Goal: Task Accomplishment & Management: Use online tool/utility

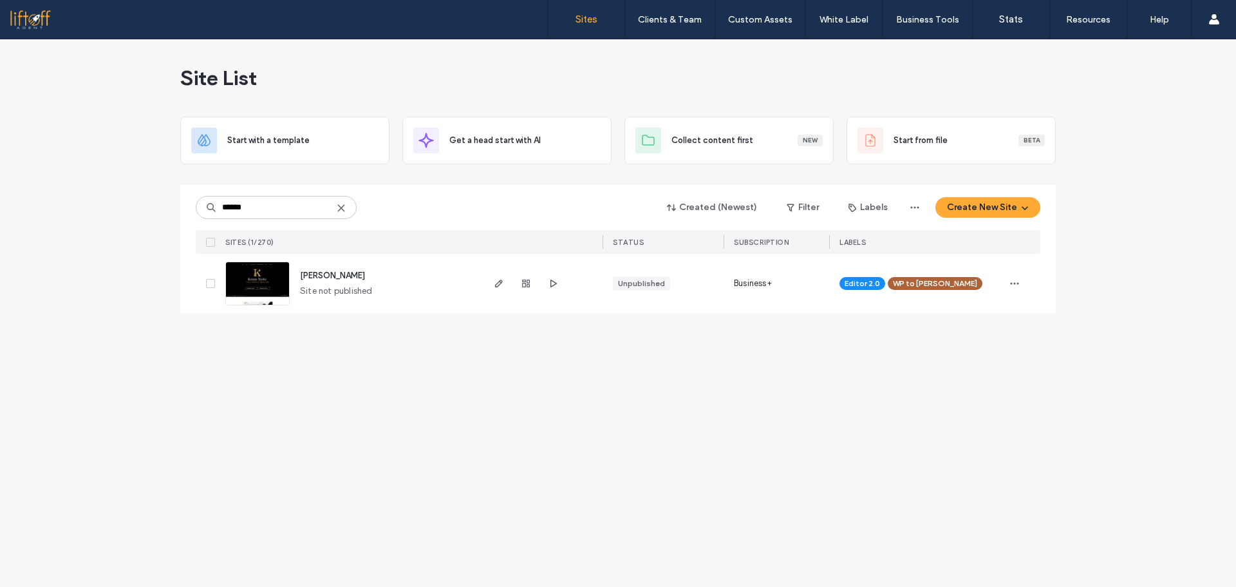
type input "******"
click at [258, 314] on div "Site List Start with a template Get a head start with AI Collect content first …" at bounding box center [618, 183] width 876 height 289
click at [259, 289] on img at bounding box center [257, 306] width 63 height 88
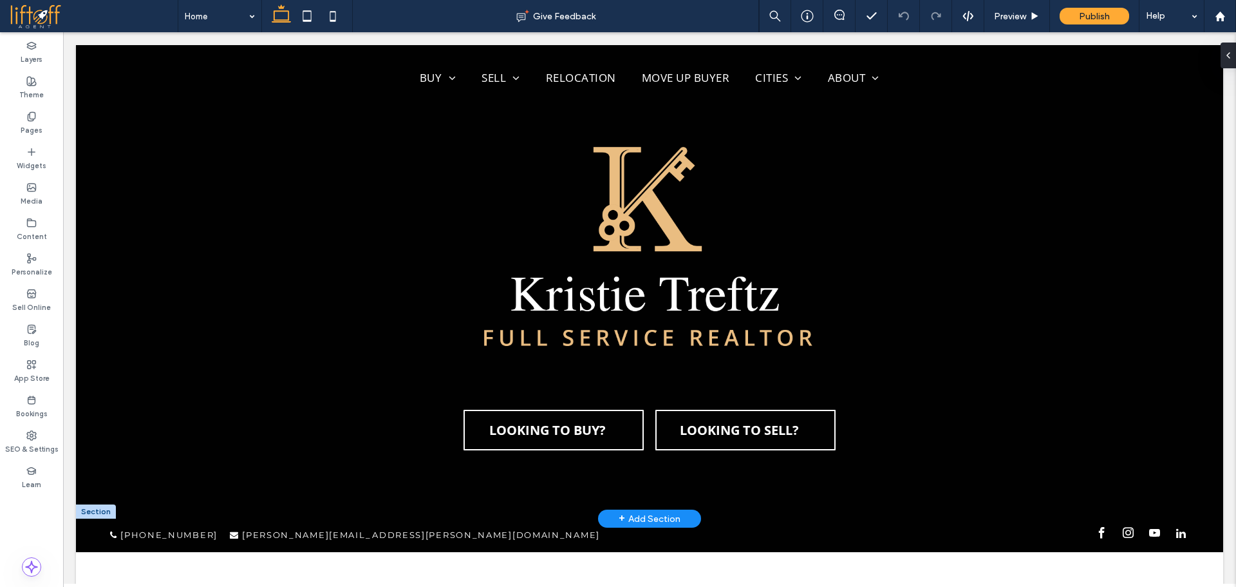
scroll to position [386, 0]
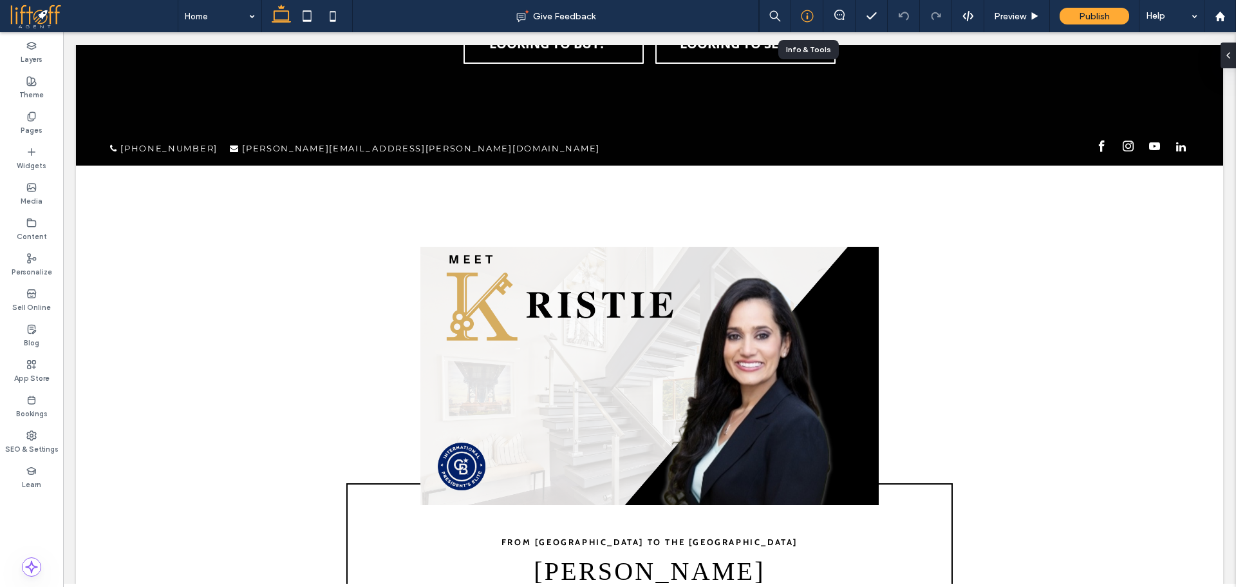
click at [803, 21] on icon at bounding box center [807, 16] width 13 height 13
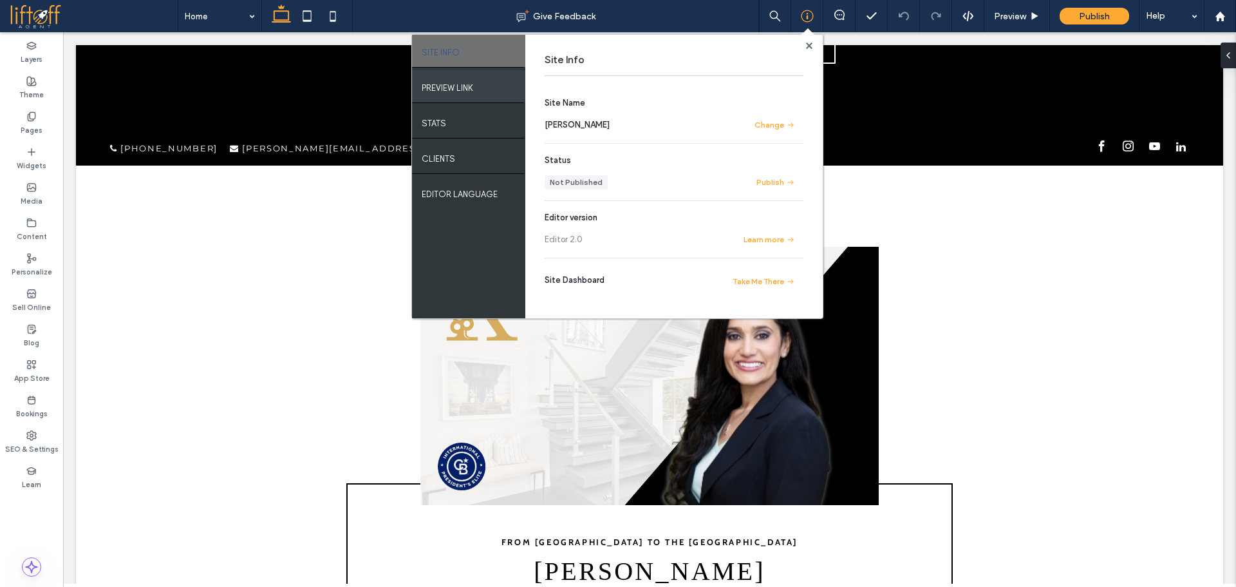
click at [478, 86] on div "PREVIEW LINK" at bounding box center [468, 86] width 113 height 32
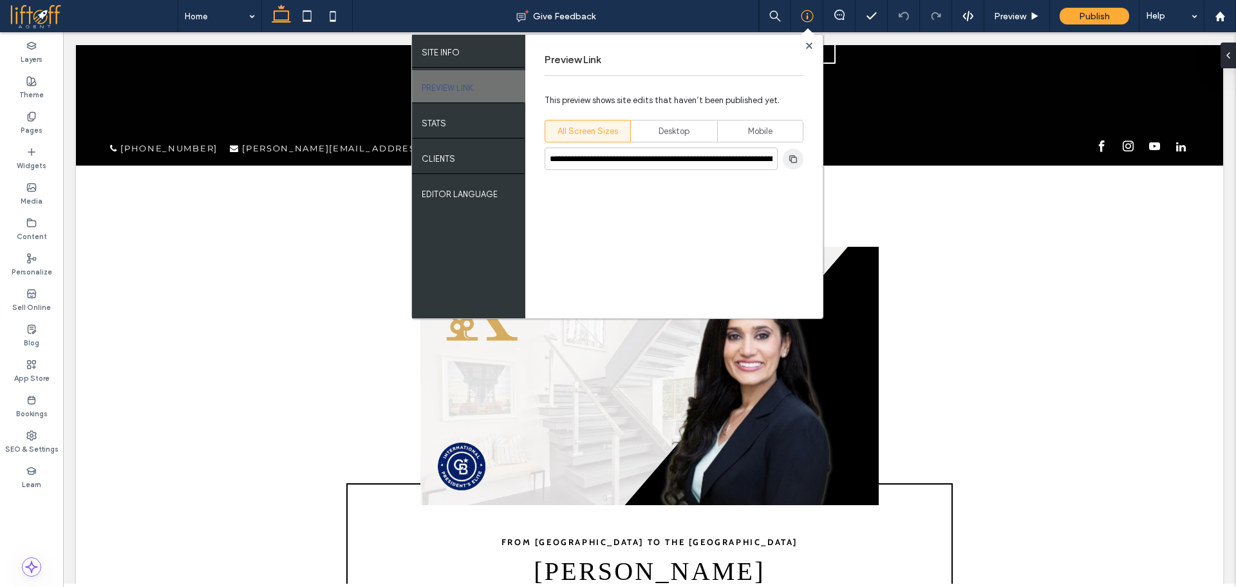
click at [790, 158] on use "button" at bounding box center [794, 159] width 8 height 8
click at [31, 435] on icon at bounding box center [31, 435] width 10 height 10
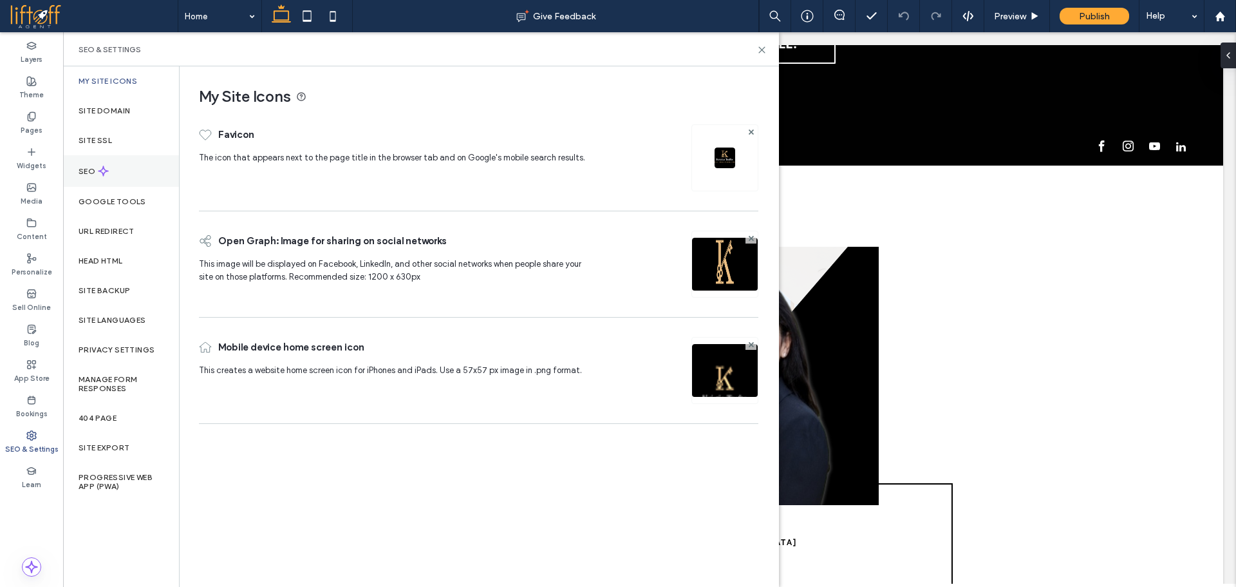
click at [122, 182] on div "SEO" at bounding box center [121, 171] width 116 height 32
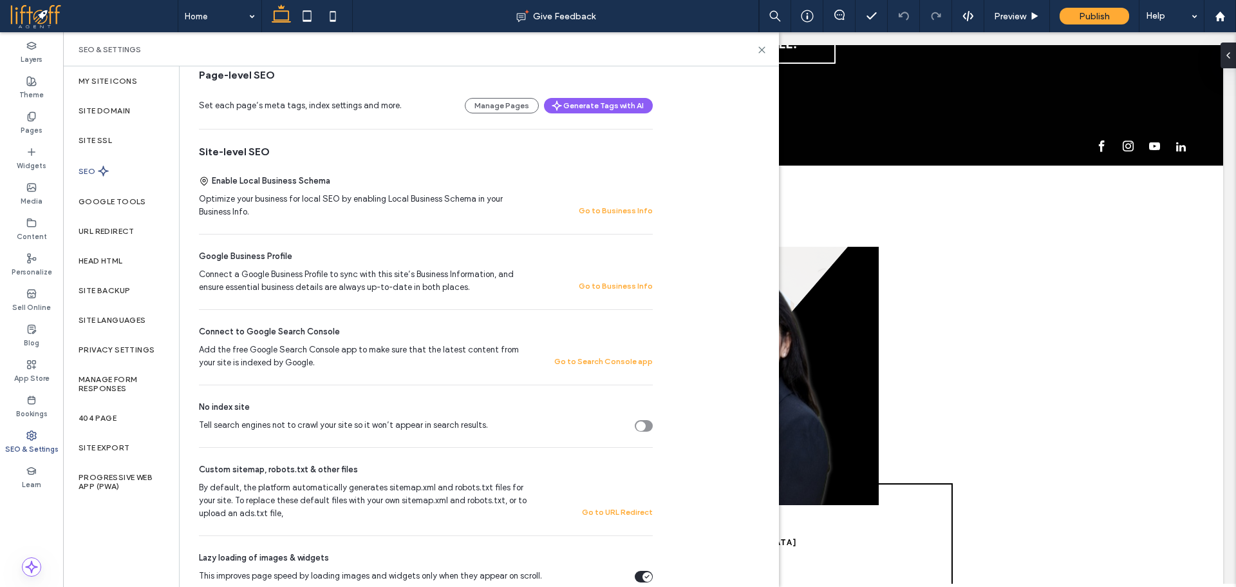
scroll to position [0, 0]
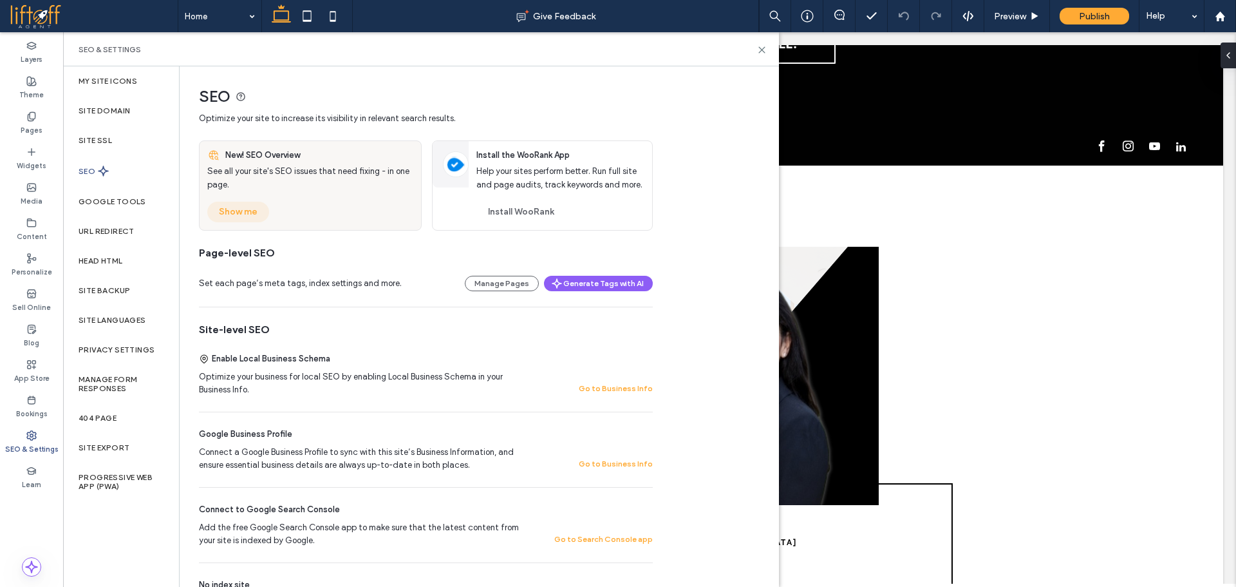
click at [233, 213] on button "Show me" at bounding box center [238, 212] width 62 height 21
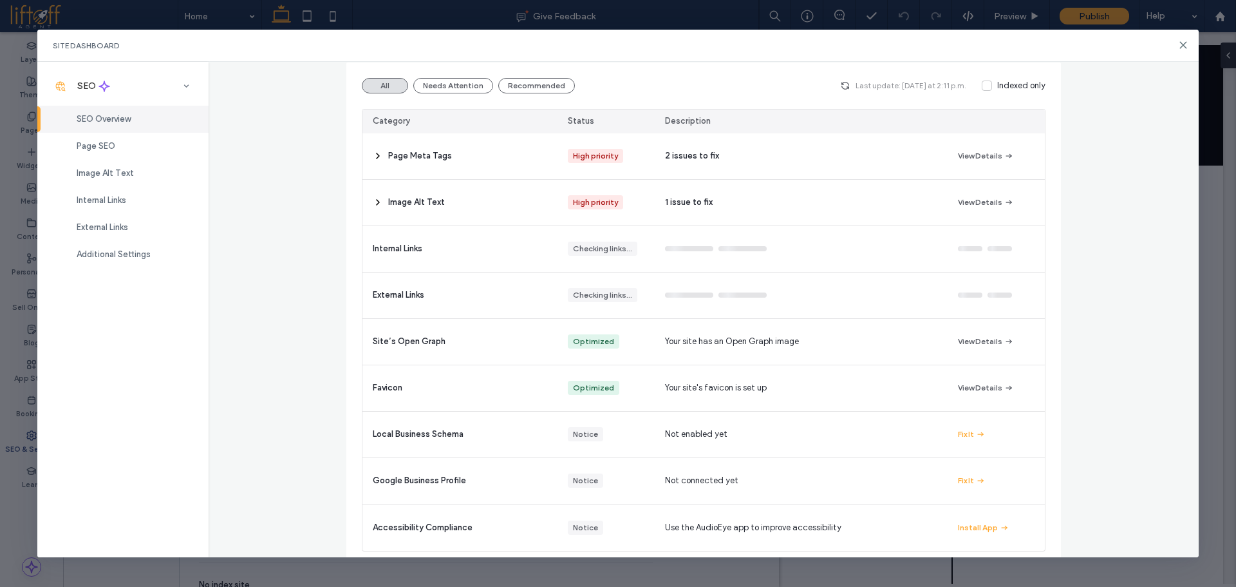
scroll to position [147, 0]
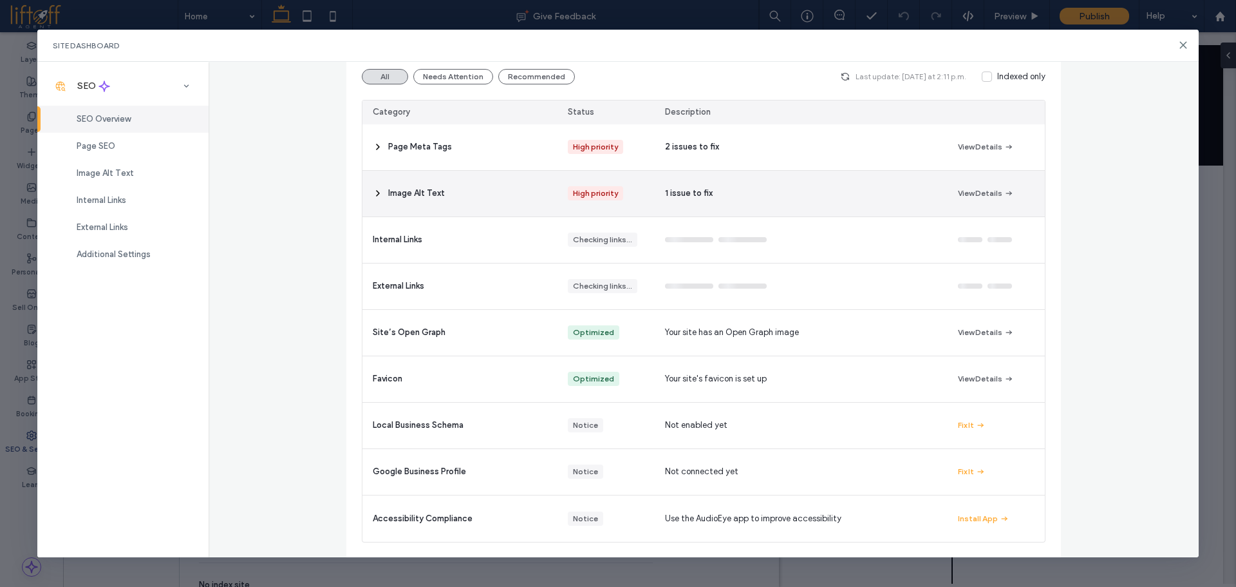
click at [473, 191] on div "Image Alt Text" at bounding box center [460, 194] width 195 height 46
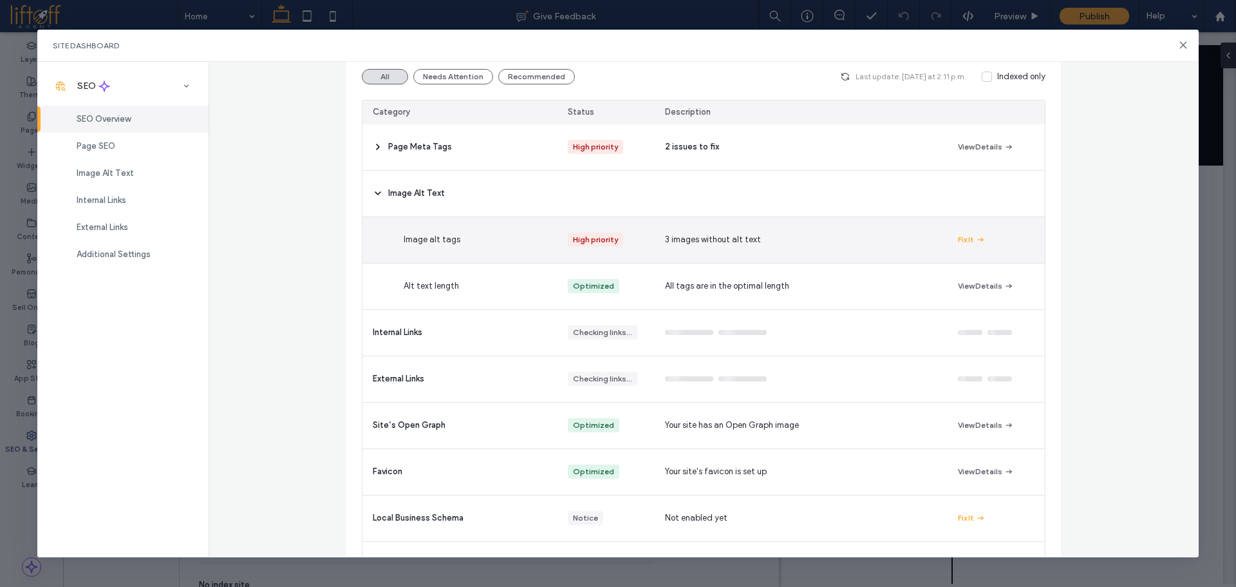
click at [974, 237] on span "button" at bounding box center [980, 239] width 12 height 14
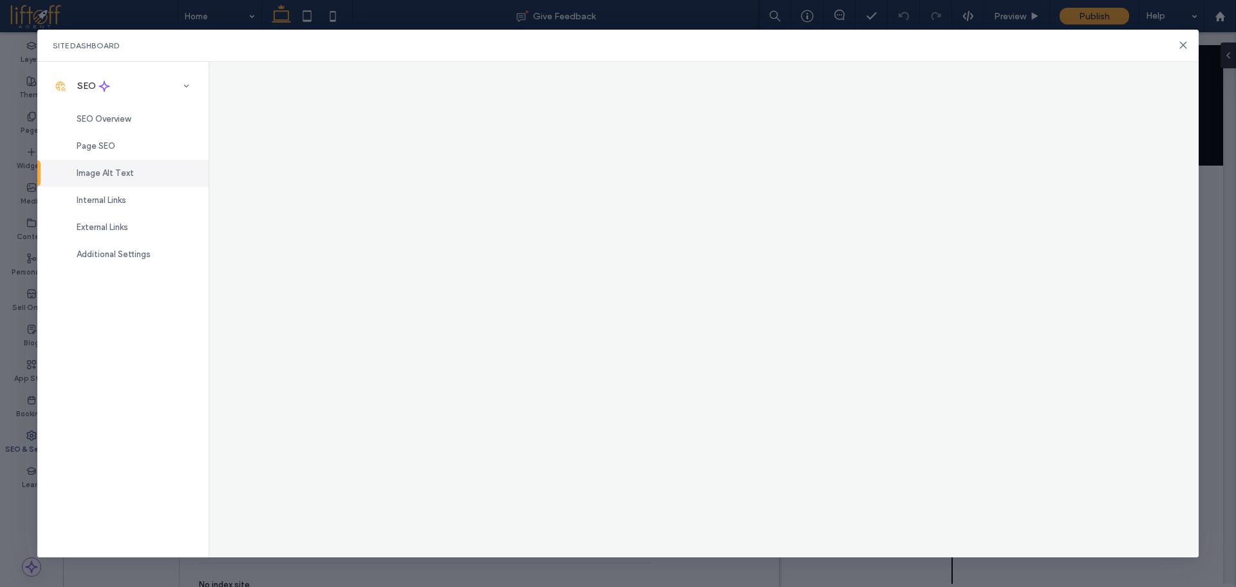
scroll to position [0, 0]
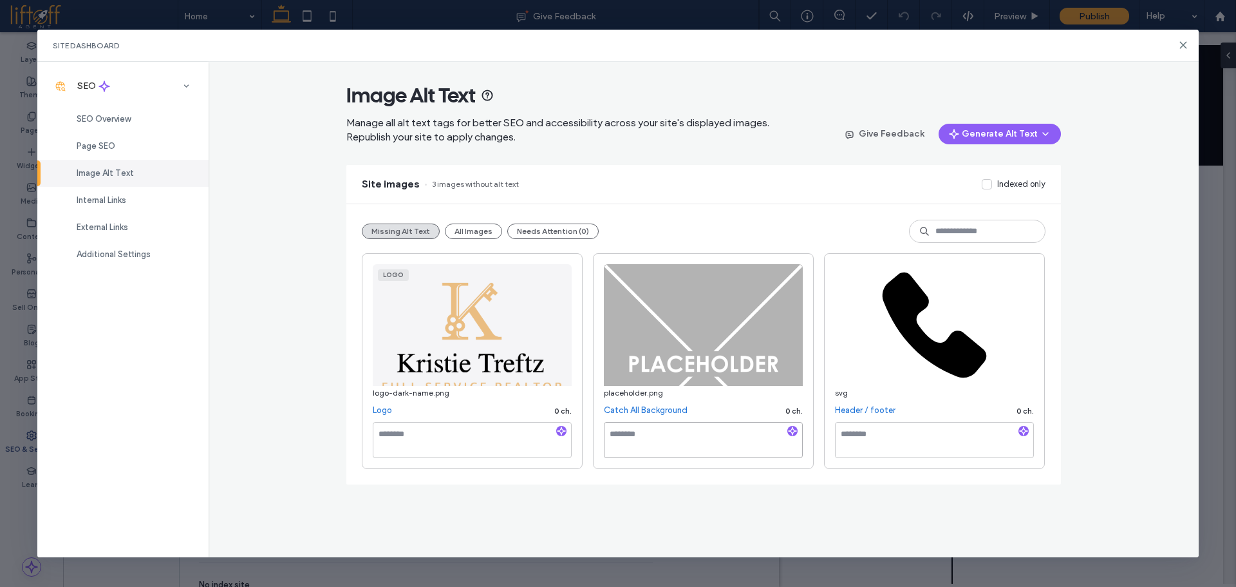
drag, startPoint x: 735, startPoint y: 436, endPoint x: 744, endPoint y: 436, distance: 9.0
click at [733, 436] on textarea at bounding box center [703, 440] width 199 height 36
drag, startPoint x: 791, startPoint y: 429, endPoint x: 710, endPoint y: 432, distance: 80.6
click at [791, 429] on icon "button" at bounding box center [792, 430] width 9 height 9
click at [494, 432] on textarea at bounding box center [472, 440] width 199 height 36
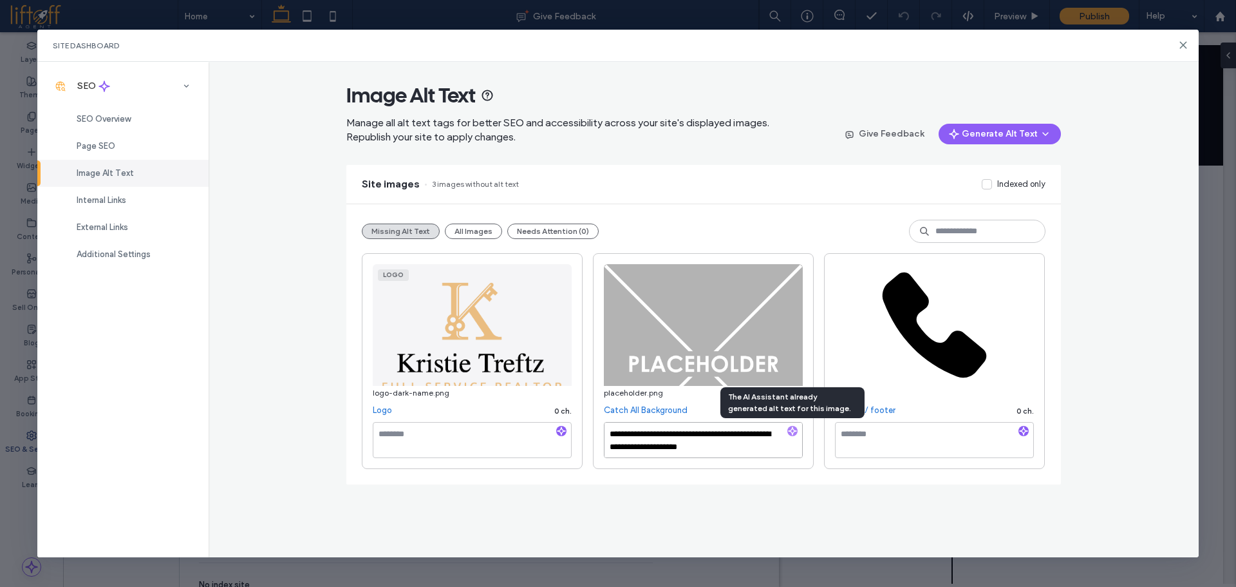
scroll to position [7, 0]
click at [701, 447] on textarea "**********" at bounding box center [703, 440] width 199 height 36
type textarea "**********"
drag, startPoint x: 950, startPoint y: 433, endPoint x: 1008, endPoint y: 428, distance: 58.1
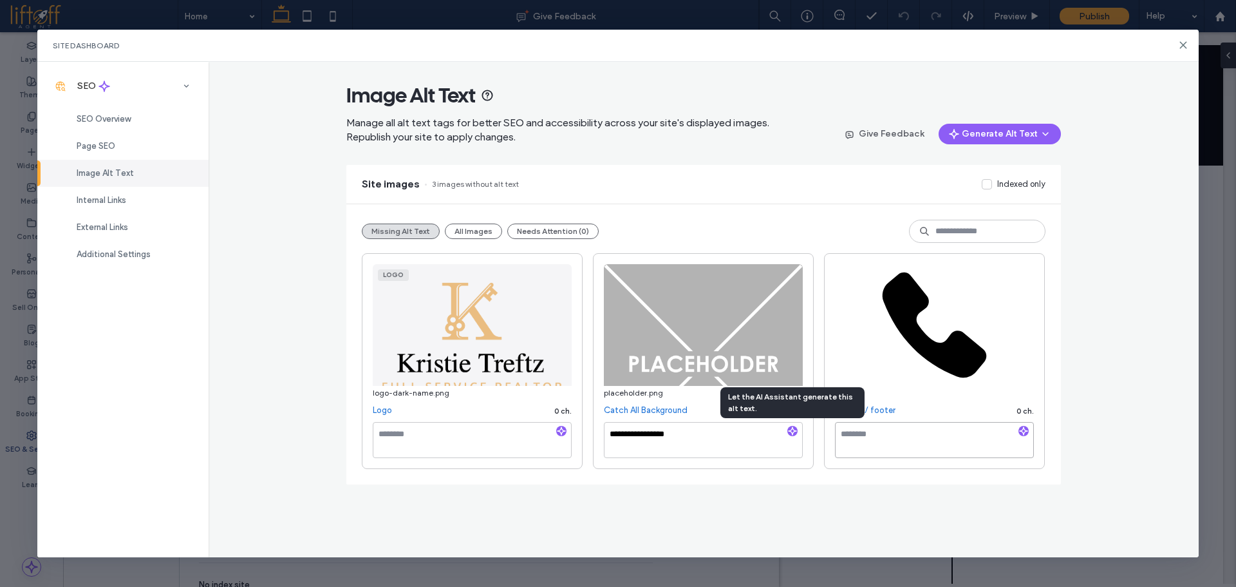
click at [949, 431] on textarea at bounding box center [934, 440] width 199 height 36
click at [1020, 431] on div "**********" at bounding box center [704, 361] width 684 height 216
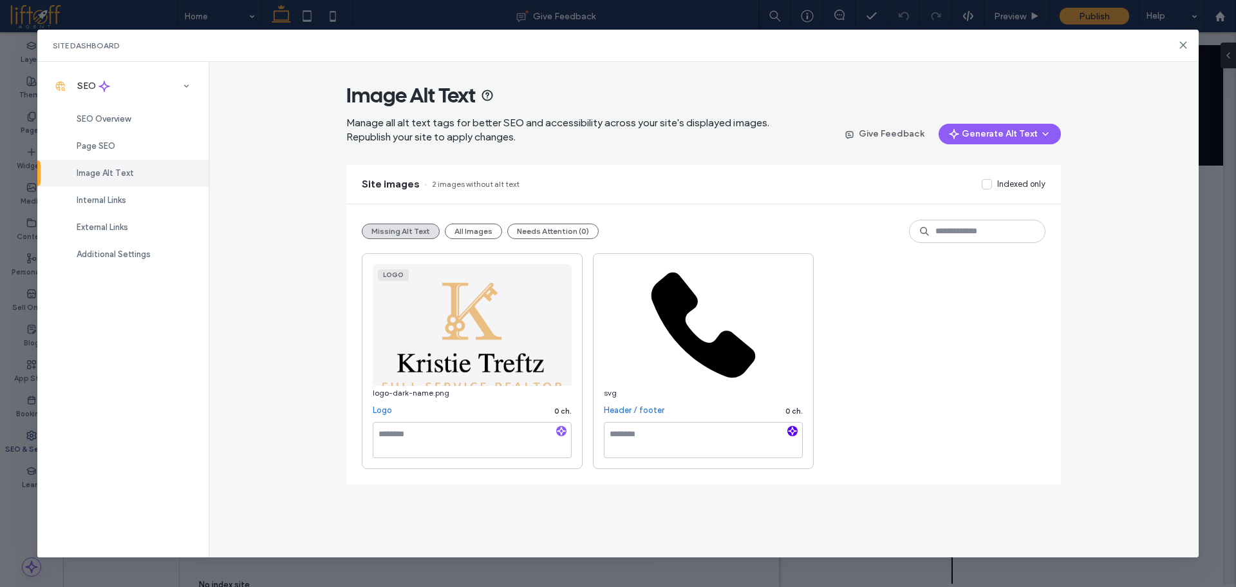
click at [793, 433] on use "button" at bounding box center [793, 430] width 8 height 8
click at [448, 446] on textarea at bounding box center [472, 440] width 199 height 36
type textarea "**********"
click at [433, 437] on textarea at bounding box center [472, 440] width 199 height 36
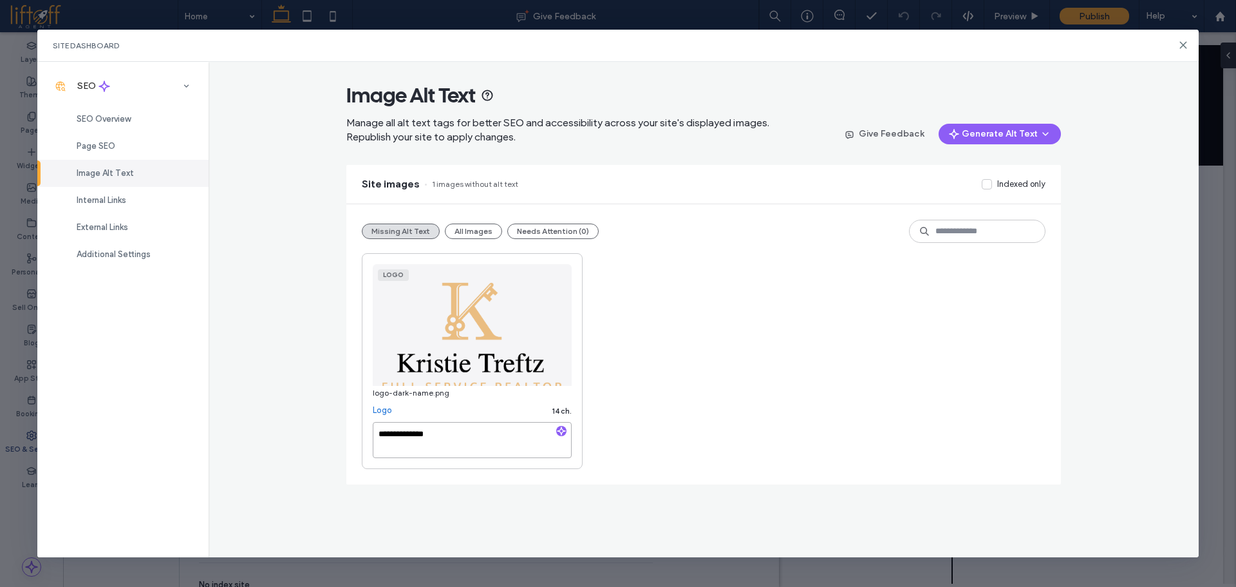
type textarea "**********"
click at [685, 338] on div "**********" at bounding box center [704, 361] width 684 height 216
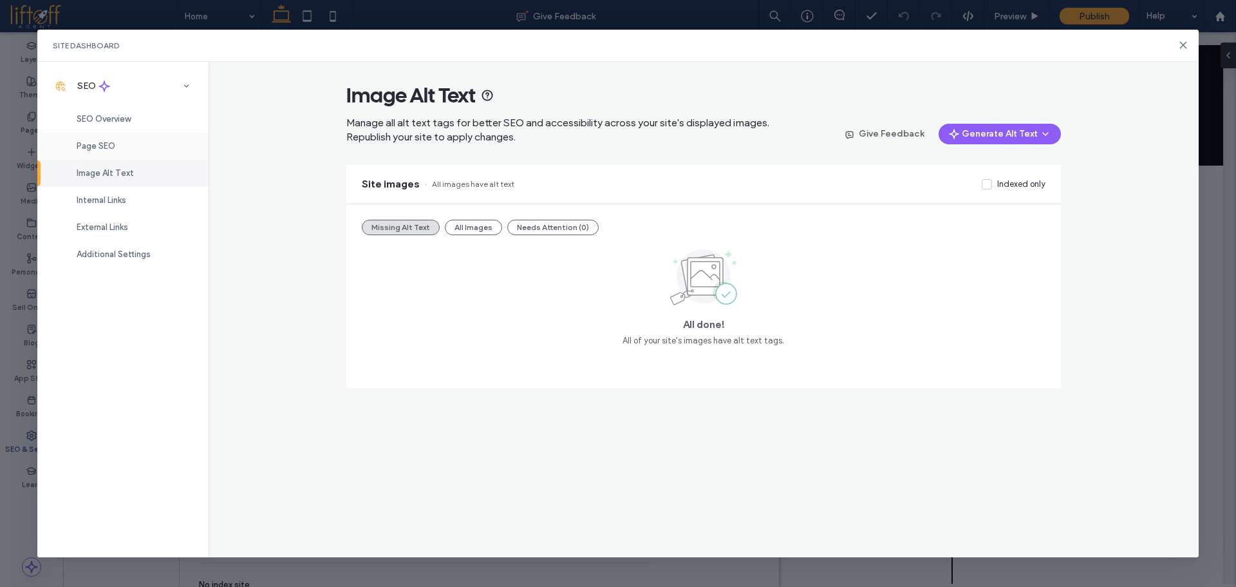
click at [104, 142] on span "Page SEO" at bounding box center [96, 146] width 39 height 10
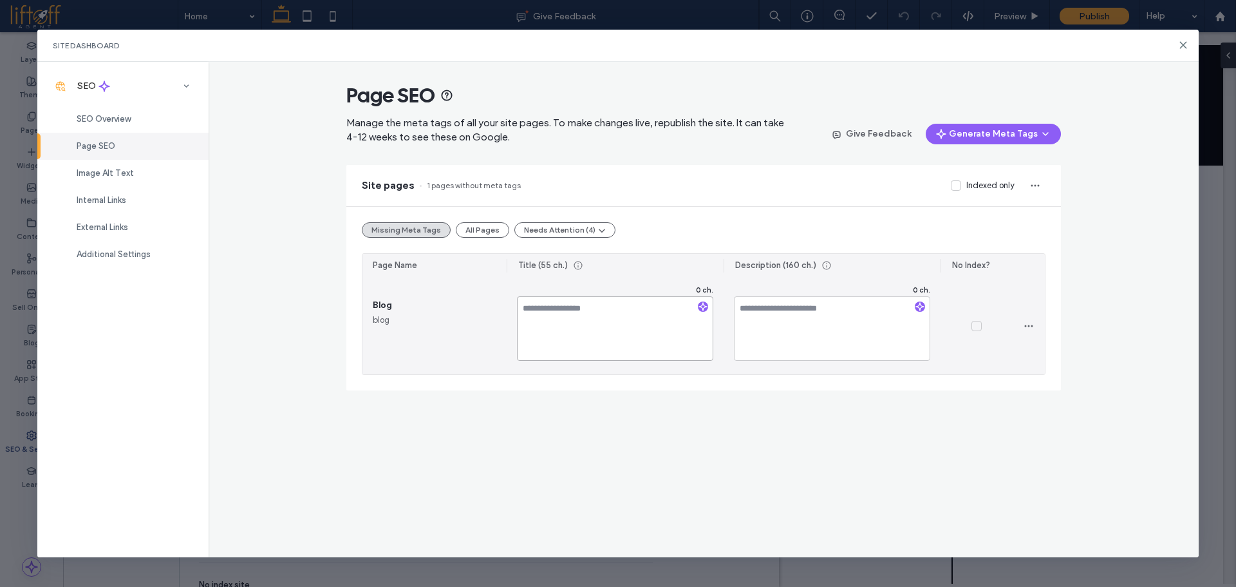
click at [605, 341] on textarea at bounding box center [615, 328] width 196 height 64
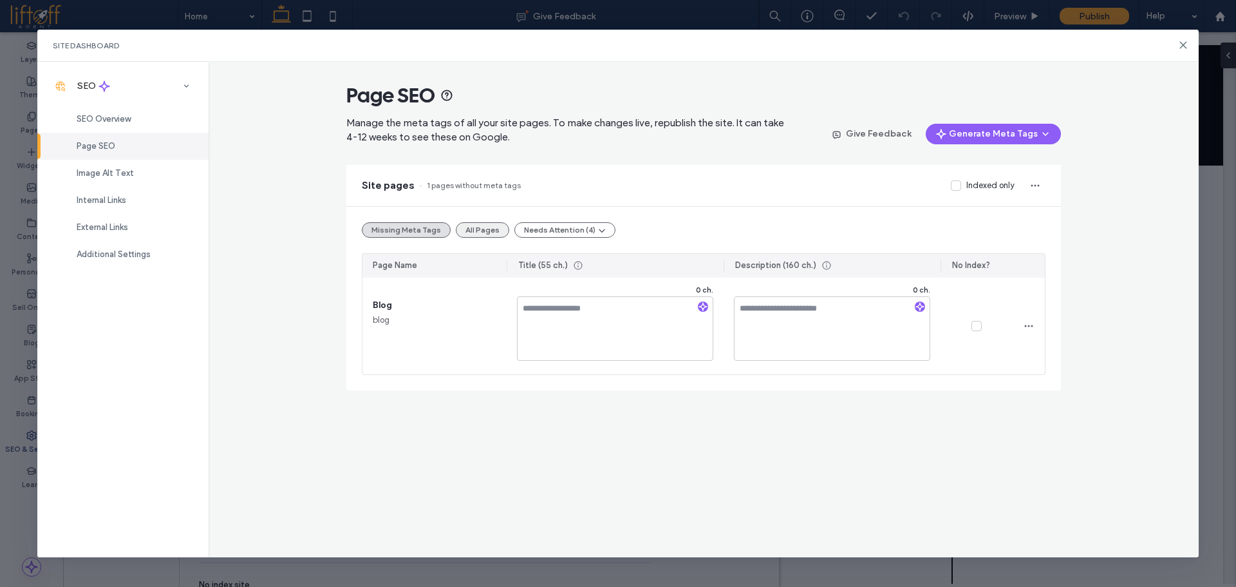
click at [482, 231] on button "All Pages" at bounding box center [482, 229] width 53 height 15
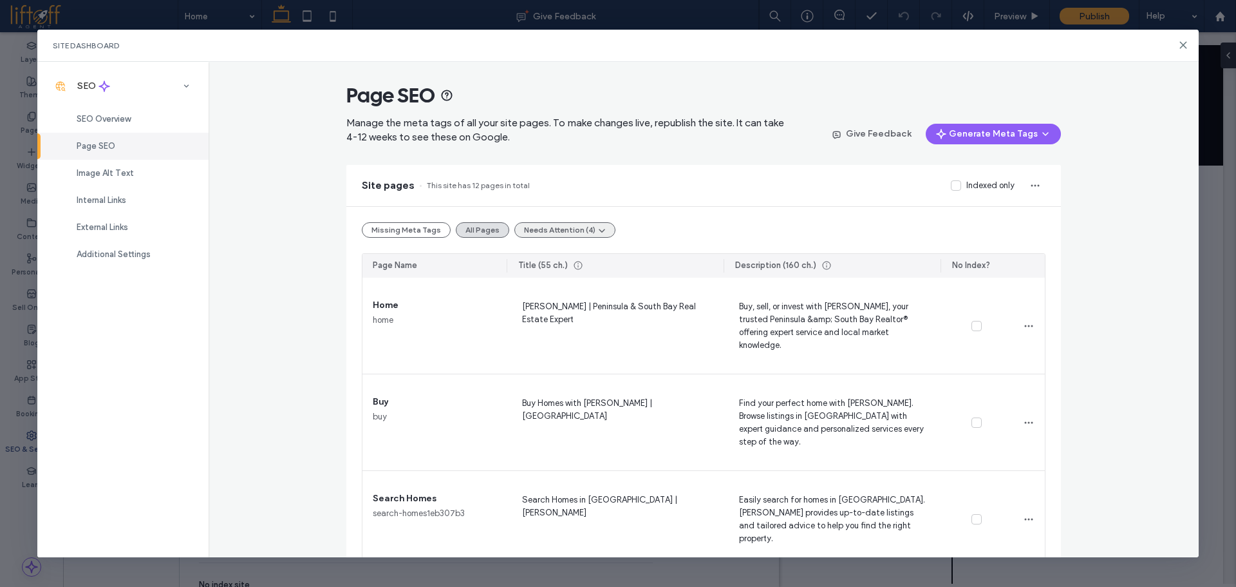
click at [558, 231] on button "Needs Attention (4)" at bounding box center [565, 229] width 101 height 15
click at [563, 254] on div "Tags Too Long (4)" at bounding box center [563, 261] width 115 height 24
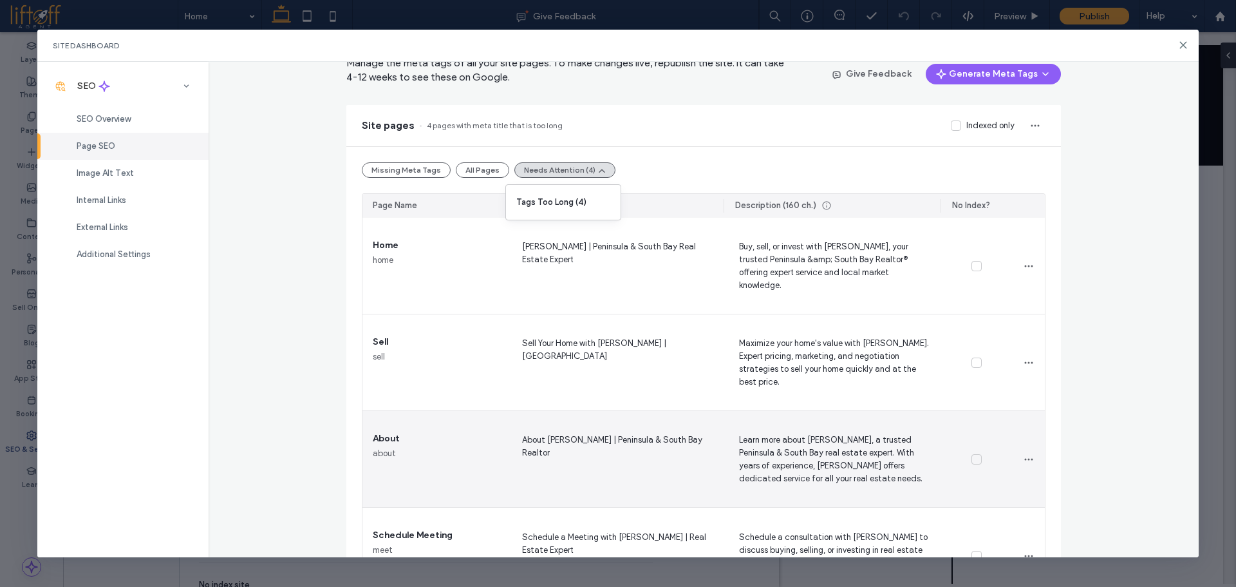
scroll to position [59, 0]
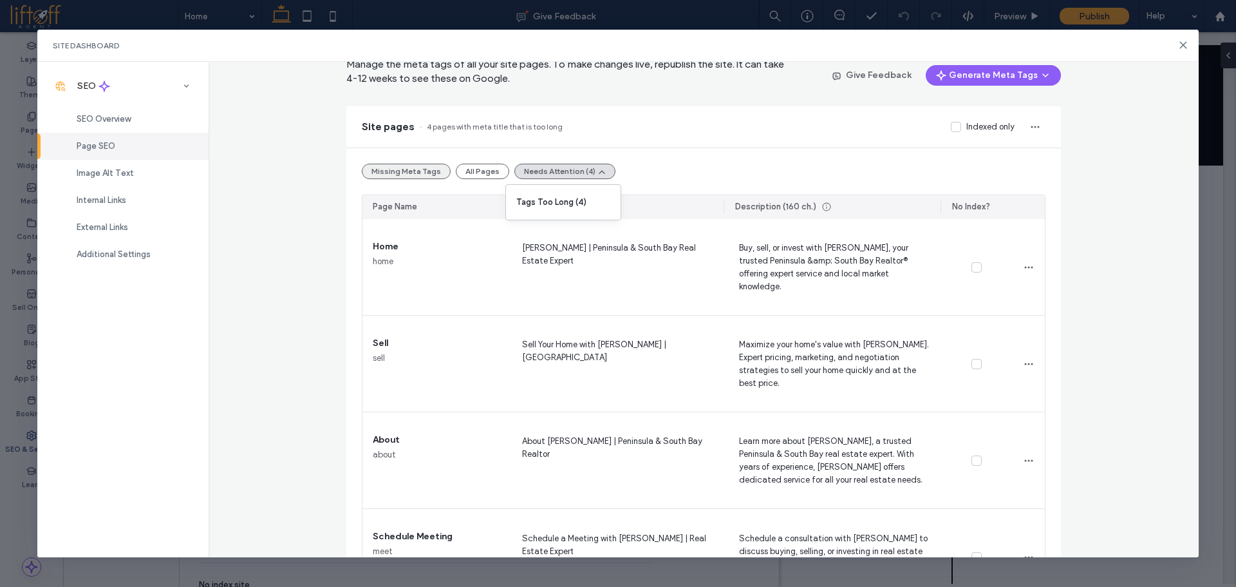
click at [399, 170] on button "Missing Meta Tags" at bounding box center [406, 171] width 89 height 15
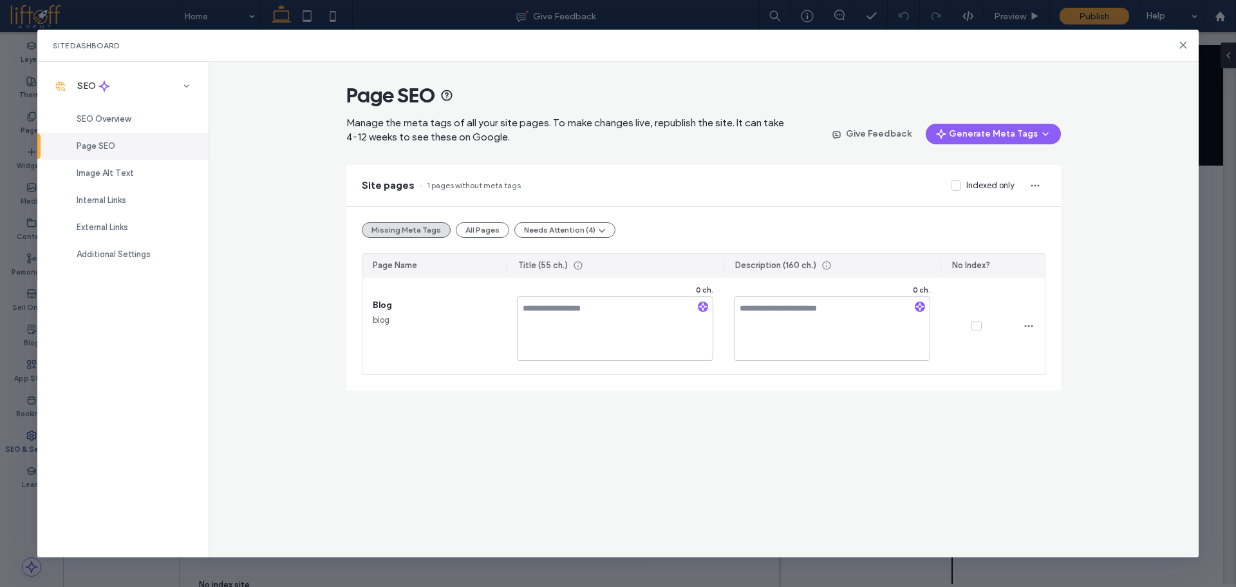
scroll to position [0, 0]
click at [543, 231] on button "Needs Attention (4)" at bounding box center [565, 229] width 101 height 15
click at [571, 267] on span "Tags Too Long (4)" at bounding box center [555, 260] width 68 height 13
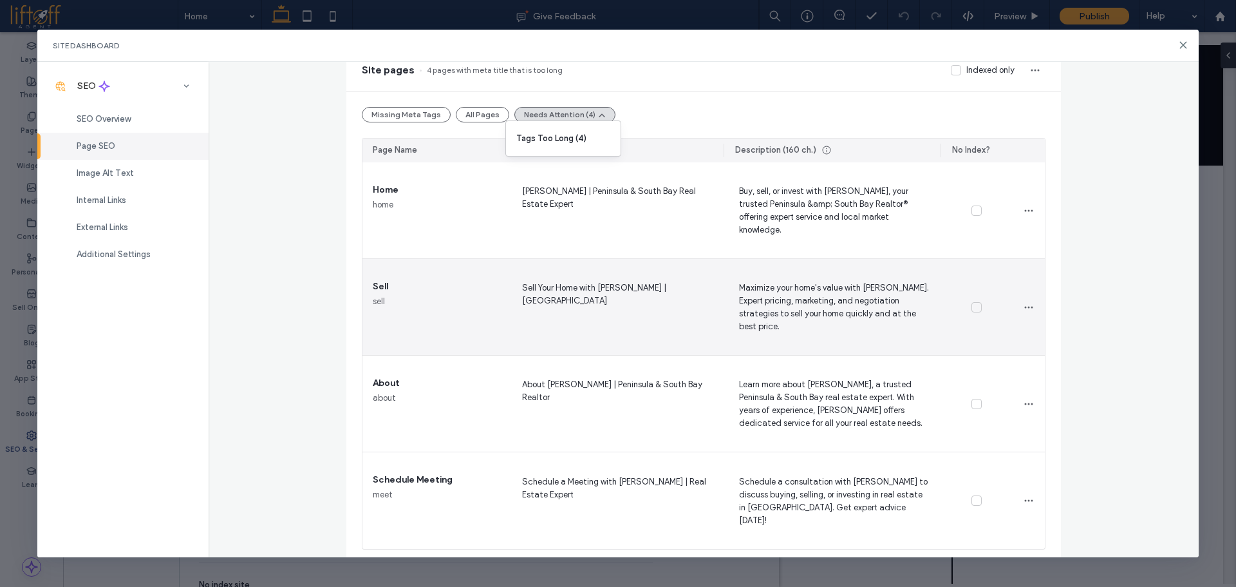
scroll to position [122, 0]
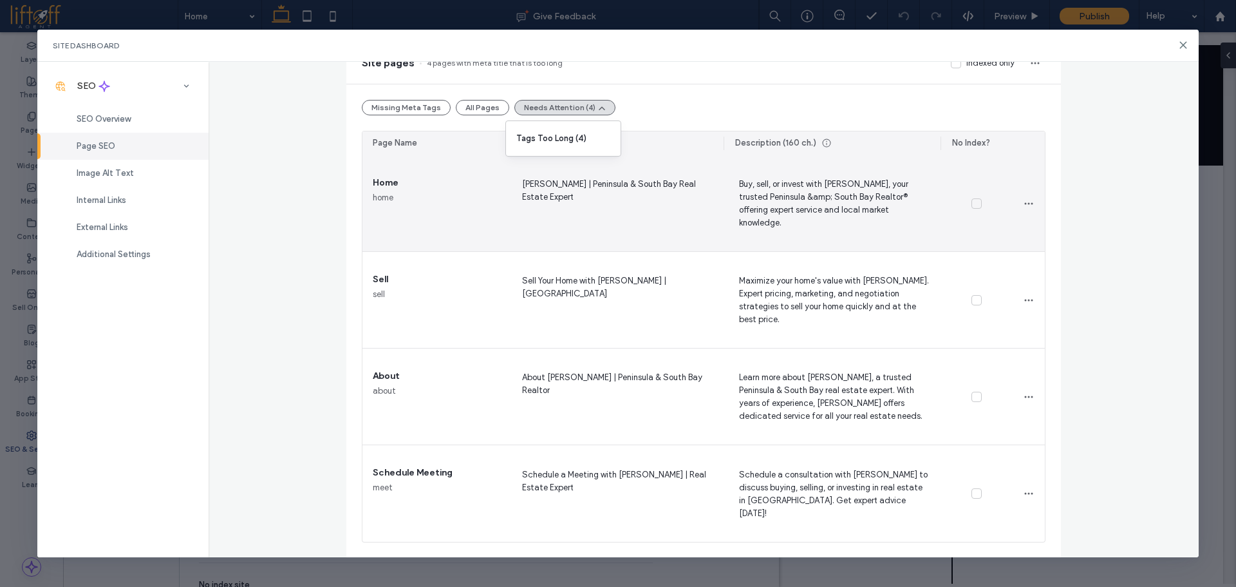
click at [630, 195] on span "Kristie Treftz | Peninsula & South Bay Real Estate Expert" at bounding box center [615, 202] width 196 height 53
click at [786, 189] on span "Buy, sell, or invest with Kristie Treftz, your trusted Peninsula &amp; South Ba…" at bounding box center [832, 202] width 196 height 53
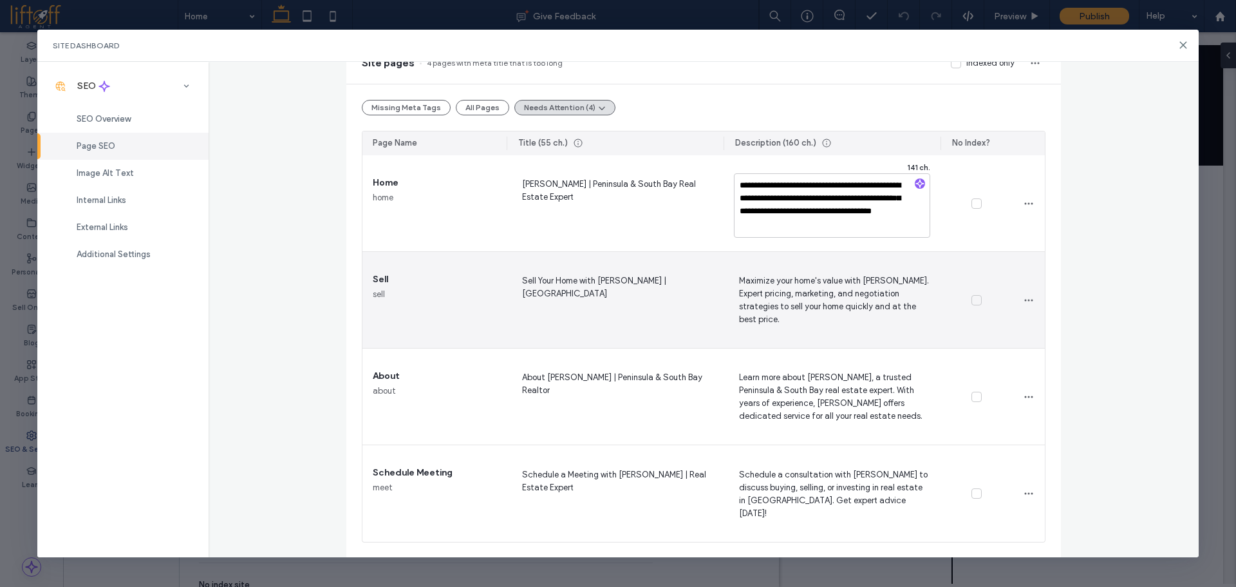
click at [657, 282] on span "Sell Your Home with Kristie Treftz | Peninsula & South Bay" at bounding box center [615, 299] width 196 height 53
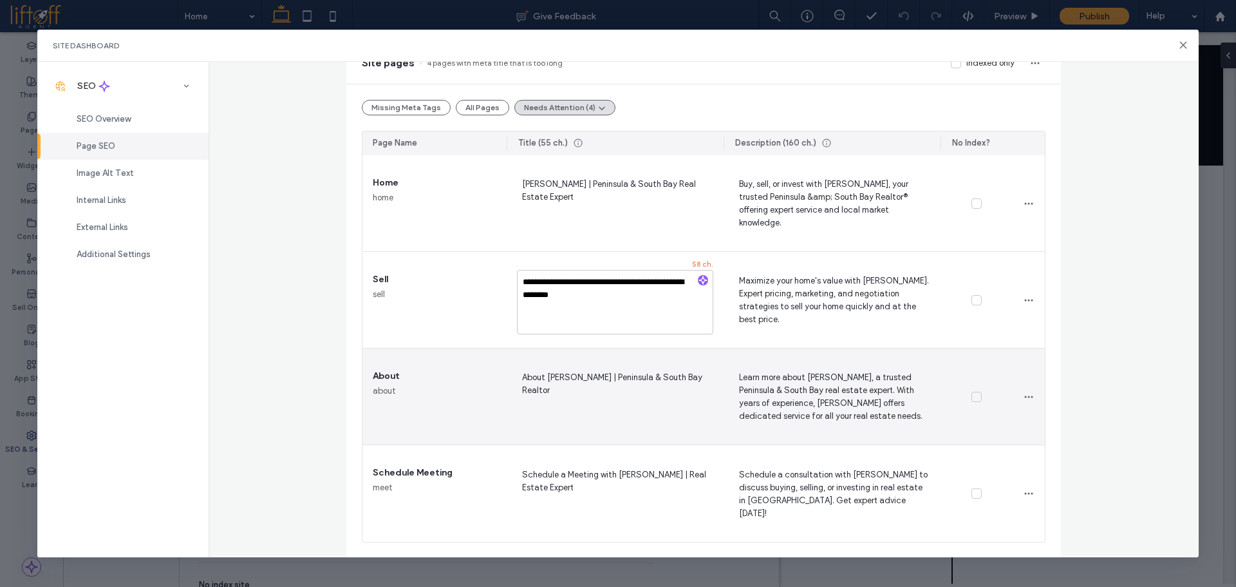
click at [636, 403] on span "About Kristie Treftz | Peninsula & South Bay Realtor" at bounding box center [615, 396] width 196 height 53
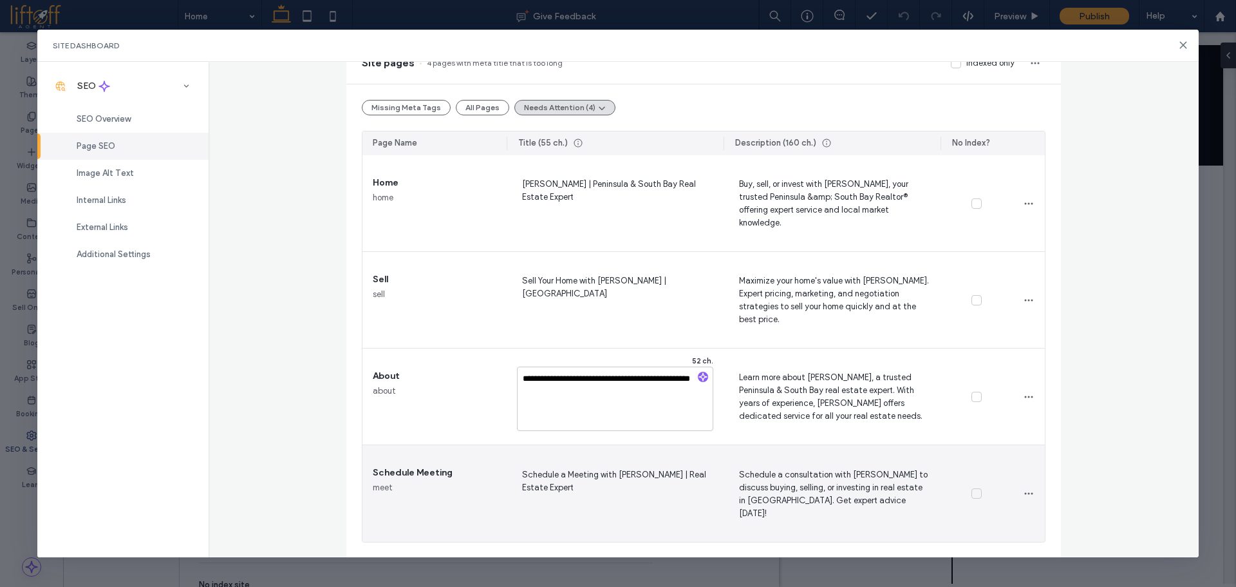
click at [612, 473] on span "Schedule a Meeting with Kristie Treftz | Real Estate Expert" at bounding box center [615, 493] width 196 height 53
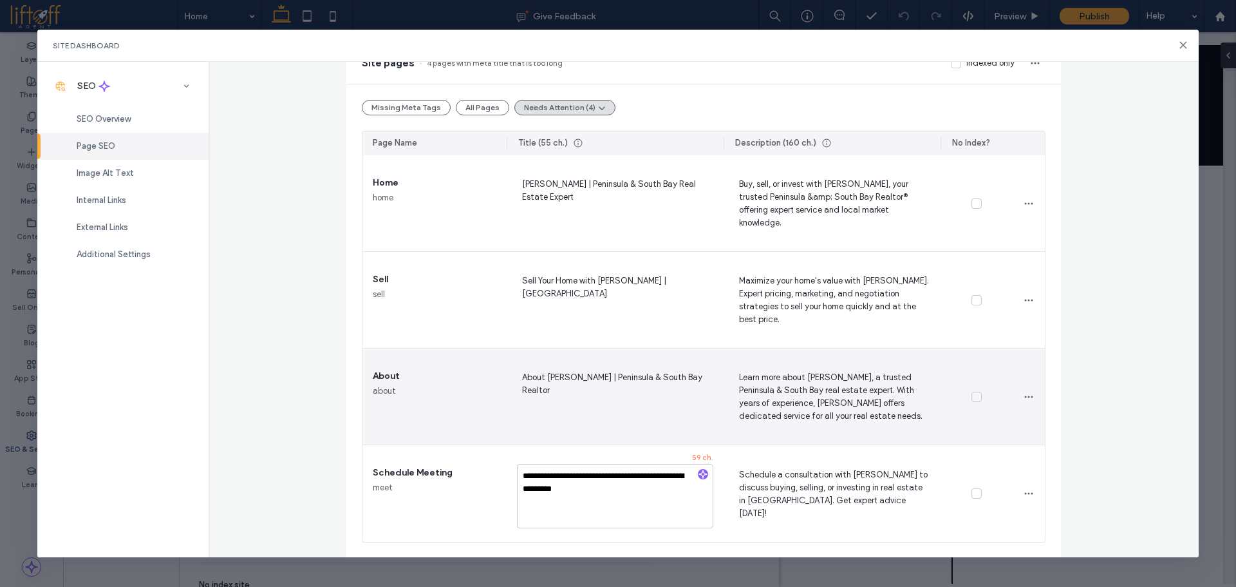
click at [620, 409] on span "About Kristie Treftz | Peninsula & South Bay Realtor" at bounding box center [615, 396] width 196 height 53
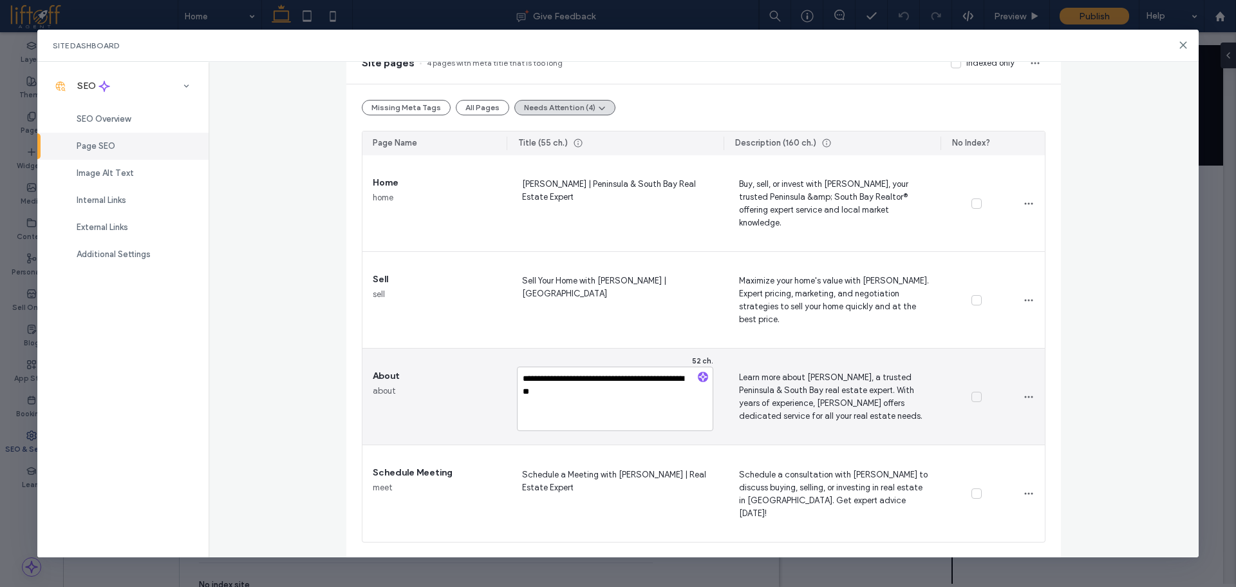
click at [806, 390] on span "Learn more about Kristie Treftz, a trusted Peninsula & South Bay real estate ex…" at bounding box center [832, 396] width 196 height 53
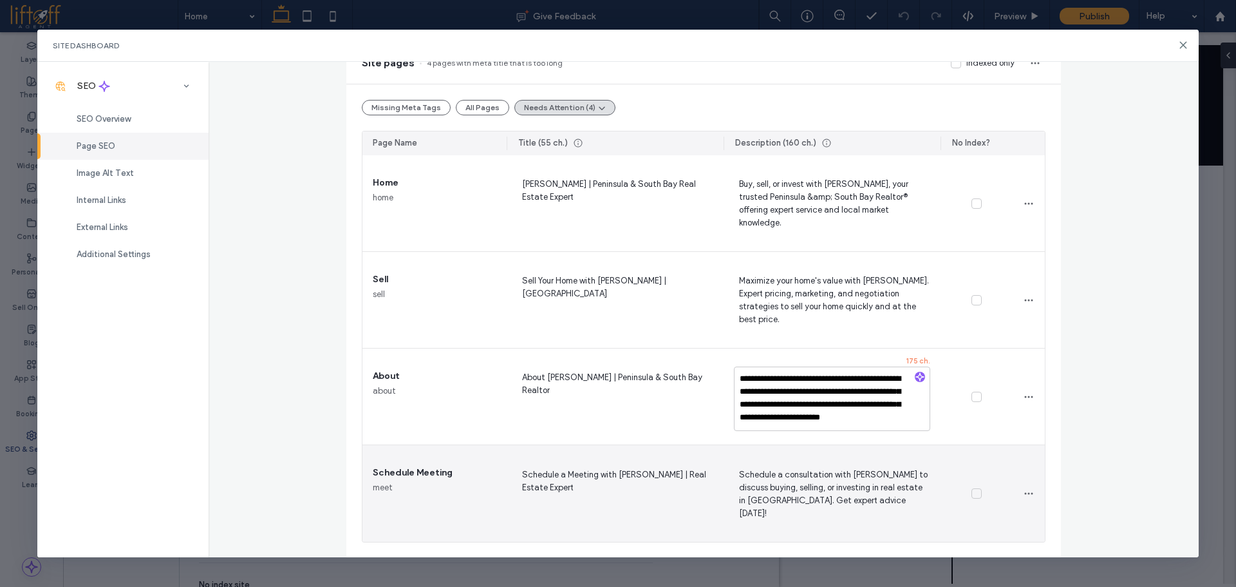
click at [844, 475] on span "Schedule a consultation with Kristie Treftz to discuss buying, selling, or inve…" at bounding box center [832, 493] width 196 height 53
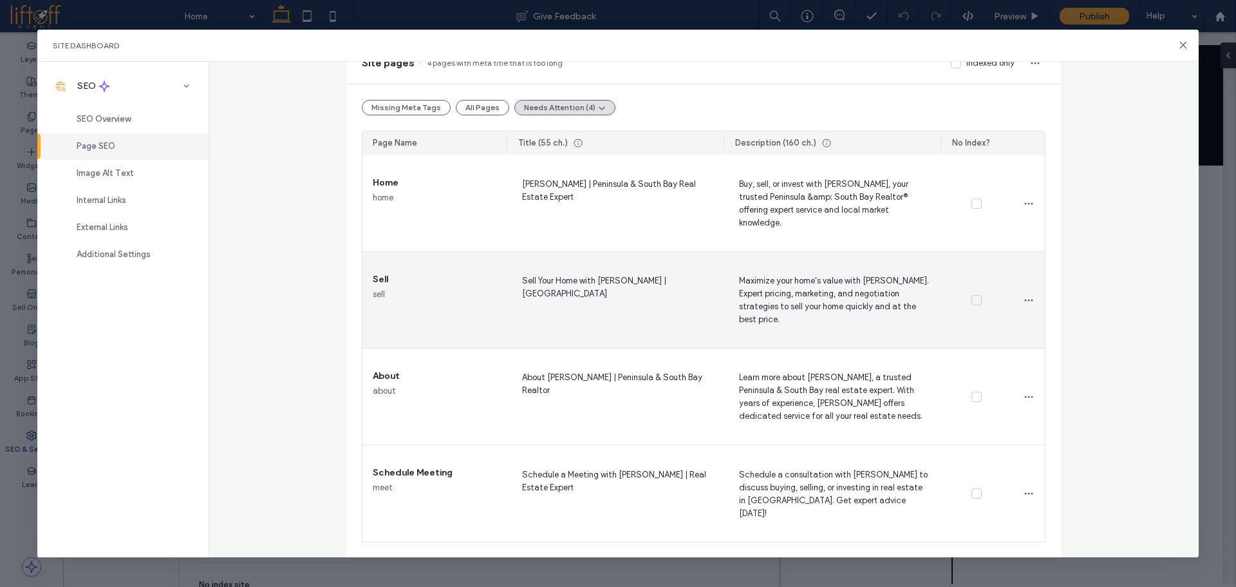
click at [835, 314] on span "Maximize your home's value with Kristie Treftz. Expert pricing, marketing, and …" at bounding box center [832, 299] width 196 height 53
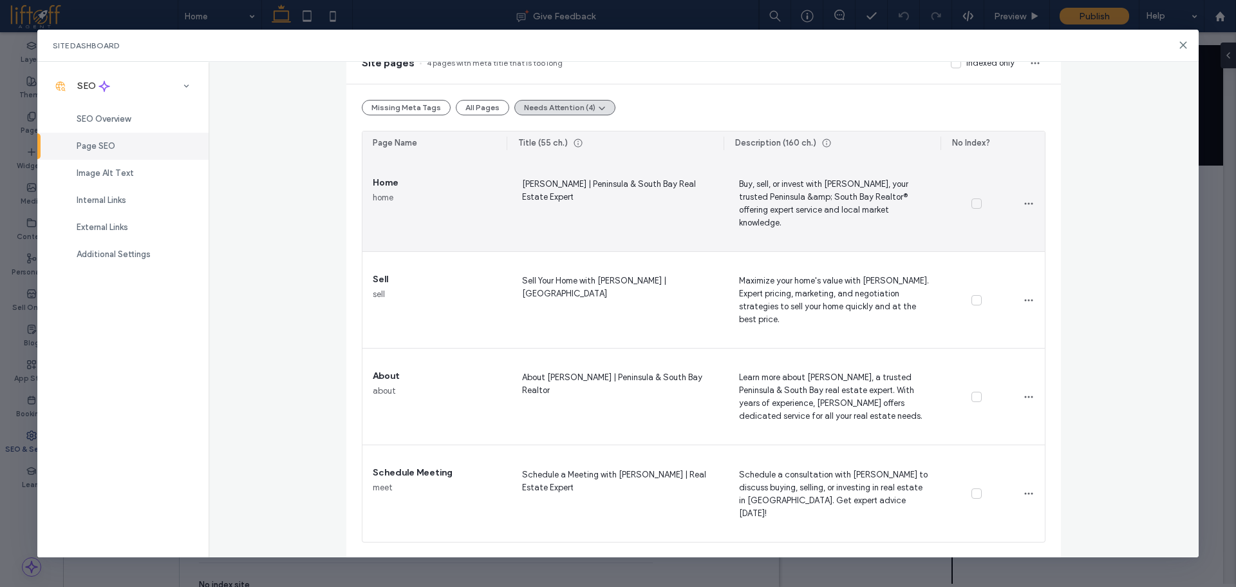
click at [599, 189] on span "Kristie Treftz | Peninsula & South Bay Real Estate Expert" at bounding box center [615, 202] width 196 height 53
click at [591, 200] on textarea "**********" at bounding box center [615, 205] width 196 height 64
click at [631, 198] on textarea "**********" at bounding box center [615, 205] width 196 height 64
drag, startPoint x: 545, startPoint y: 200, endPoint x: 657, endPoint y: 185, distance: 113.7
click at [657, 185] on textarea "**********" at bounding box center [615, 205] width 196 height 64
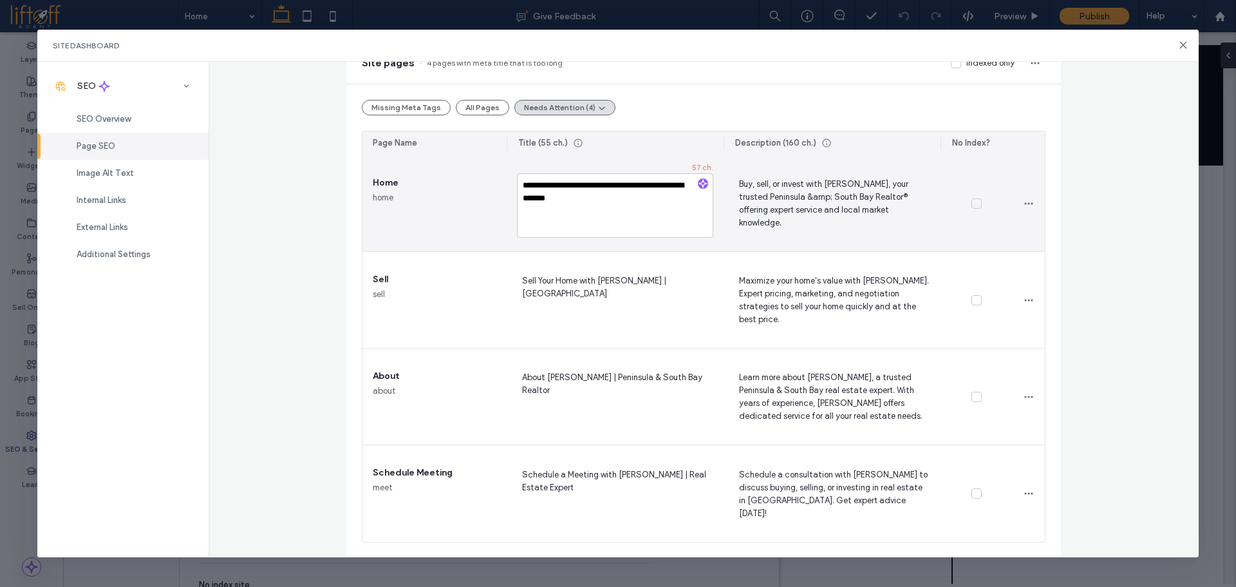
click at [609, 206] on textarea "**********" at bounding box center [615, 205] width 196 height 64
drag, startPoint x: 618, startPoint y: 198, endPoint x: 545, endPoint y: 198, distance: 72.8
click at [545, 198] on textarea "**********" at bounding box center [615, 205] width 196 height 64
click at [594, 200] on textarea "**********" at bounding box center [615, 205] width 196 height 64
drag, startPoint x: 591, startPoint y: 202, endPoint x: 511, endPoint y: 180, distance: 83.0
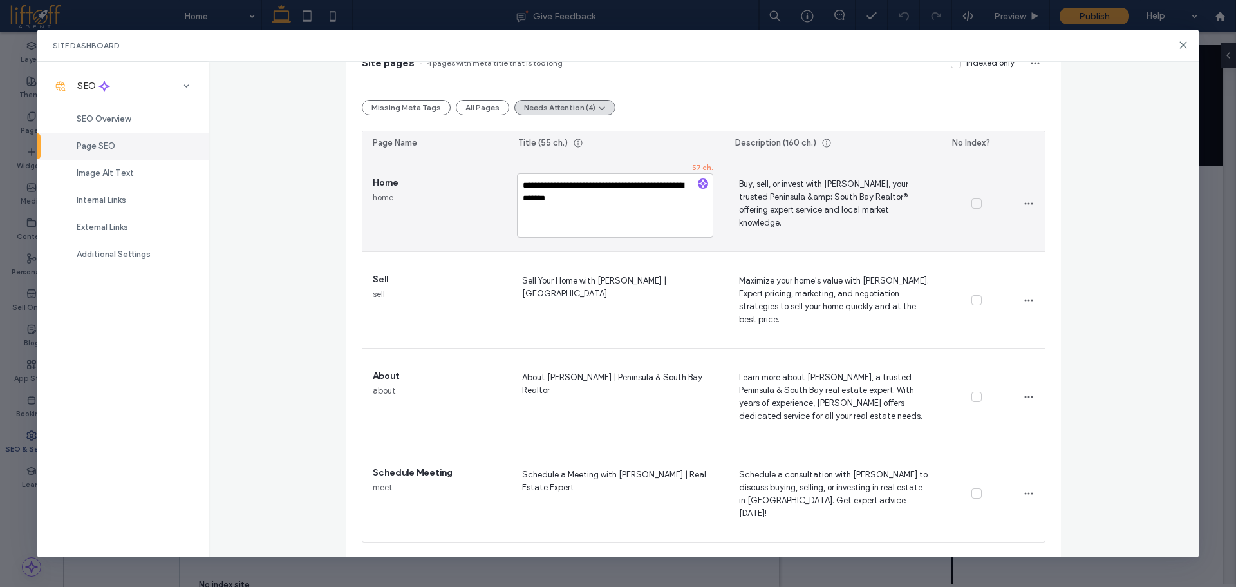
click at [511, 180] on div "**********" at bounding box center [615, 203] width 217 height 96
click at [611, 189] on span "Kristie Treftz | Peninsula & South Bay Real Estate Expert" at bounding box center [615, 202] width 196 height 53
click at [611, 189] on textarea "**********" at bounding box center [615, 205] width 196 height 64
click at [615, 182] on textarea "**********" at bounding box center [615, 205] width 196 height 64
click at [588, 175] on div "Kristie Treftz | Peninsula & South Bay Real Estate Expert" at bounding box center [615, 203] width 217 height 96
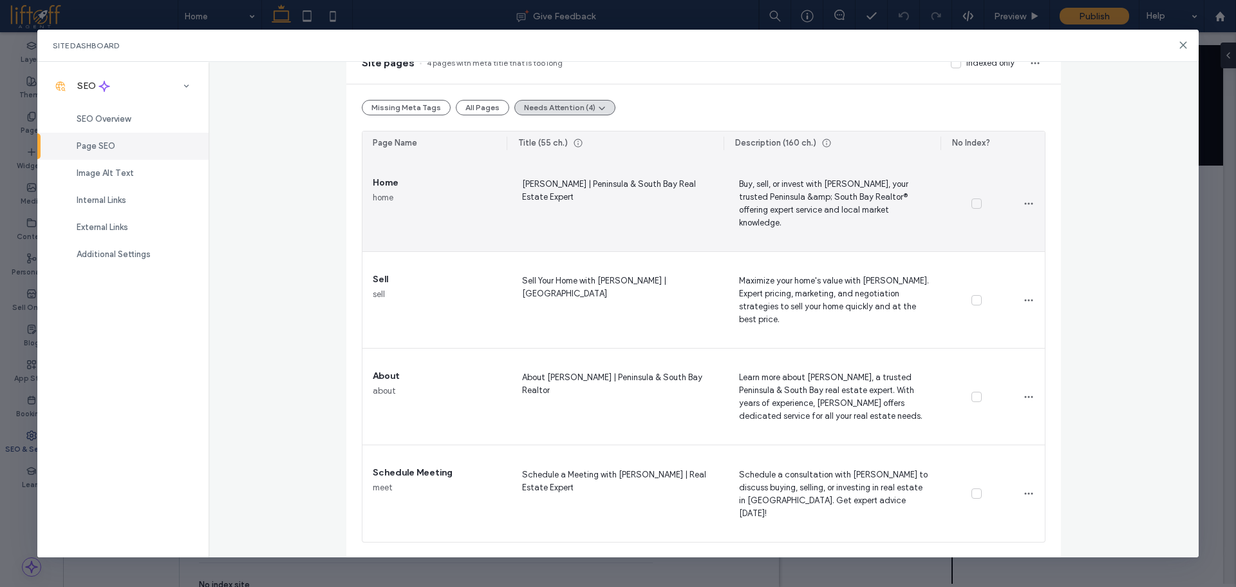
click at [589, 187] on span "Kristie Treftz | Peninsula & South Bay Real Estate Expert" at bounding box center [615, 202] width 196 height 53
click at [589, 187] on textarea "**********" at bounding box center [615, 205] width 196 height 64
click at [582, 198] on textarea "**********" at bounding box center [615, 205] width 196 height 64
drag, startPoint x: 593, startPoint y: 203, endPoint x: 572, endPoint y: 179, distance: 31.5
click at [572, 179] on textarea "**********" at bounding box center [615, 205] width 196 height 64
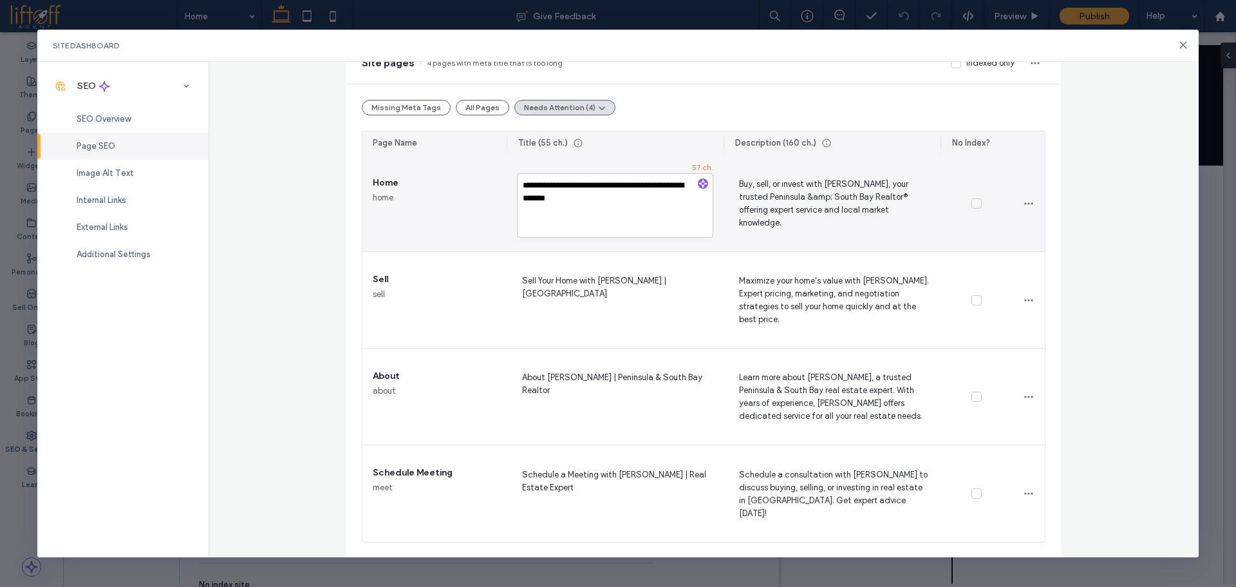
type textarea "**********"
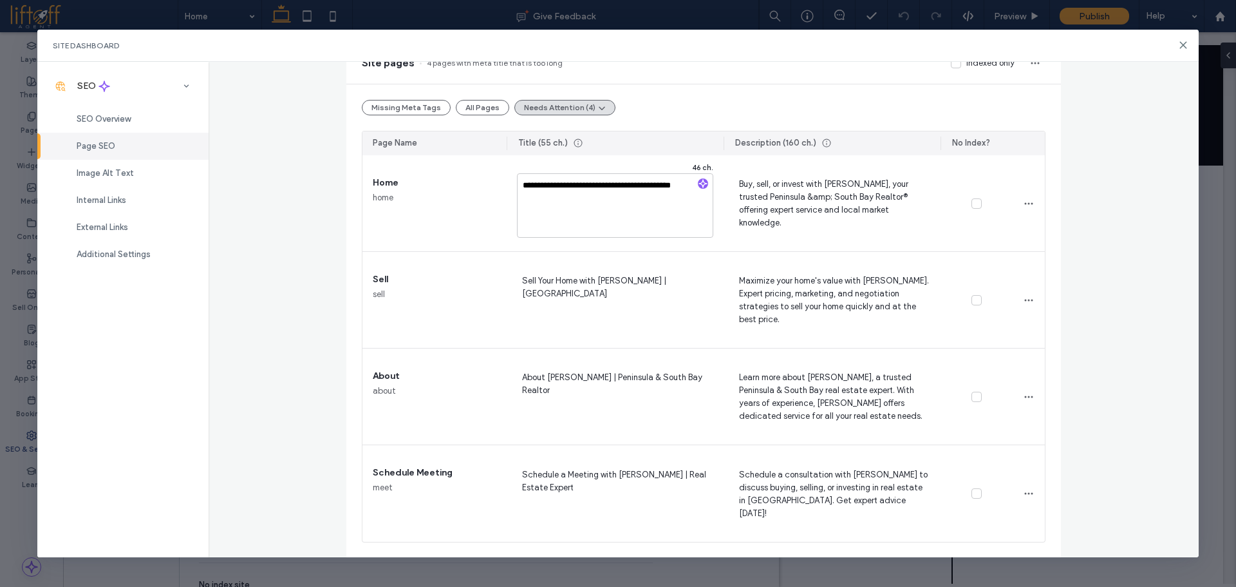
click at [674, 139] on div "Title (55 ch.)" at bounding box center [616, 143] width 214 height 24
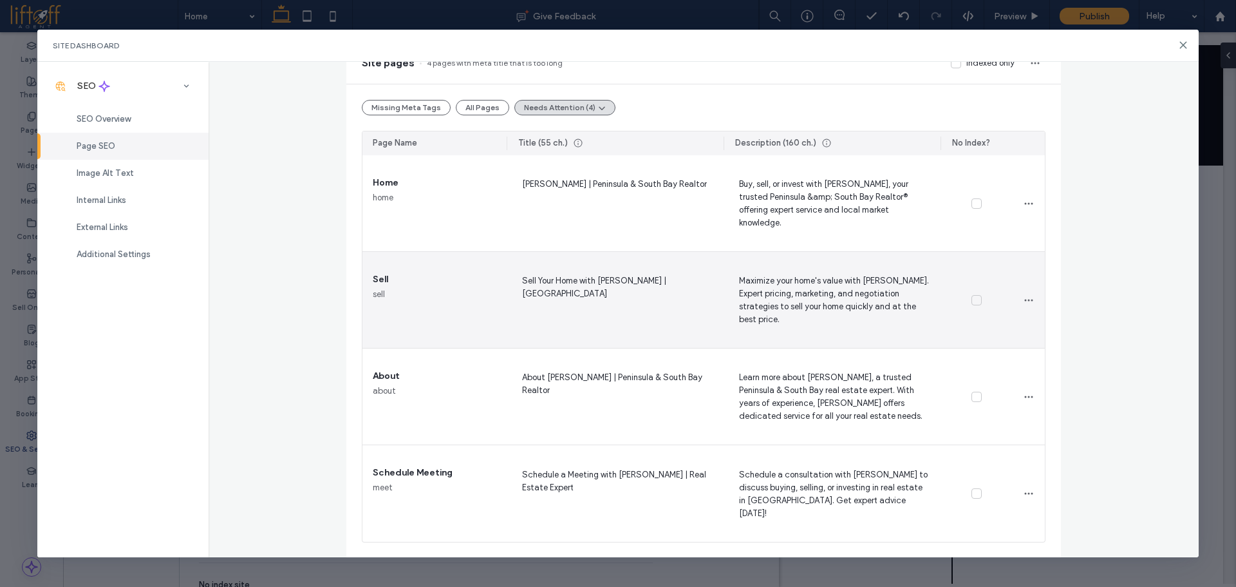
click at [642, 323] on span "Sell Your Home with Kristie Treftz | Peninsula & South Bay" at bounding box center [615, 299] width 196 height 53
click at [623, 298] on textarea "**********" at bounding box center [615, 302] width 196 height 64
drag, startPoint x: 621, startPoint y: 298, endPoint x: 500, endPoint y: 273, distance: 124.1
click at [500, 273] on section "**********" at bounding box center [704, 348] width 683 height 386
click at [576, 281] on span "Sell Your Home with Kristie Treftz | Peninsula & South Bay" at bounding box center [615, 299] width 196 height 53
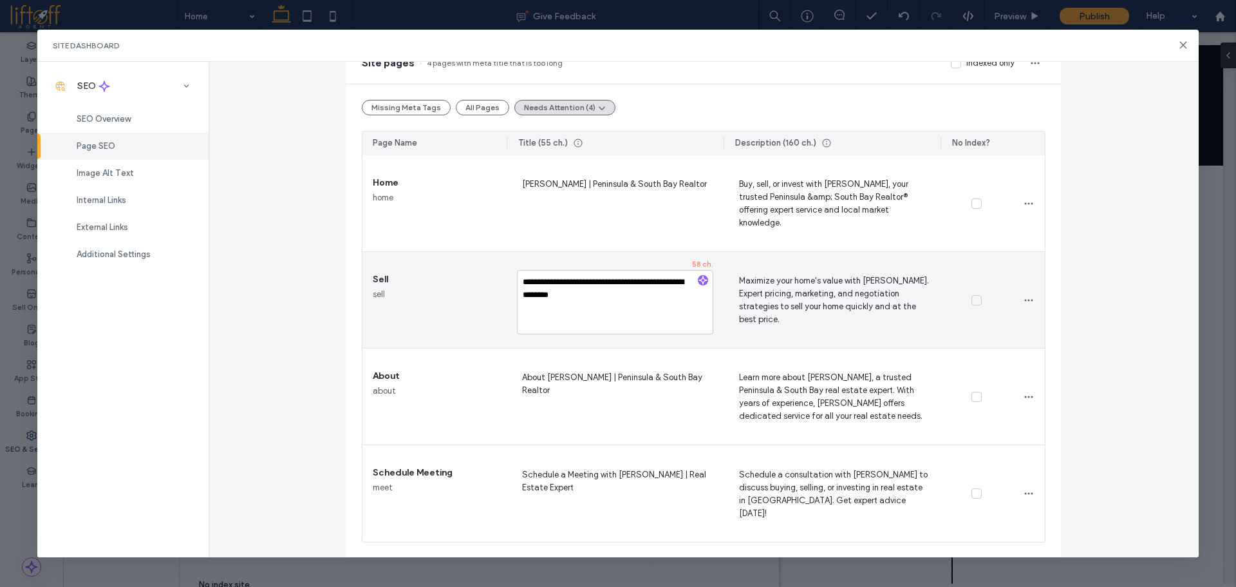
click at [576, 281] on textarea "**********" at bounding box center [615, 302] width 196 height 64
type textarea "**********"
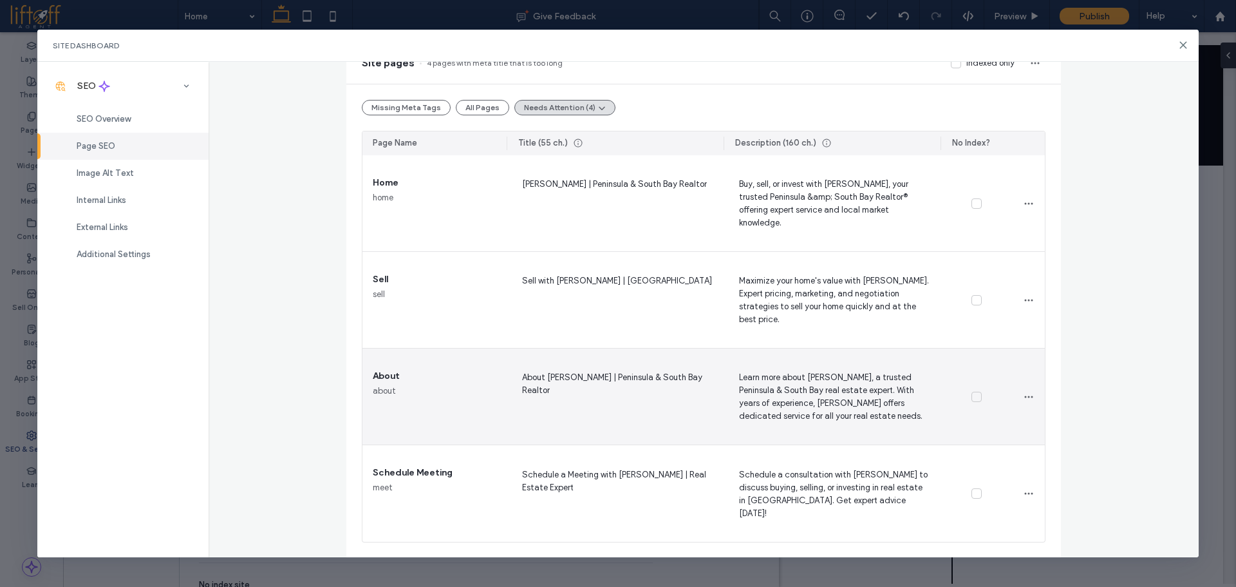
click at [580, 393] on span "About Kristie Treftz | Peninsula & South Bay Realtor" at bounding box center [615, 396] width 196 height 53
click at [803, 395] on span "Learn more about Kristie Treftz, a trusted Peninsula & South Bay real estate ex…" at bounding box center [832, 396] width 196 height 53
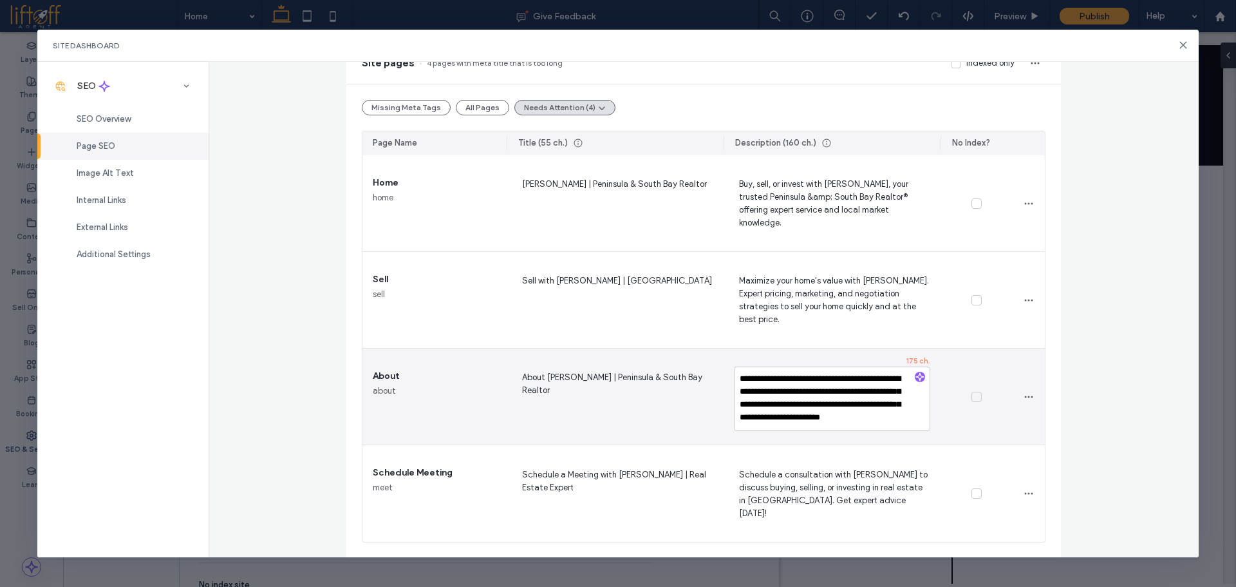
click at [815, 384] on textarea "**********" at bounding box center [832, 398] width 196 height 64
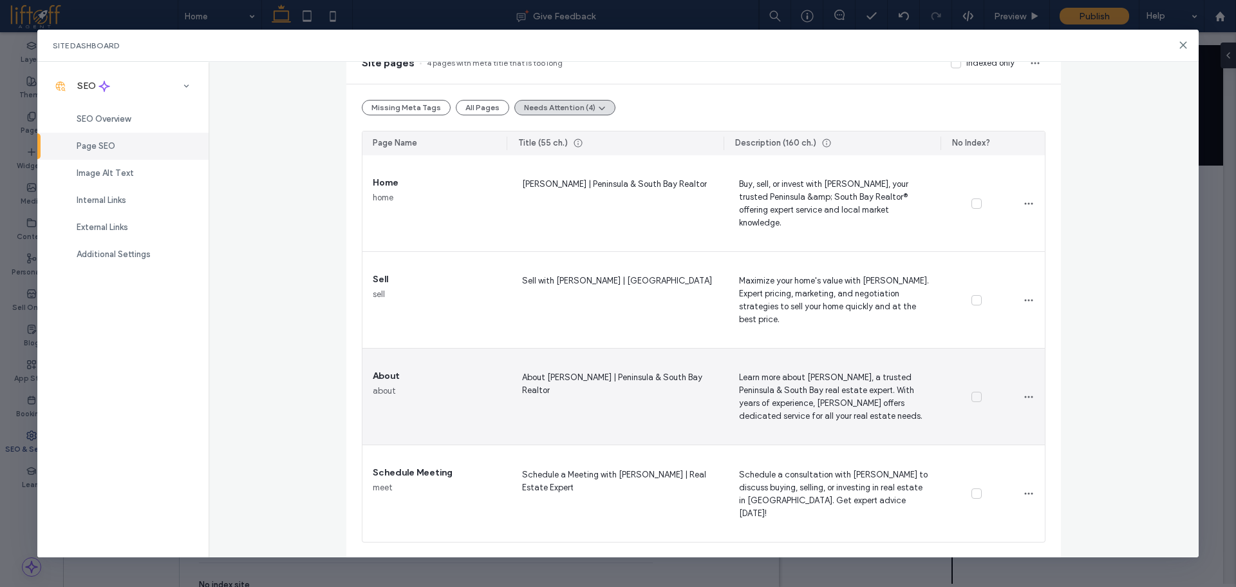
click at [773, 388] on span "Learn more about Kristie Treftz, a trusted Peninsula & South Bay real estate ex…" at bounding box center [832, 396] width 196 height 53
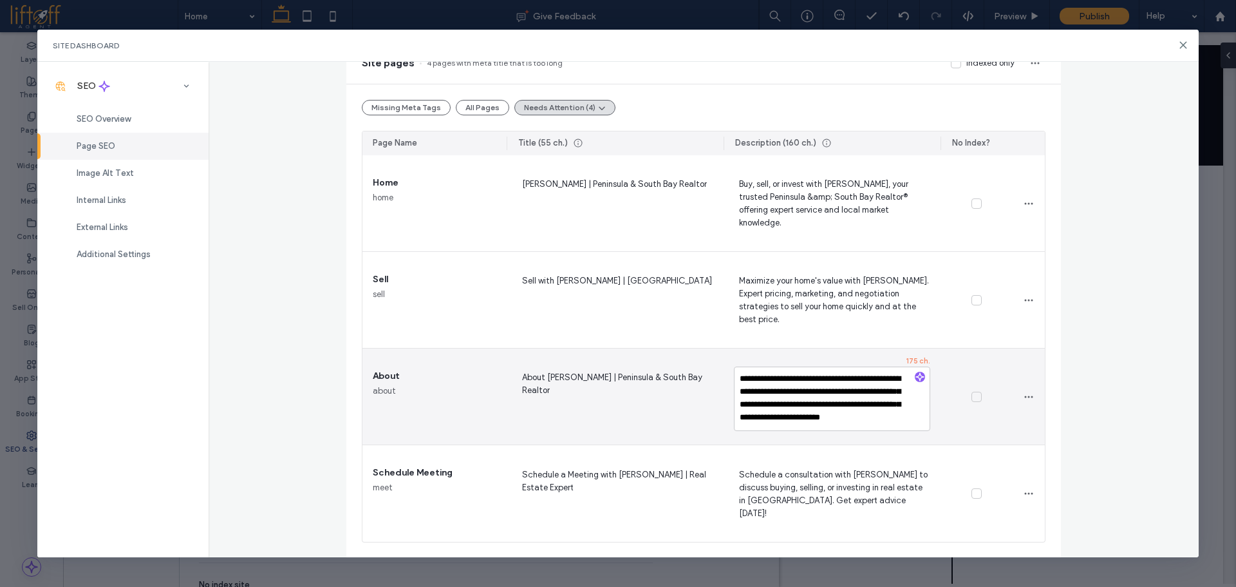
type textarea "**********"
click at [897, 421] on textarea "**********" at bounding box center [832, 398] width 196 height 64
click at [790, 399] on span "Learn more about Kristie Treftz, a trusted Peninsula & South Bay real estate ex…" at bounding box center [832, 396] width 196 height 53
click at [793, 382] on textarea "**********" at bounding box center [832, 398] width 196 height 64
drag, startPoint x: 806, startPoint y: 381, endPoint x: 733, endPoint y: 379, distance: 72.1
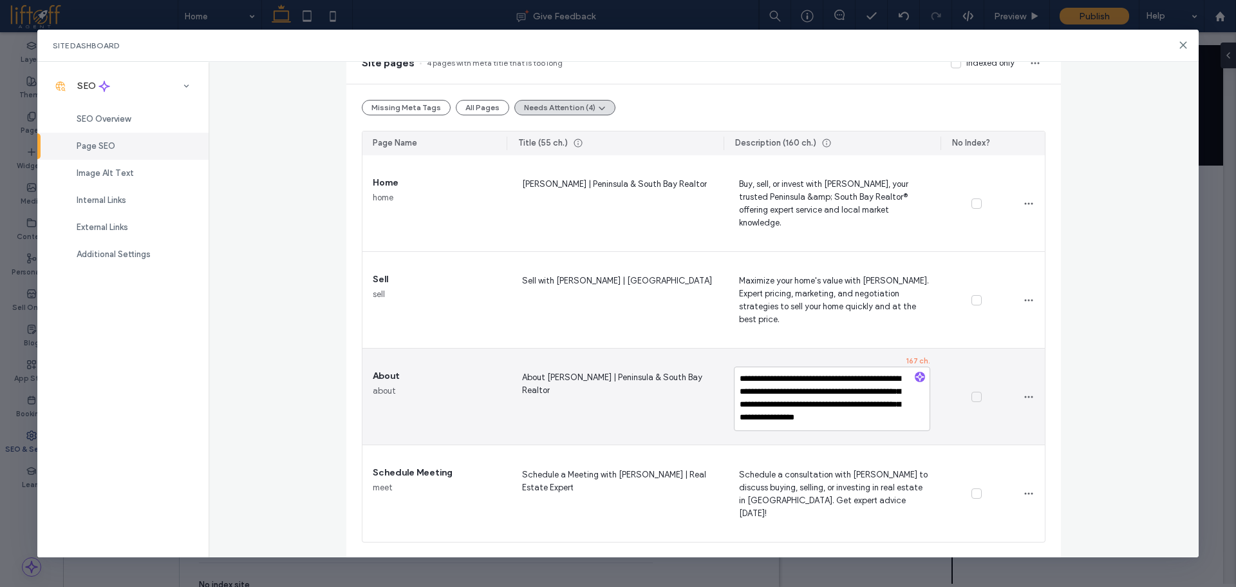
click at [734, 379] on textarea "**********" at bounding box center [832, 398] width 196 height 64
type textarea "**********"
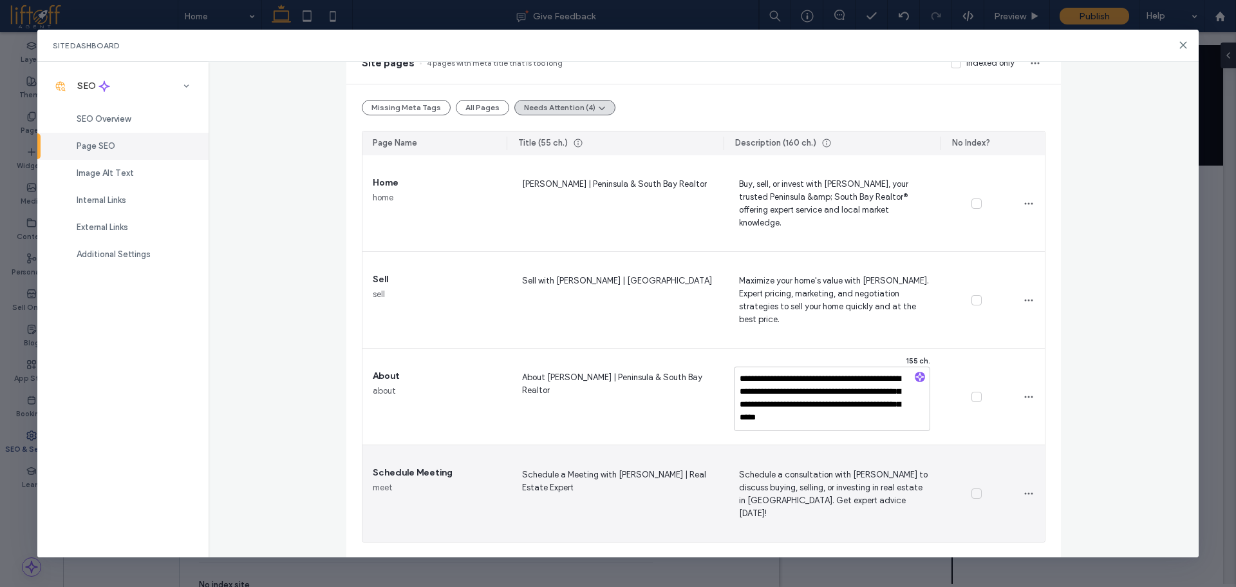
click at [621, 480] on span "Schedule a Meeting with Kristie Treftz | Real Estate Expert" at bounding box center [615, 493] width 196 height 53
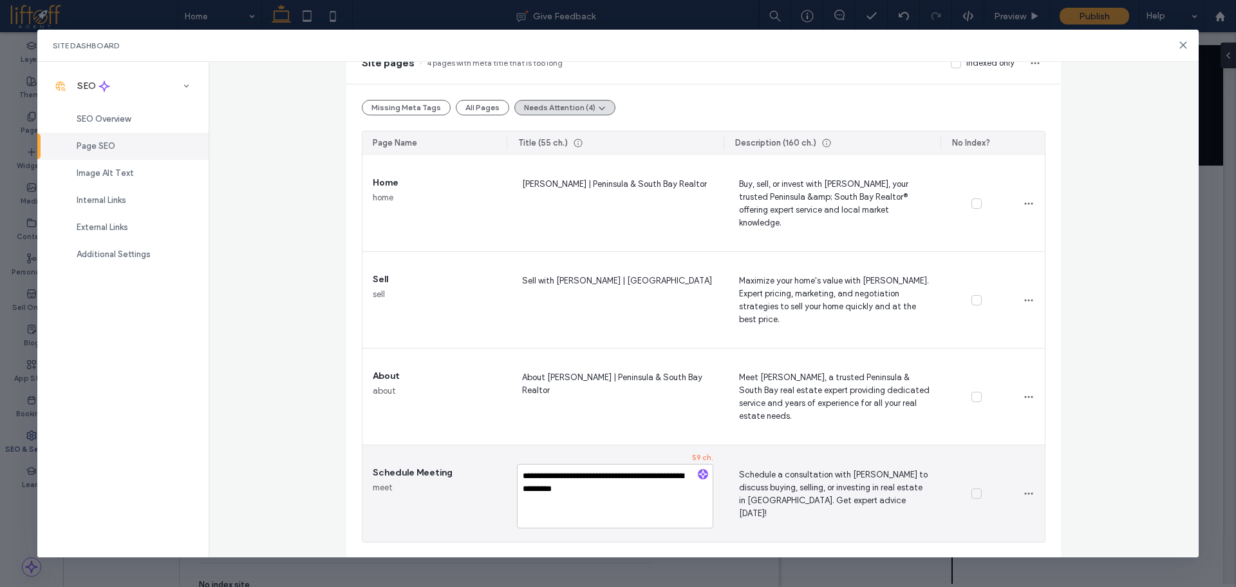
click at [612, 490] on textarea "**********" at bounding box center [615, 496] width 196 height 64
click at [594, 487] on textarea "**********" at bounding box center [615, 496] width 196 height 64
click at [587, 479] on span "Schedule a Meeting with Kristie Treftz | Real Estate Expert" at bounding box center [615, 493] width 196 height 53
type textarea "**********"
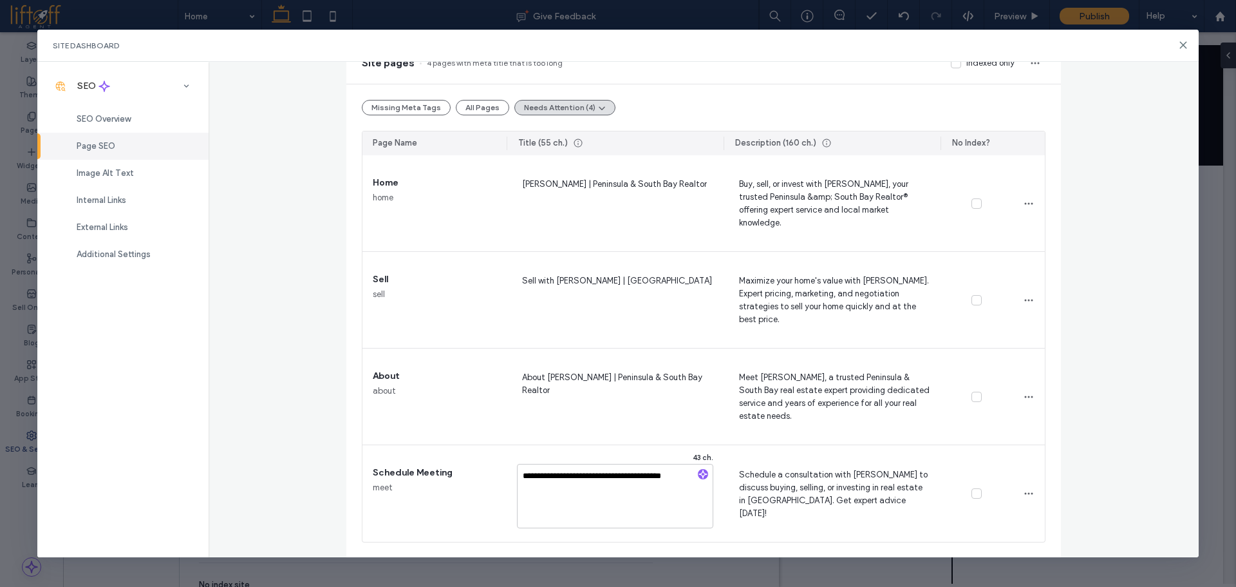
click at [1063, 505] on div "Page SEO Manage the meta tags of all your site pages. To make changes live, rep…" at bounding box center [704, 310] width 991 height 496
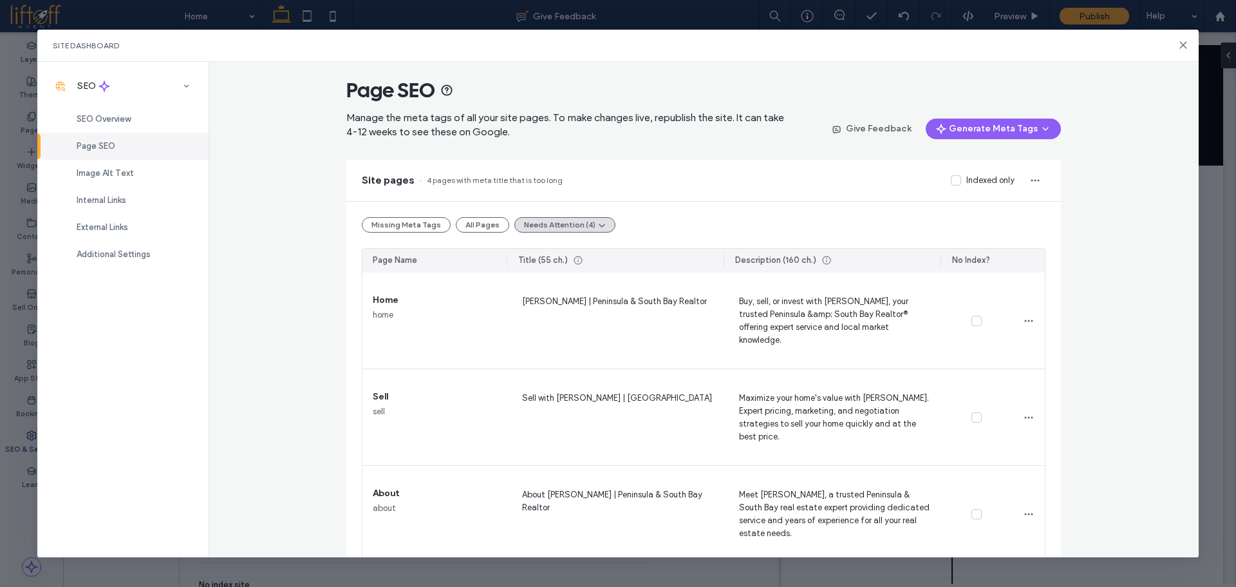
scroll to position [0, 0]
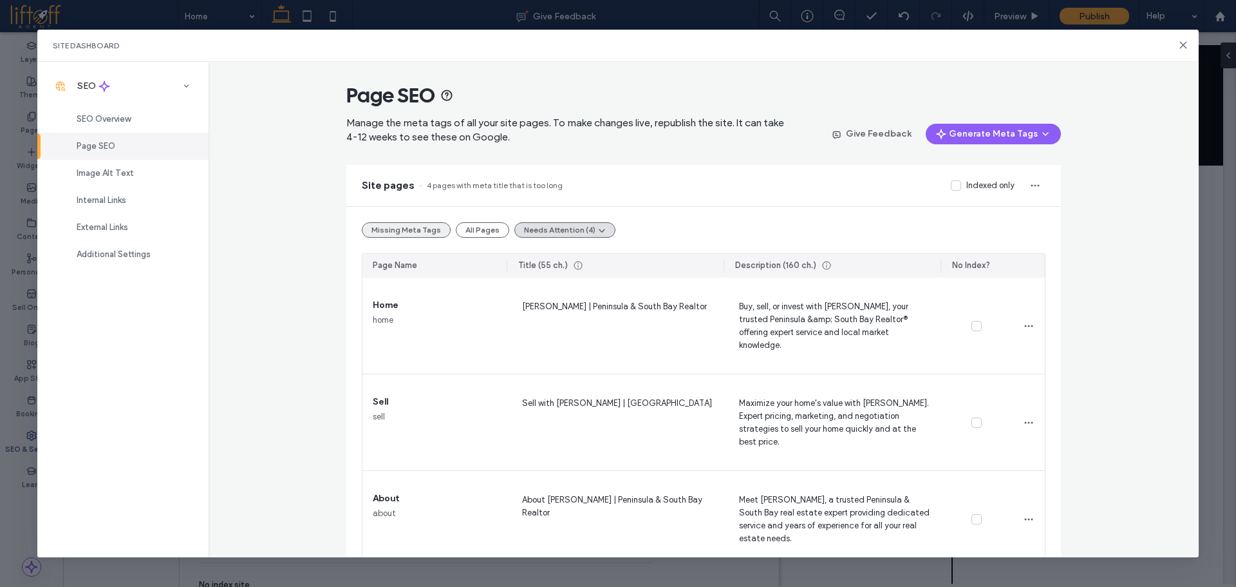
drag, startPoint x: 412, startPoint y: 231, endPoint x: 236, endPoint y: 153, distance: 192.0
click at [411, 231] on button "Missing Meta Tags" at bounding box center [406, 229] width 89 height 15
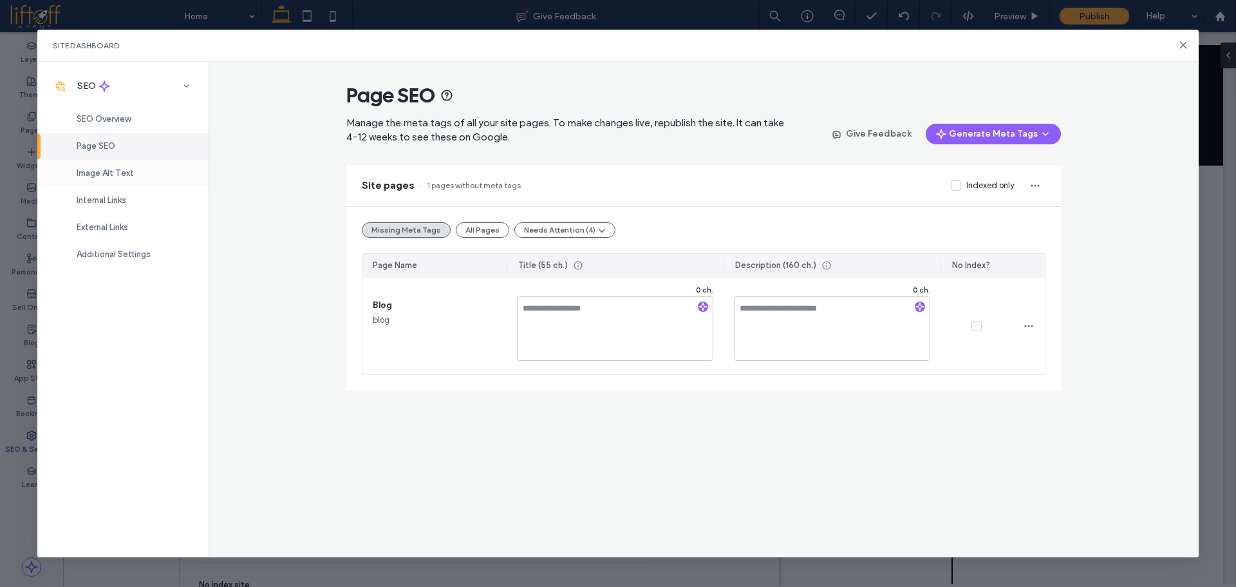
click at [127, 170] on span "Image Alt Text" at bounding box center [105, 173] width 57 height 10
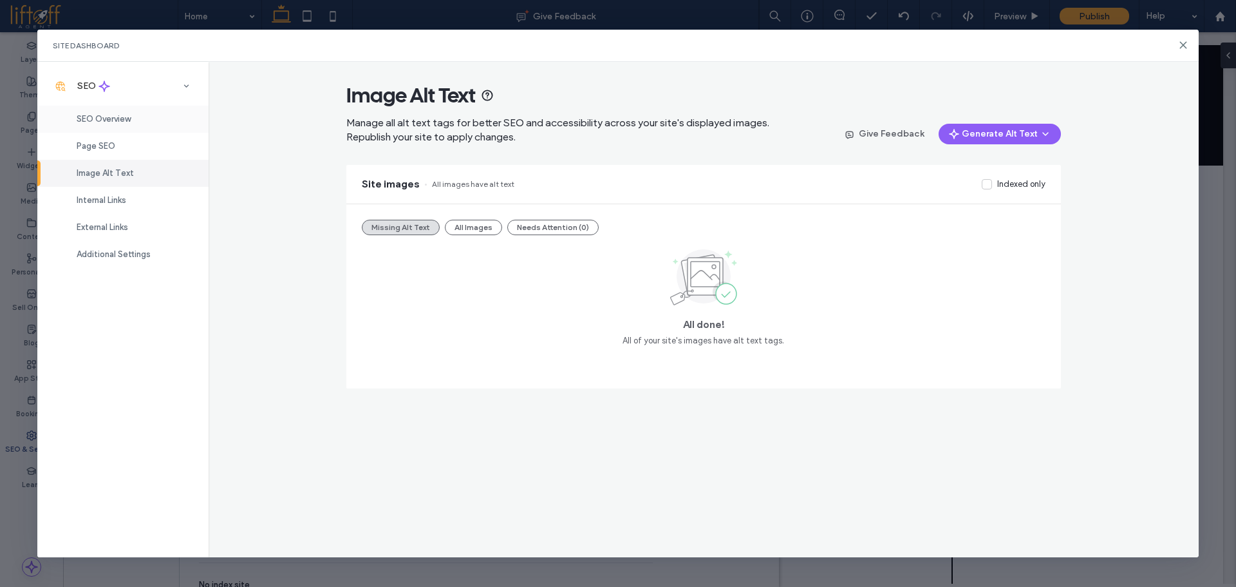
click at [140, 122] on div "SEO Overview" at bounding box center [122, 119] width 171 height 27
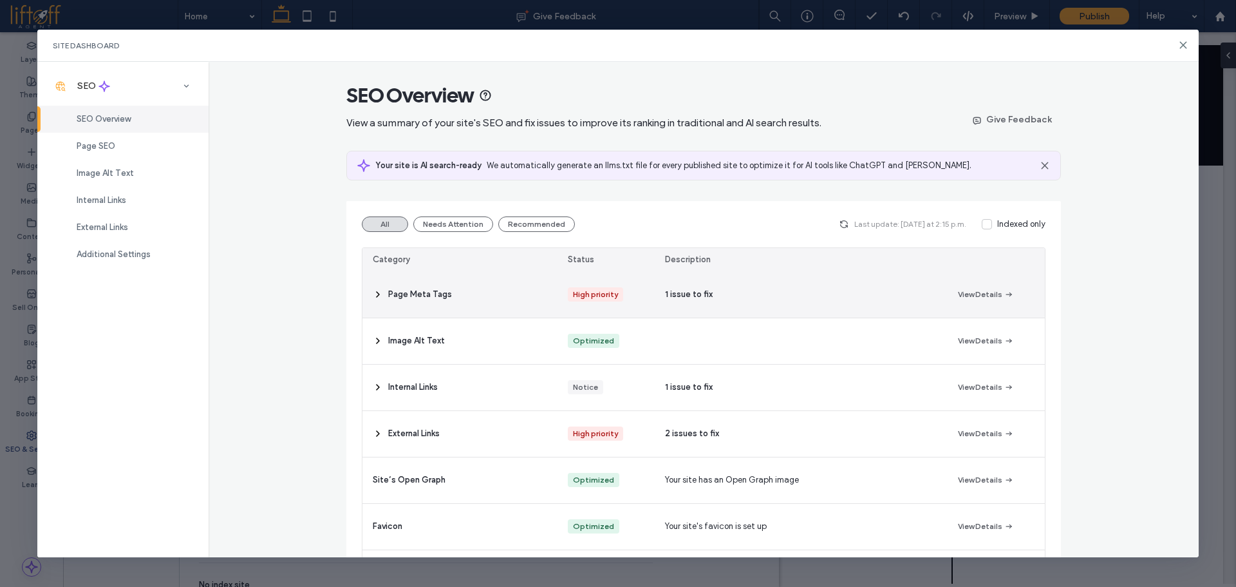
click at [478, 294] on div "Page Meta Tags" at bounding box center [460, 295] width 195 height 46
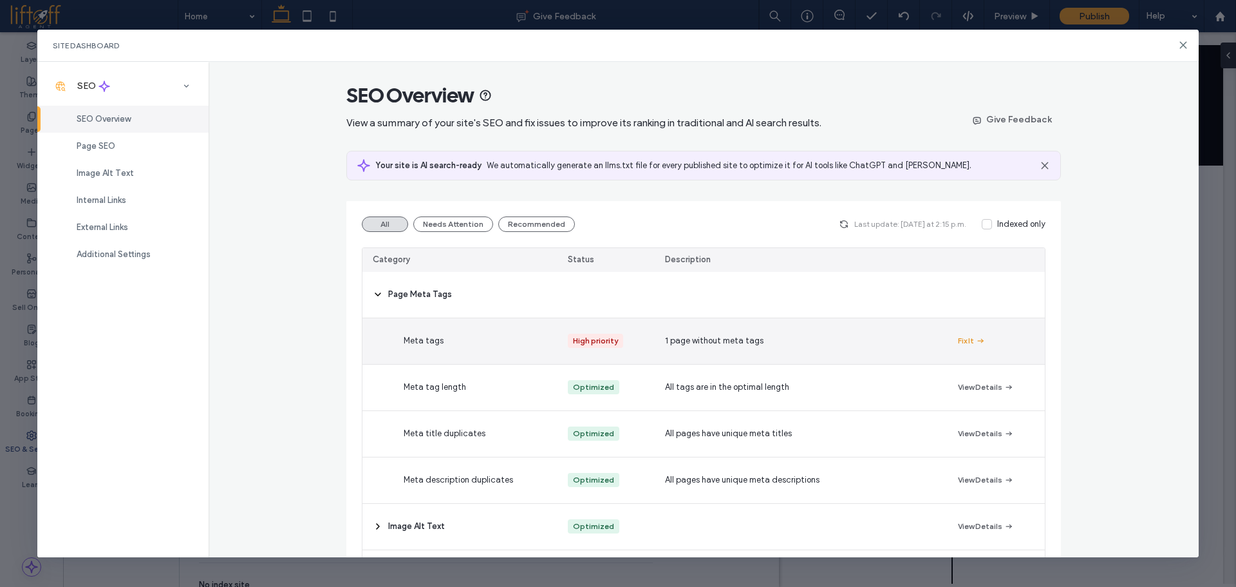
click at [969, 344] on button "Fix It" at bounding box center [972, 340] width 28 height 15
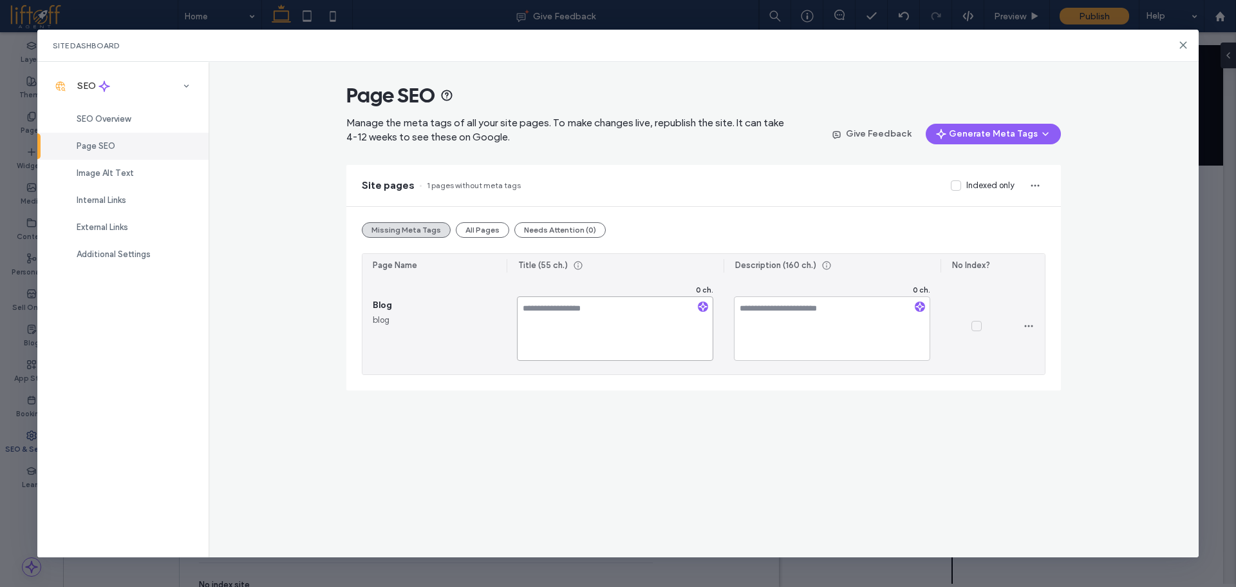
click at [582, 298] on textarea at bounding box center [615, 328] width 196 height 64
click at [562, 312] on textarea at bounding box center [615, 328] width 196 height 64
paste textarea "**********"
type textarea "**********"
click at [757, 324] on textarea at bounding box center [832, 328] width 196 height 64
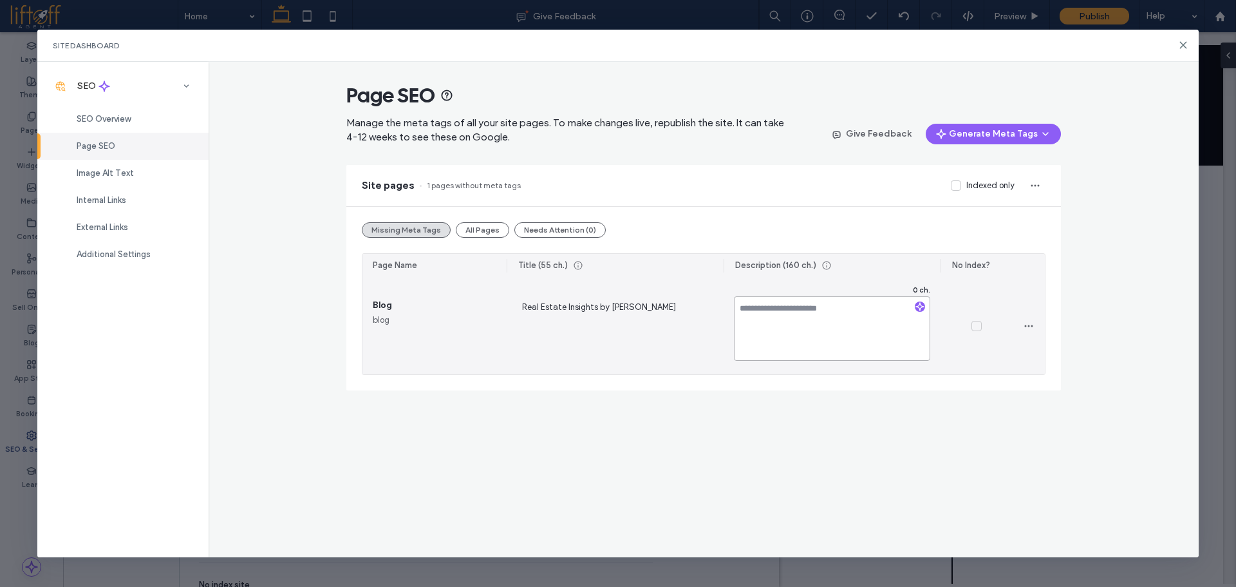
paste textarea "**********"
type textarea "**********"
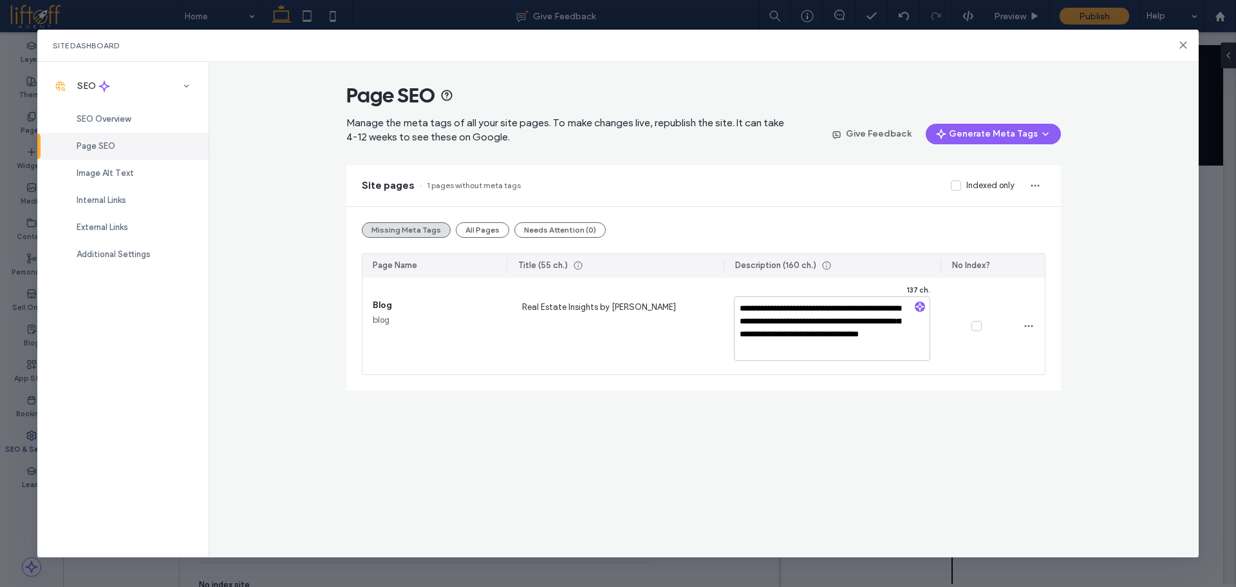
click at [765, 431] on div "**********" at bounding box center [704, 310] width 991 height 496
click at [128, 120] on span "SEO Overview" at bounding box center [104, 119] width 54 height 10
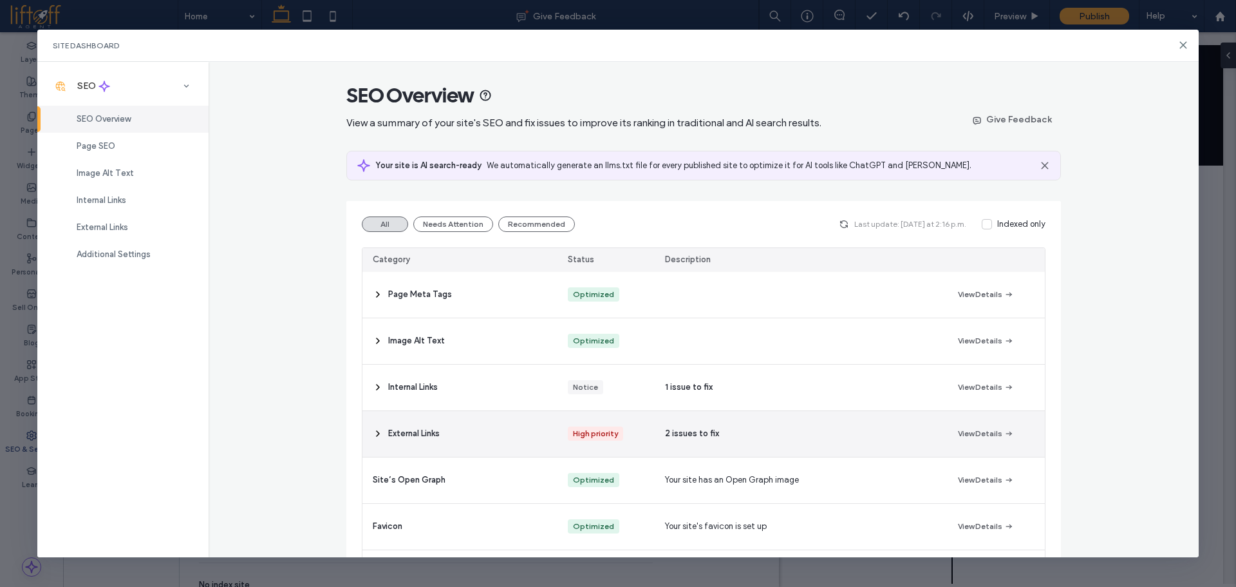
click at [771, 437] on div "2 issues to fix" at bounding box center [801, 434] width 292 height 46
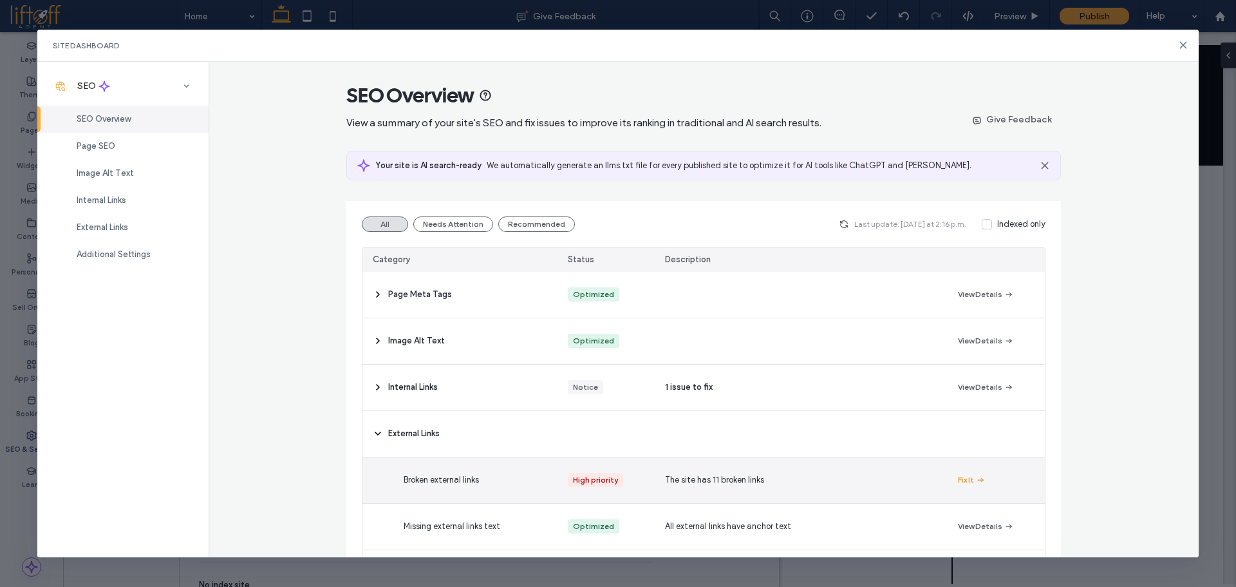
click at [961, 478] on button "Fix It" at bounding box center [972, 479] width 28 height 15
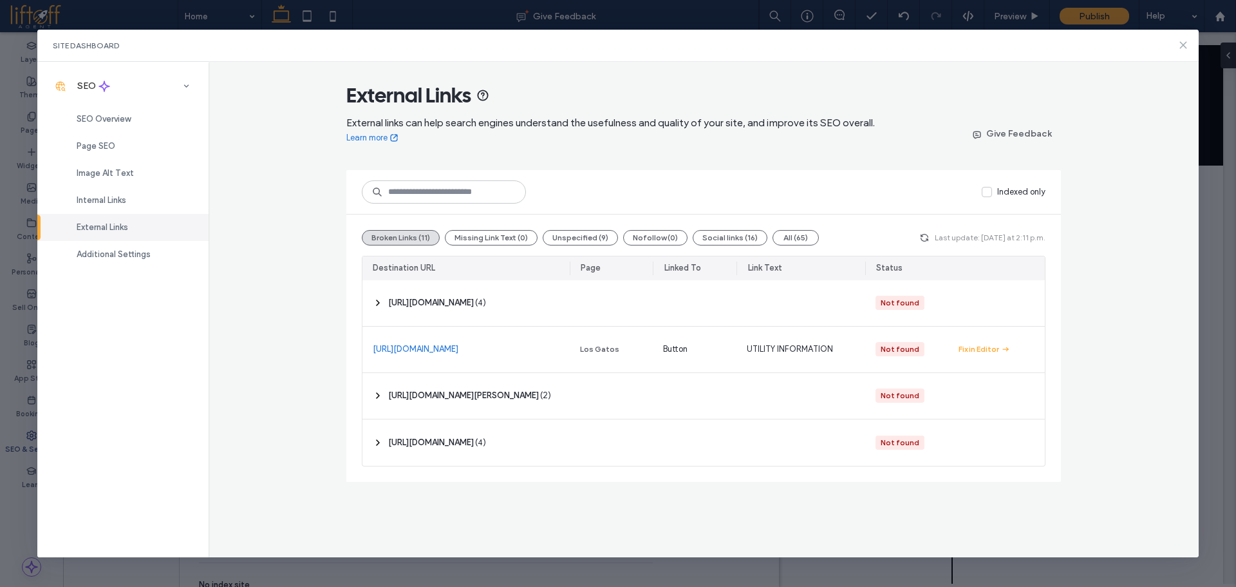
click at [1187, 46] on icon at bounding box center [1183, 45] width 10 height 10
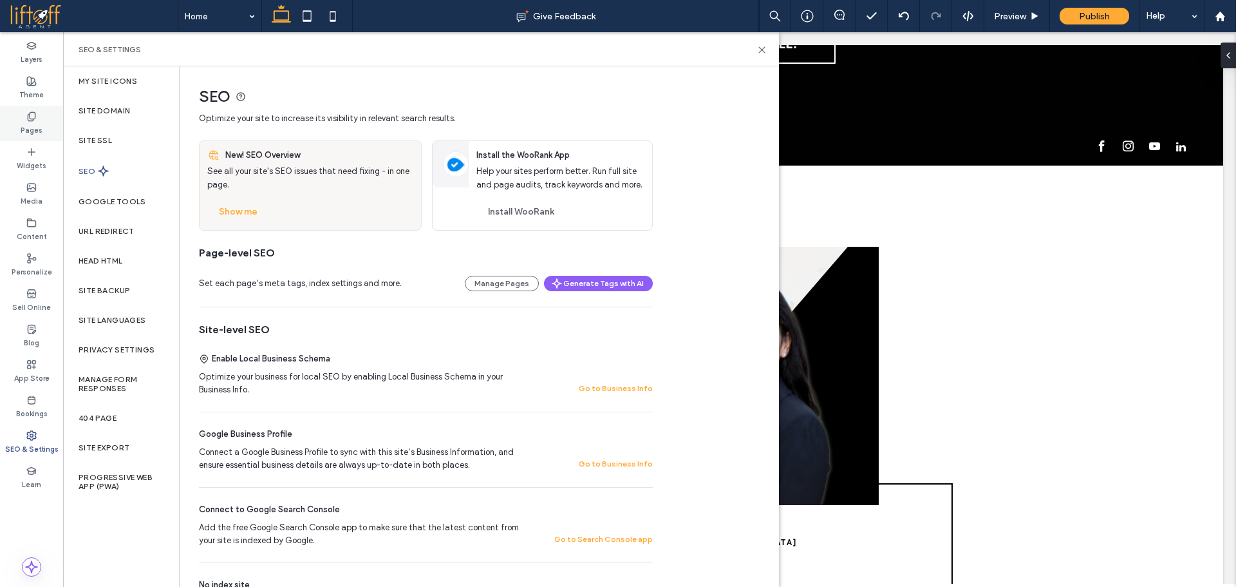
click at [45, 124] on div "Pages" at bounding box center [31, 123] width 63 height 35
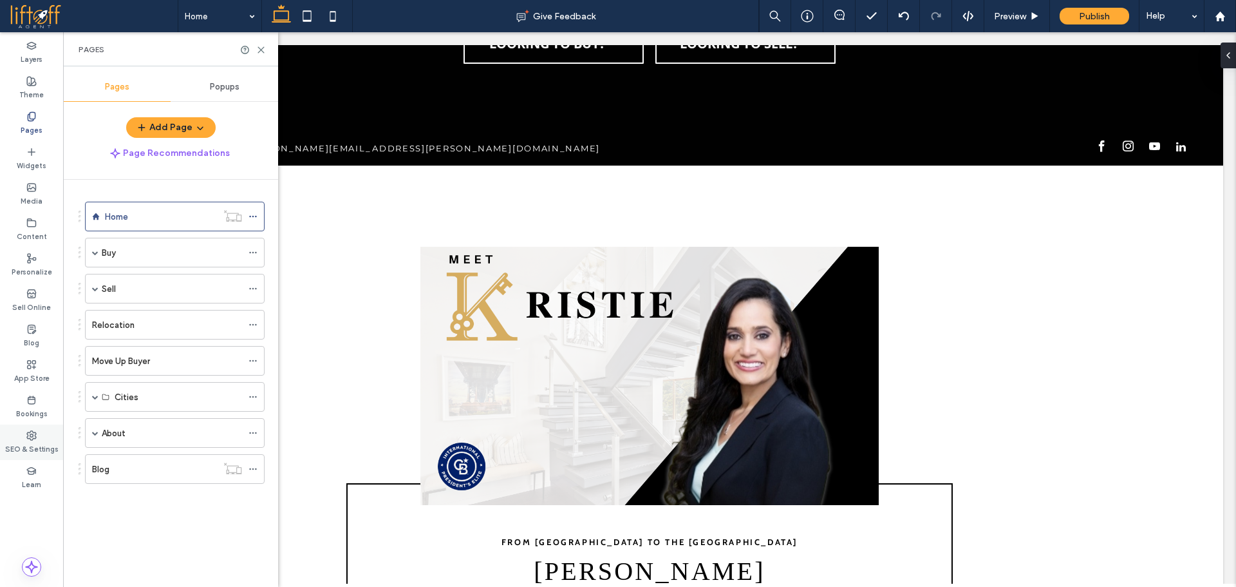
click at [40, 440] on label "SEO & Settings" at bounding box center [31, 447] width 53 height 14
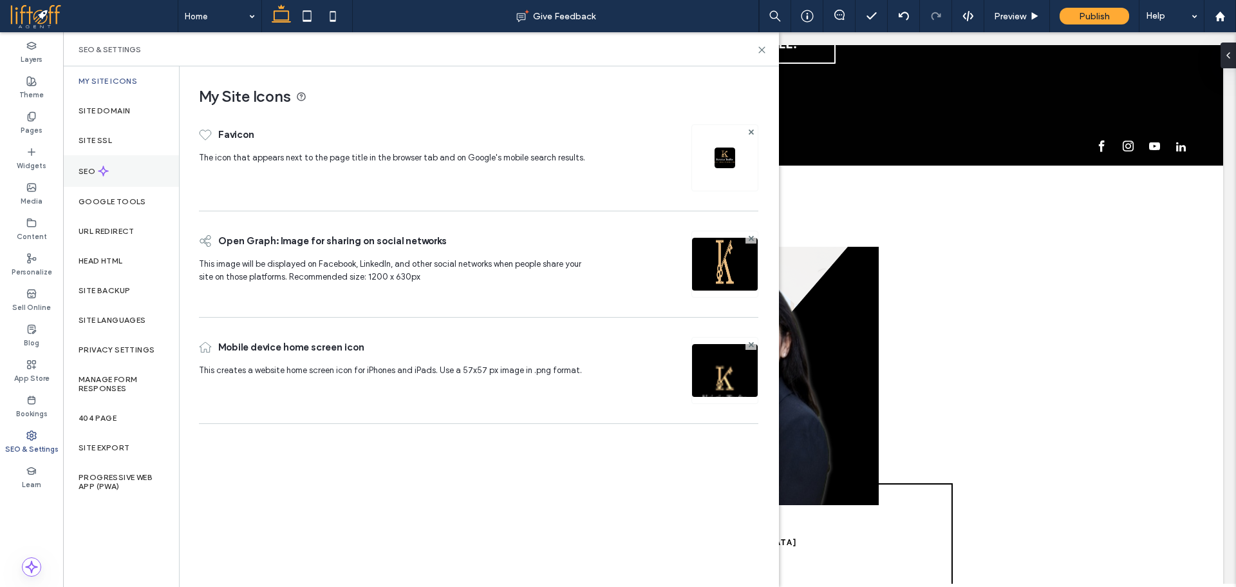
click at [128, 180] on div "SEO" at bounding box center [121, 171] width 116 height 32
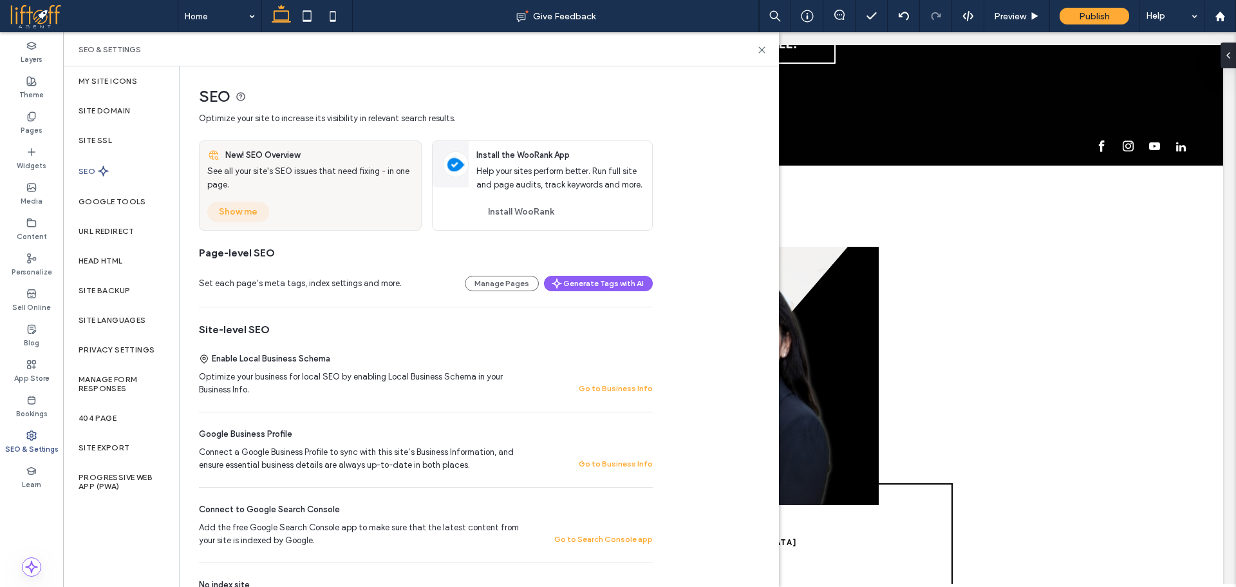
click at [250, 207] on button "Show me" at bounding box center [238, 212] width 62 height 21
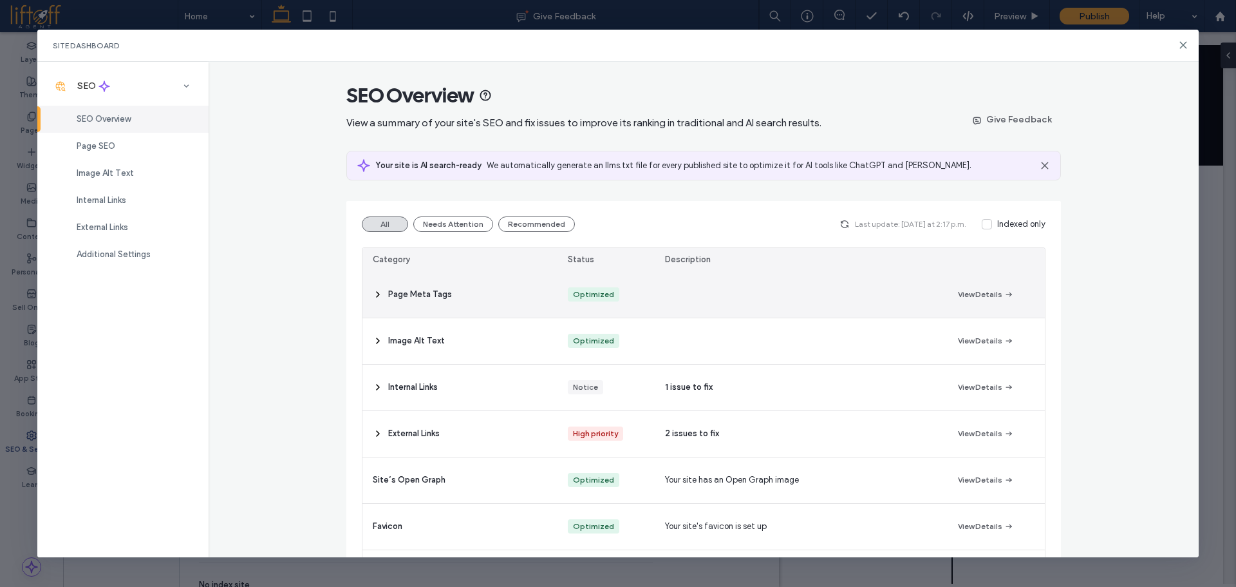
click at [373, 294] on icon at bounding box center [378, 294] width 10 height 10
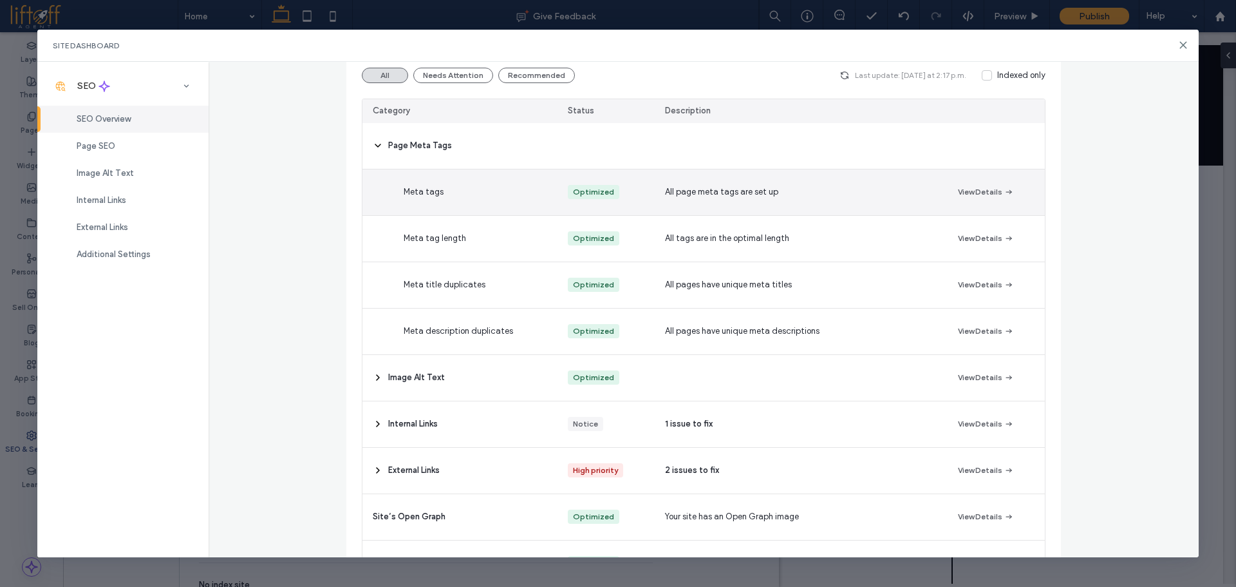
scroll to position [322, 0]
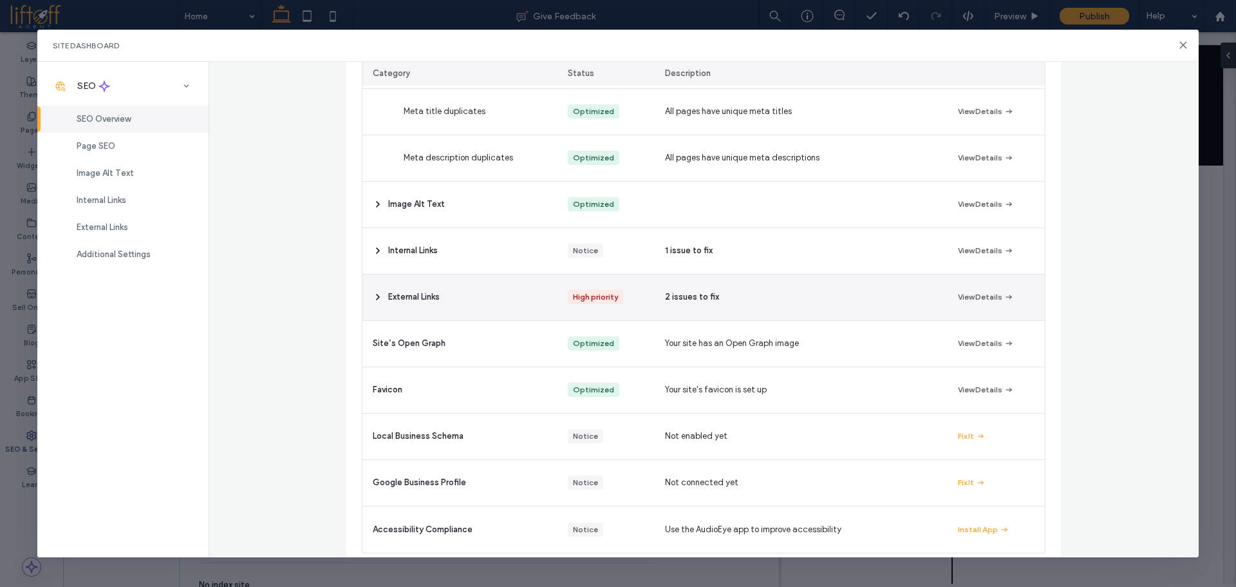
click at [453, 296] on div "External Links" at bounding box center [460, 297] width 195 height 46
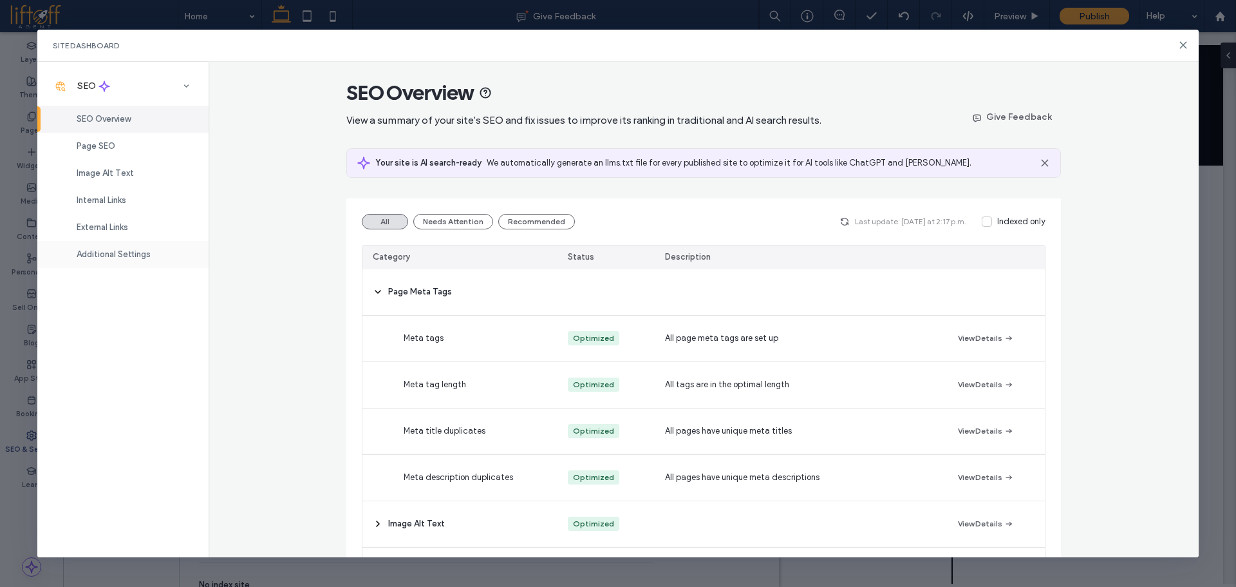
scroll to position [0, 0]
click at [1186, 45] on icon at bounding box center [1183, 45] width 10 height 10
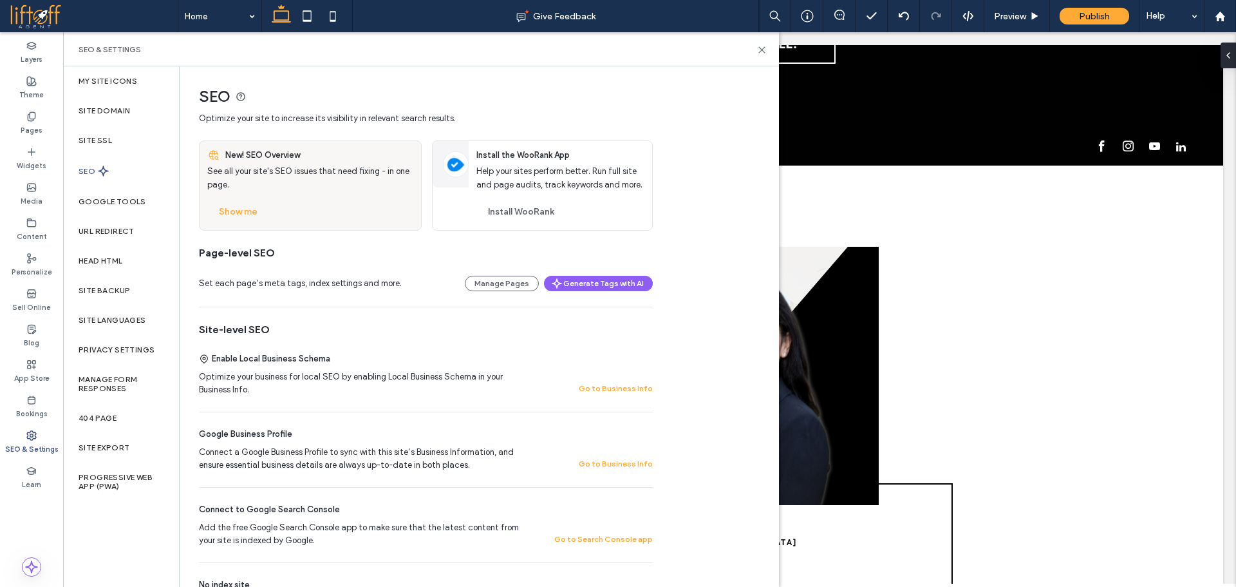
click at [38, 443] on label "SEO & Settings" at bounding box center [31, 447] width 53 height 14
click at [34, 120] on icon at bounding box center [31, 116] width 10 height 10
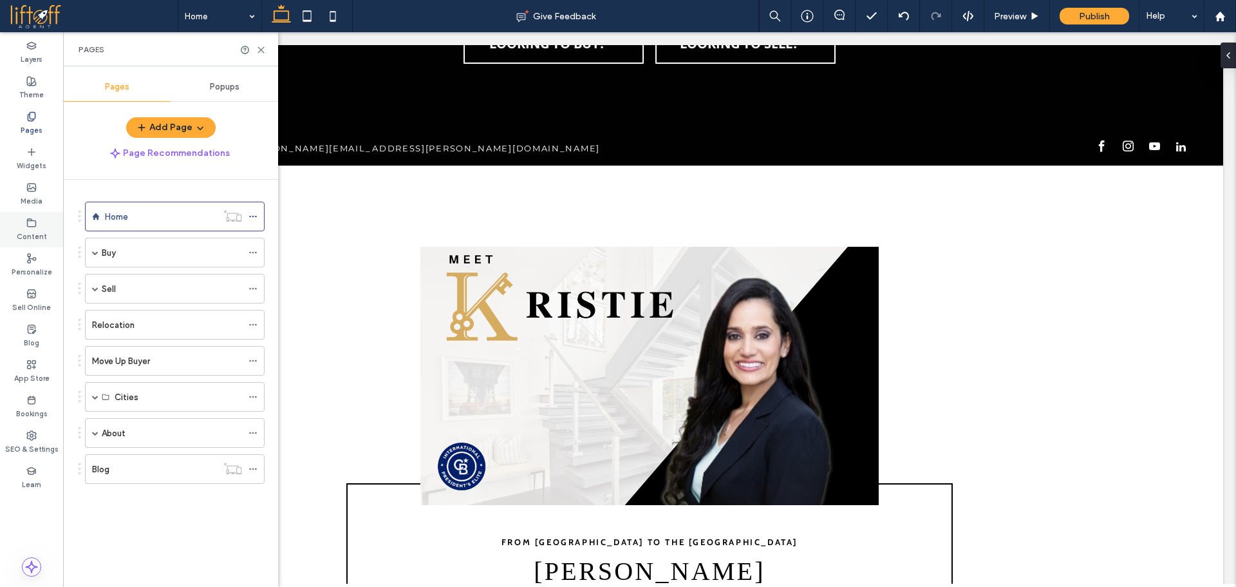
click at [41, 229] on label "Content" at bounding box center [32, 235] width 30 height 14
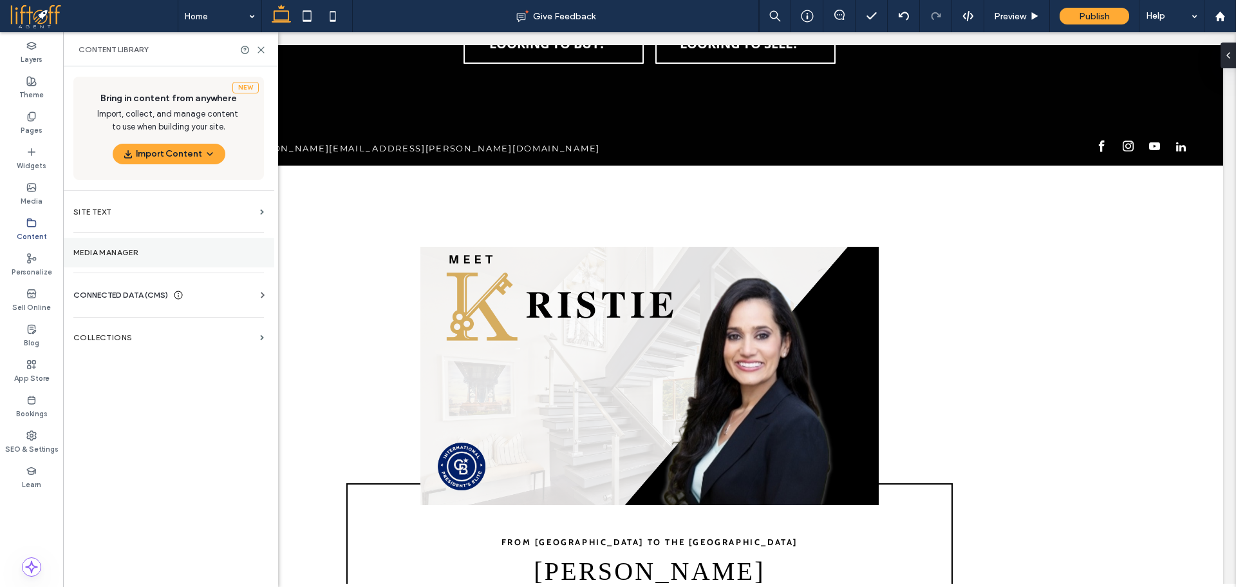
click at [152, 247] on section "Media Manager" at bounding box center [168, 253] width 211 height 30
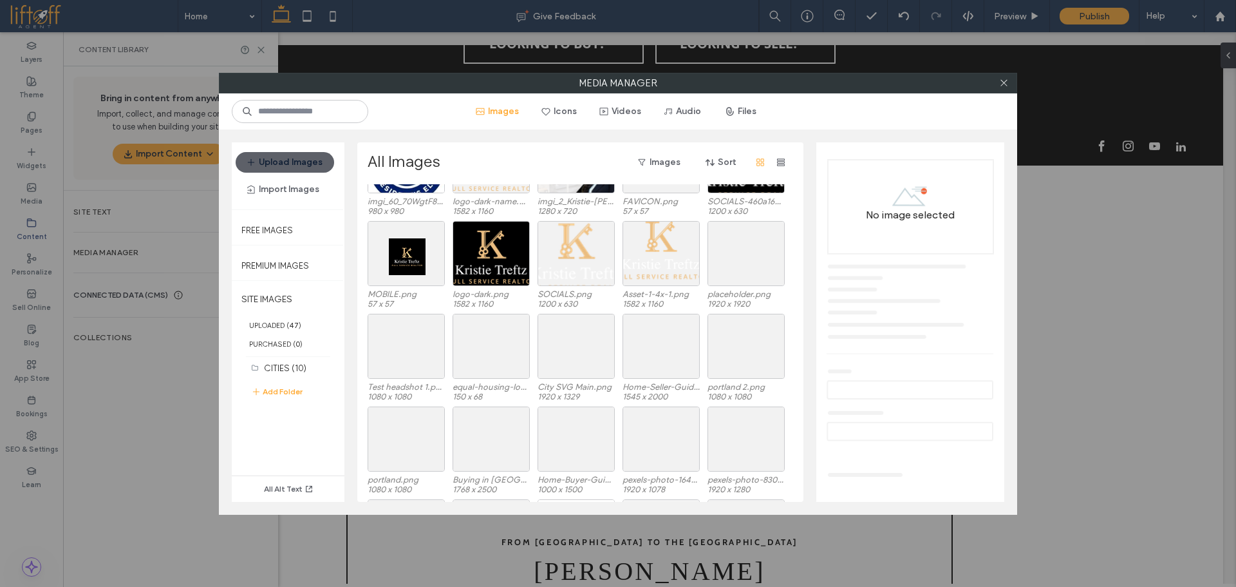
scroll to position [220, 0]
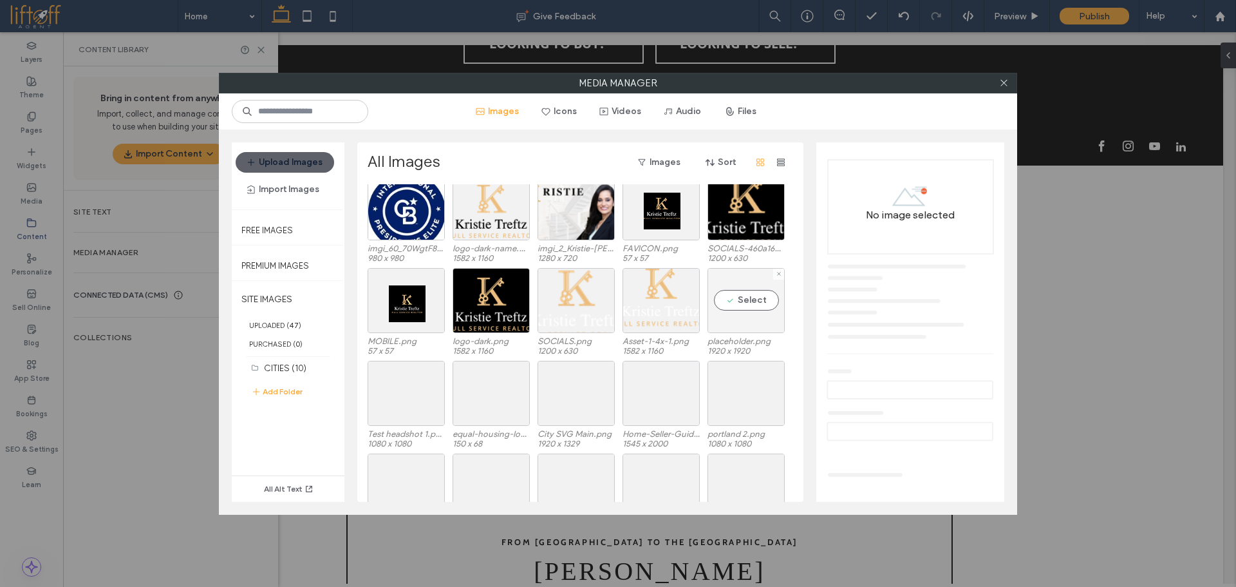
click at [734, 295] on div "Select" at bounding box center [746, 300] width 77 height 65
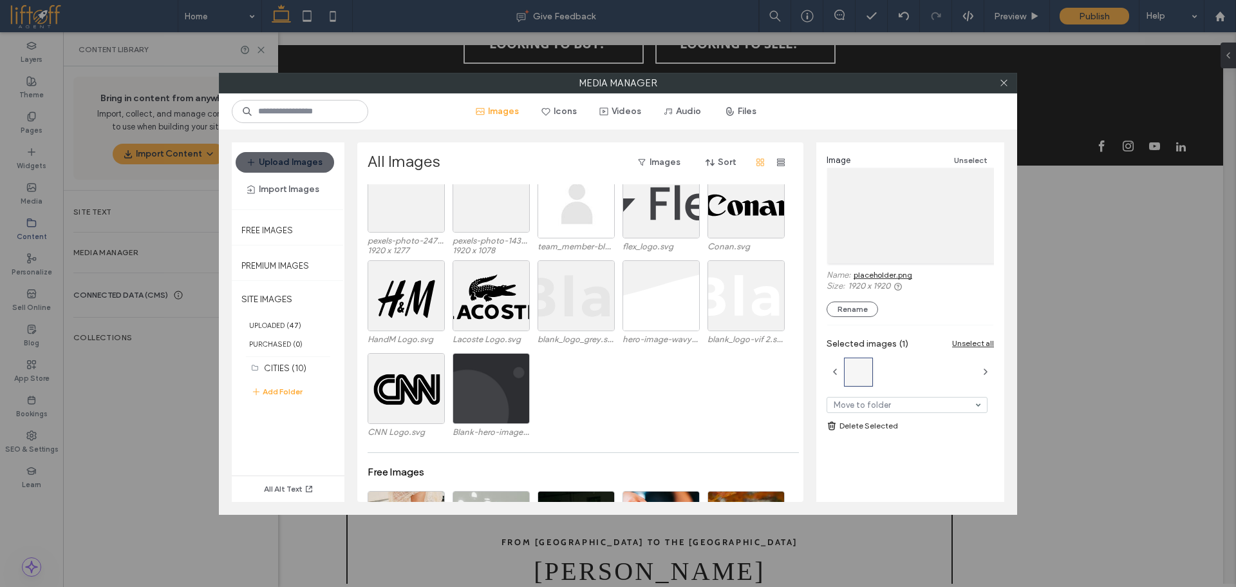
scroll to position [607, 0]
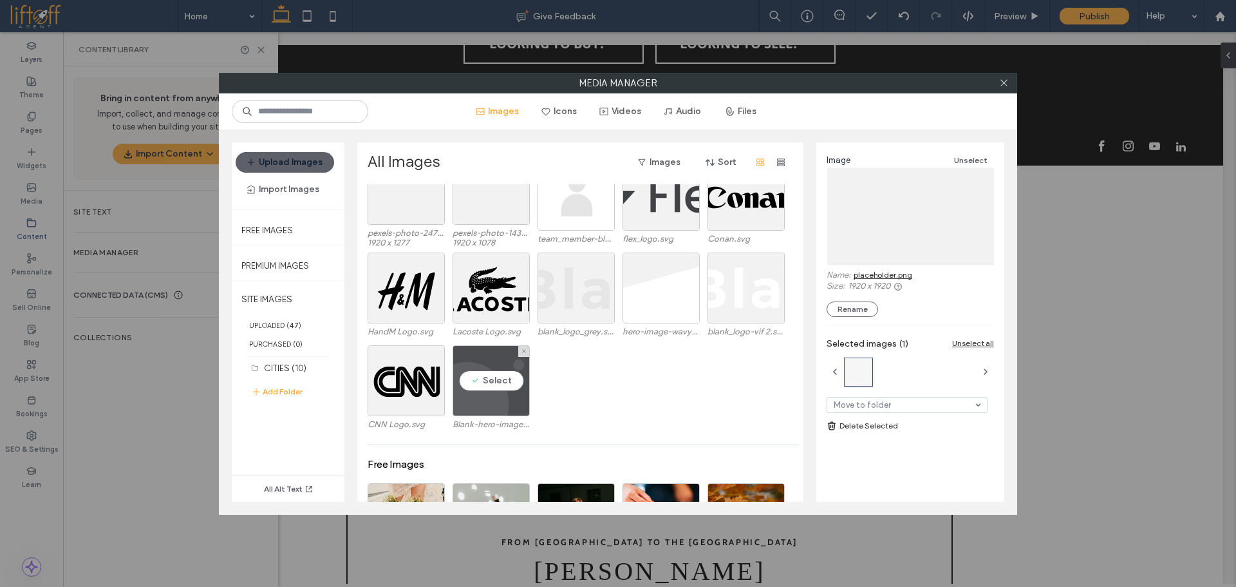
click at [509, 374] on div "Select" at bounding box center [491, 380] width 77 height 71
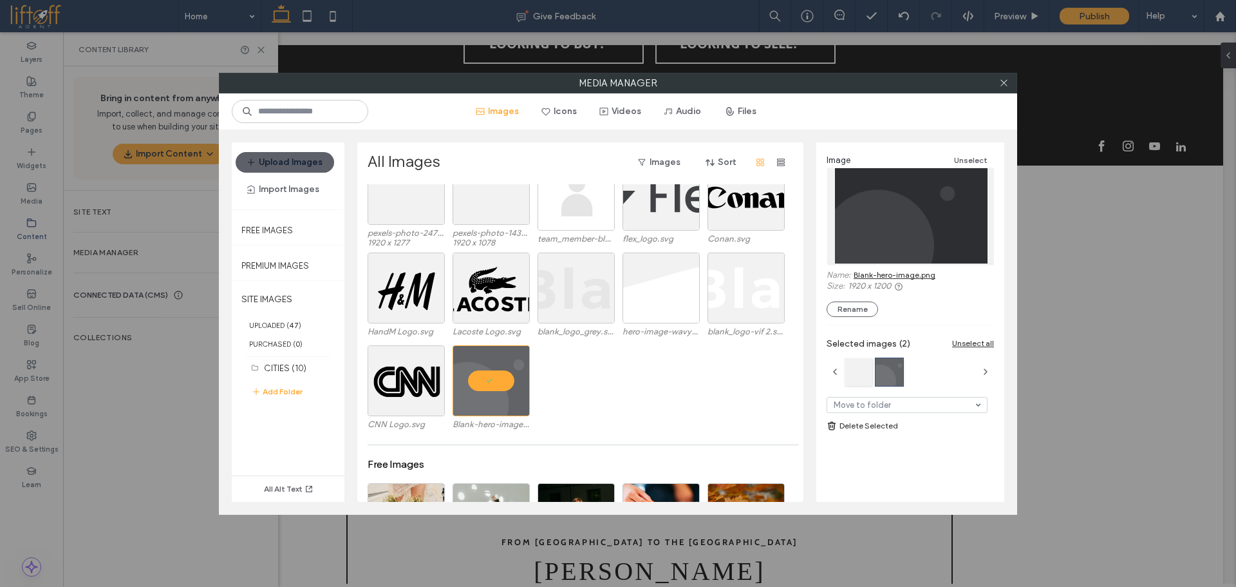
click at [601, 403] on div "CNN Logo.svg Blank-hero-image.png" at bounding box center [584, 391] width 433 height 93
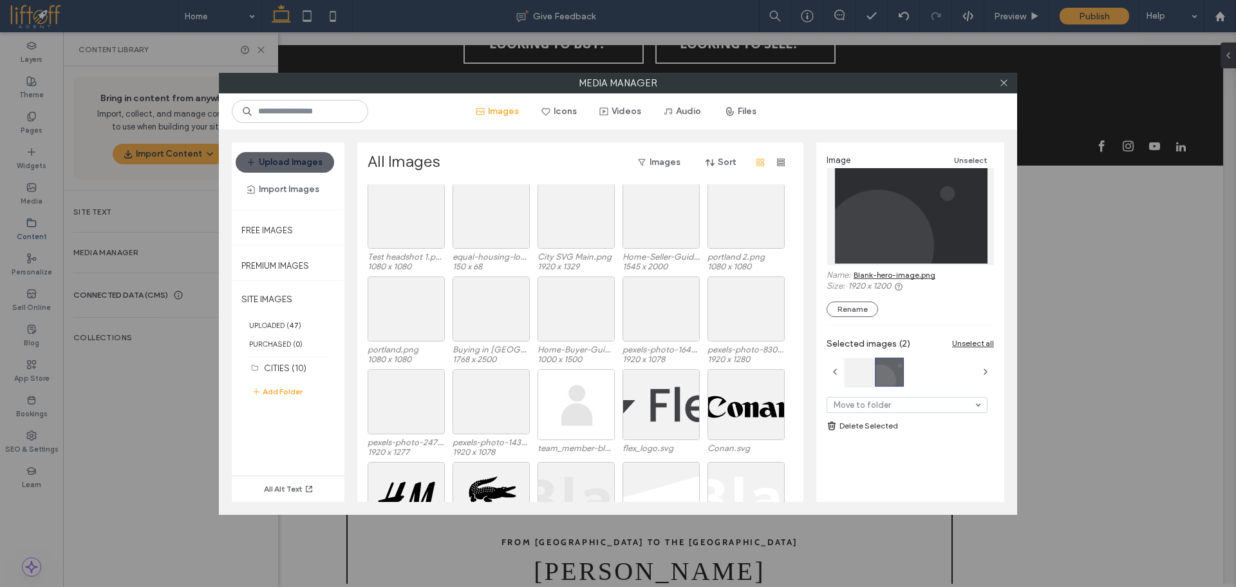
scroll to position [478, 0]
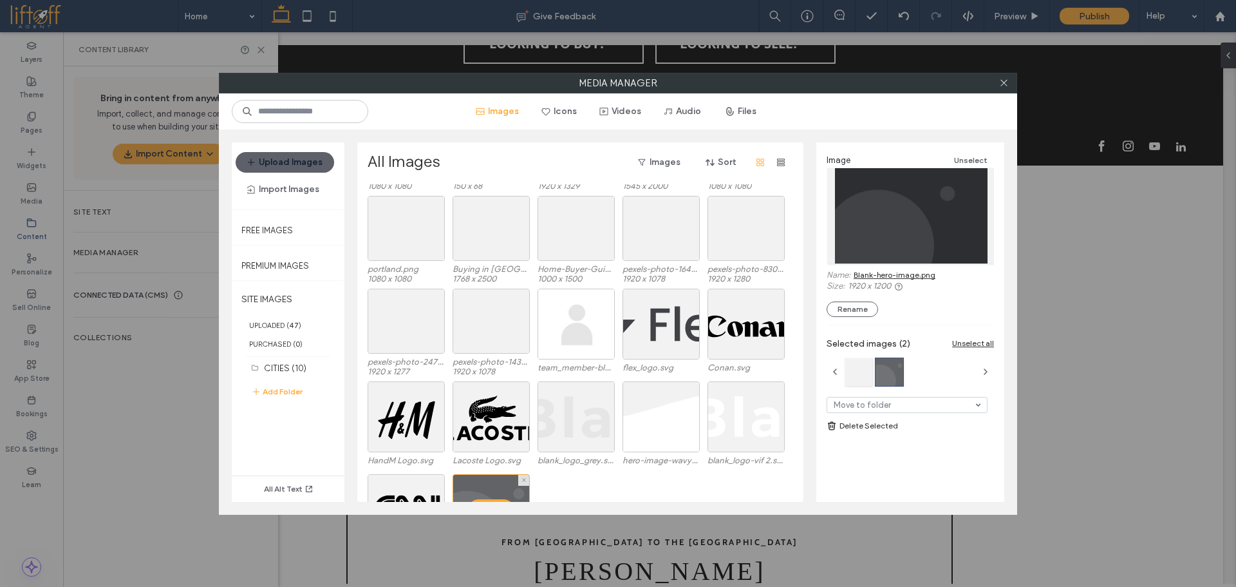
click at [487, 497] on div at bounding box center [491, 509] width 77 height 71
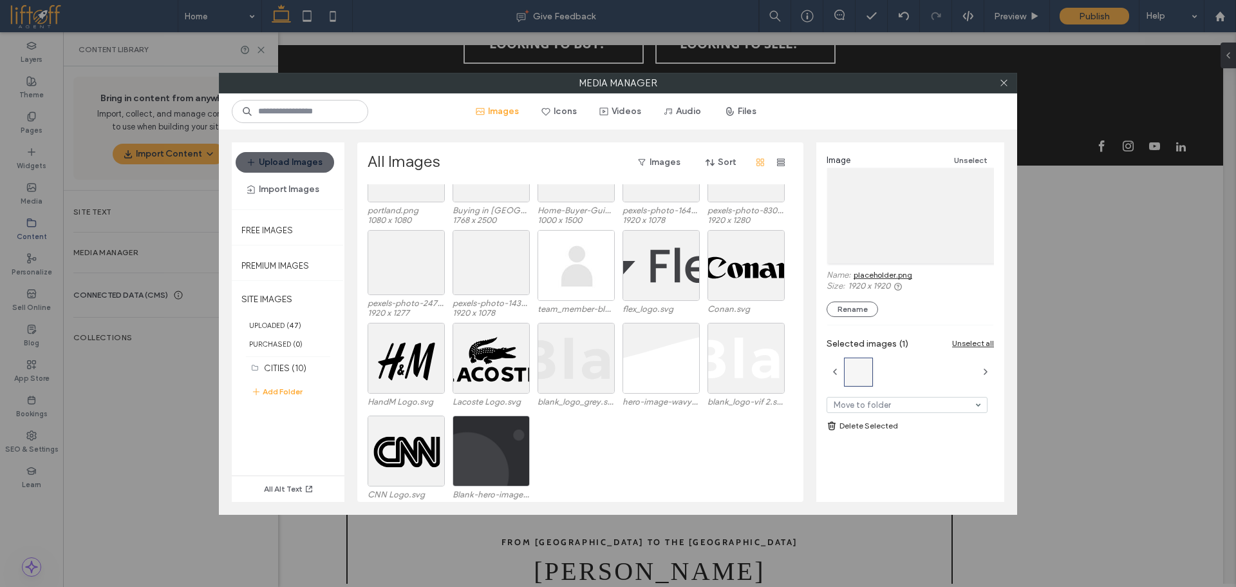
scroll to position [542, 0]
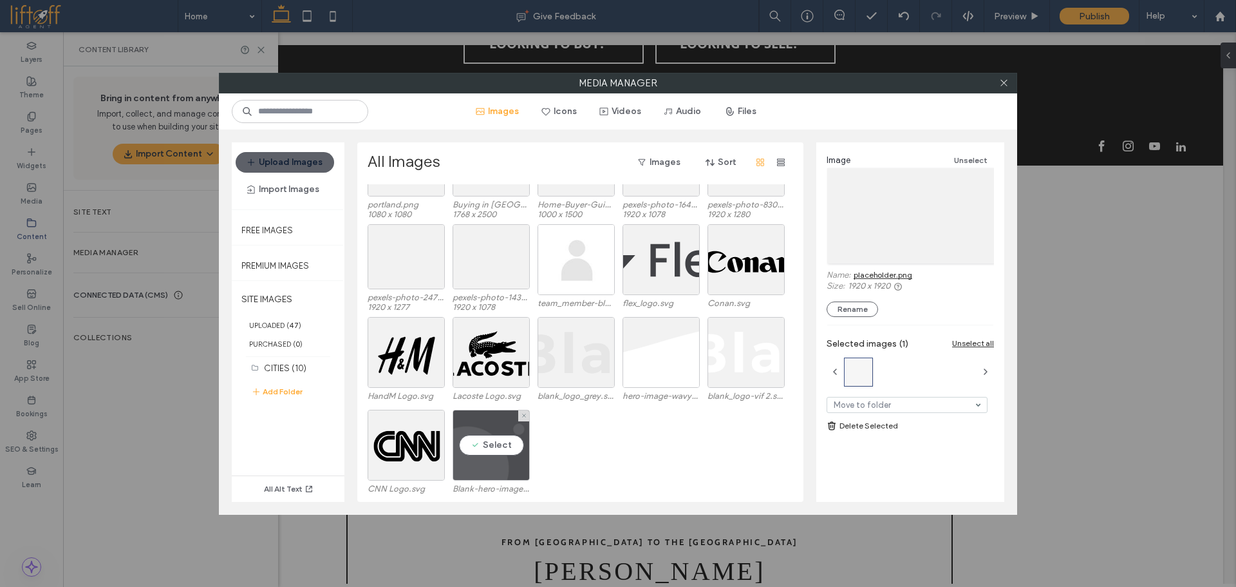
click at [495, 454] on div "Select" at bounding box center [491, 445] width 77 height 71
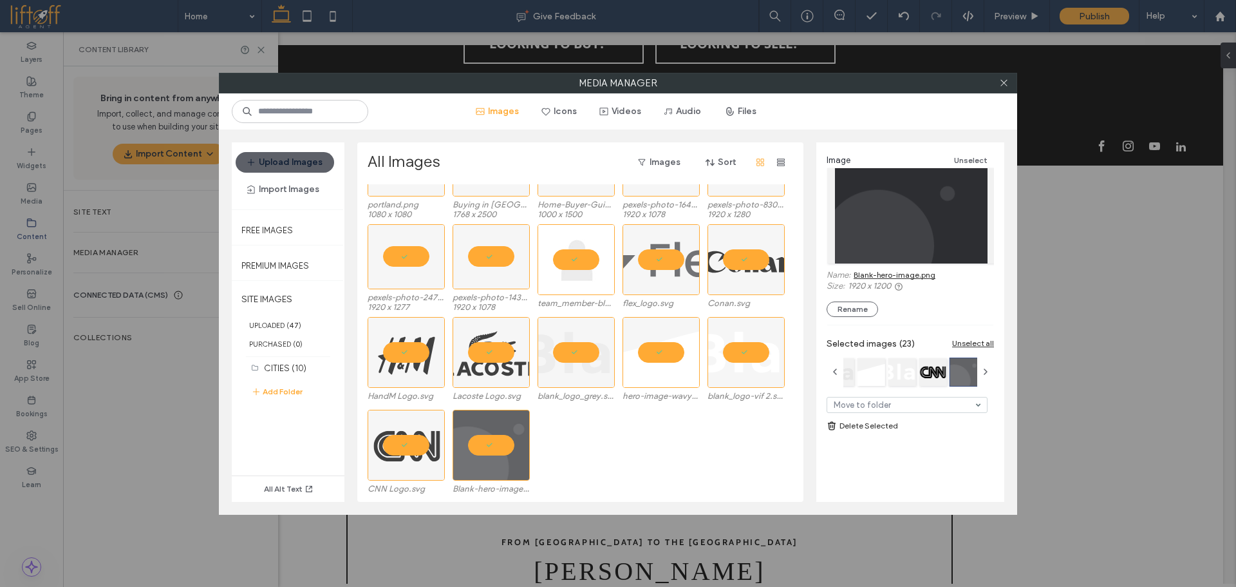
click at [890, 416] on div "Move to folder Delete Selected" at bounding box center [910, 411] width 167 height 42
click at [887, 419] on link "Delete Selected" at bounding box center [910, 425] width 167 height 13
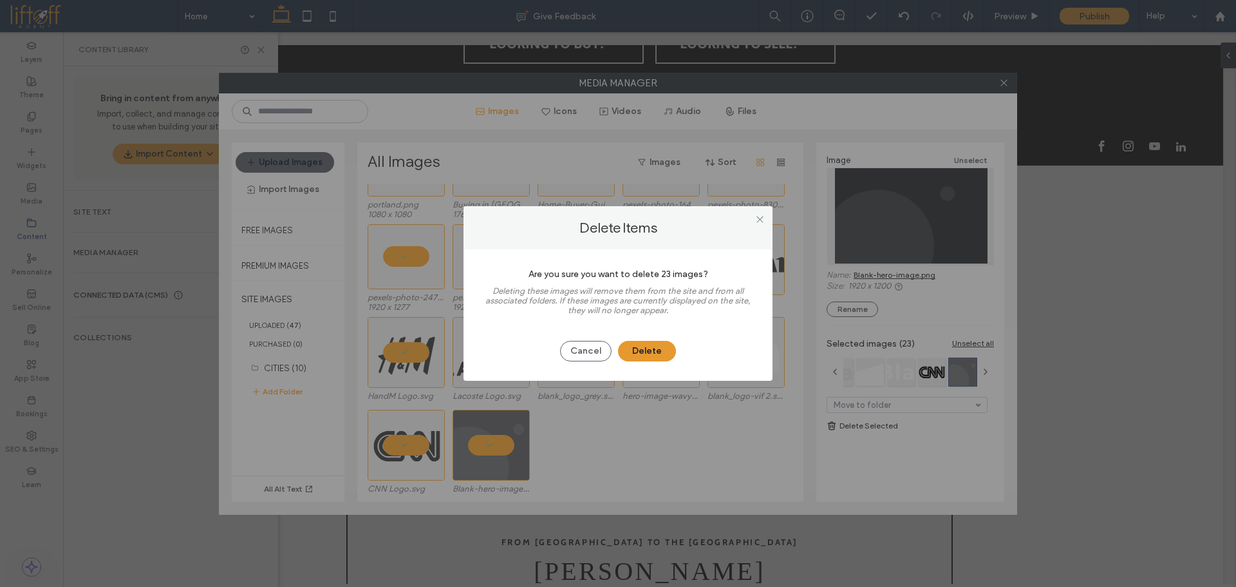
click at [643, 346] on button "Delete" at bounding box center [647, 351] width 58 height 21
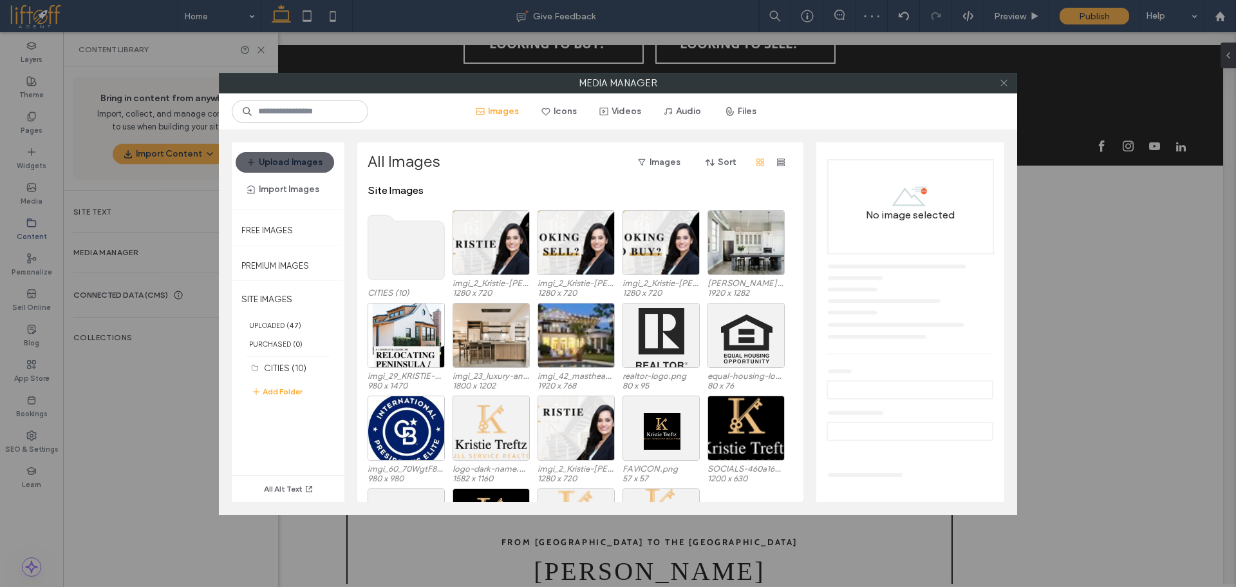
click at [1005, 84] on icon at bounding box center [1004, 83] width 10 height 10
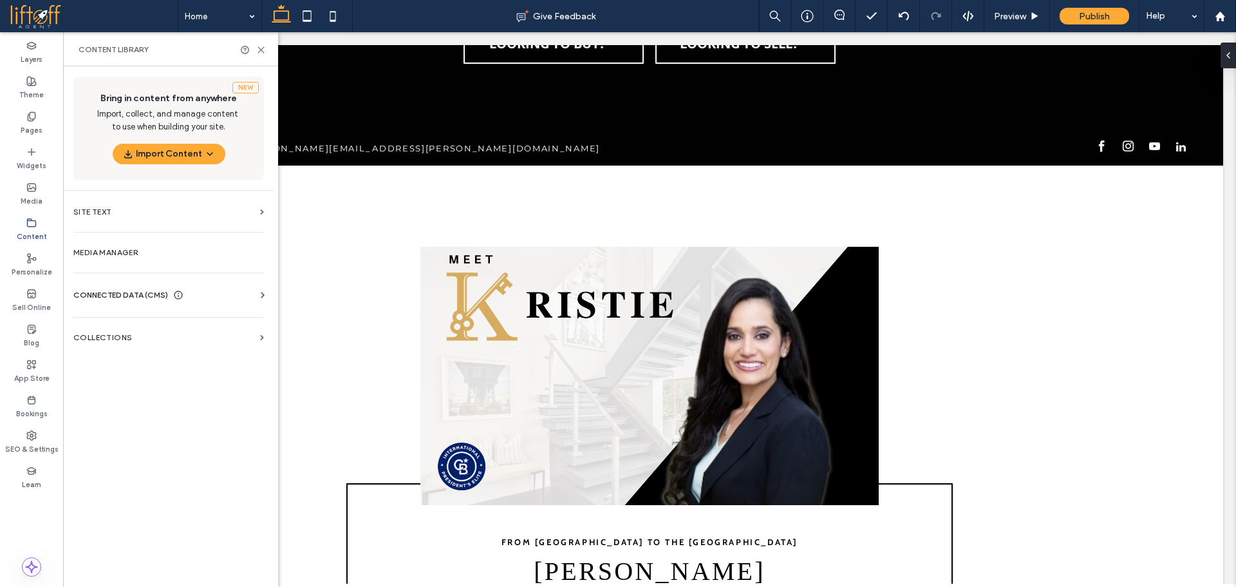
click at [41, 227] on div "Content" at bounding box center [31, 229] width 63 height 35
click at [42, 430] on div "SEO & Settings" at bounding box center [31, 441] width 63 height 35
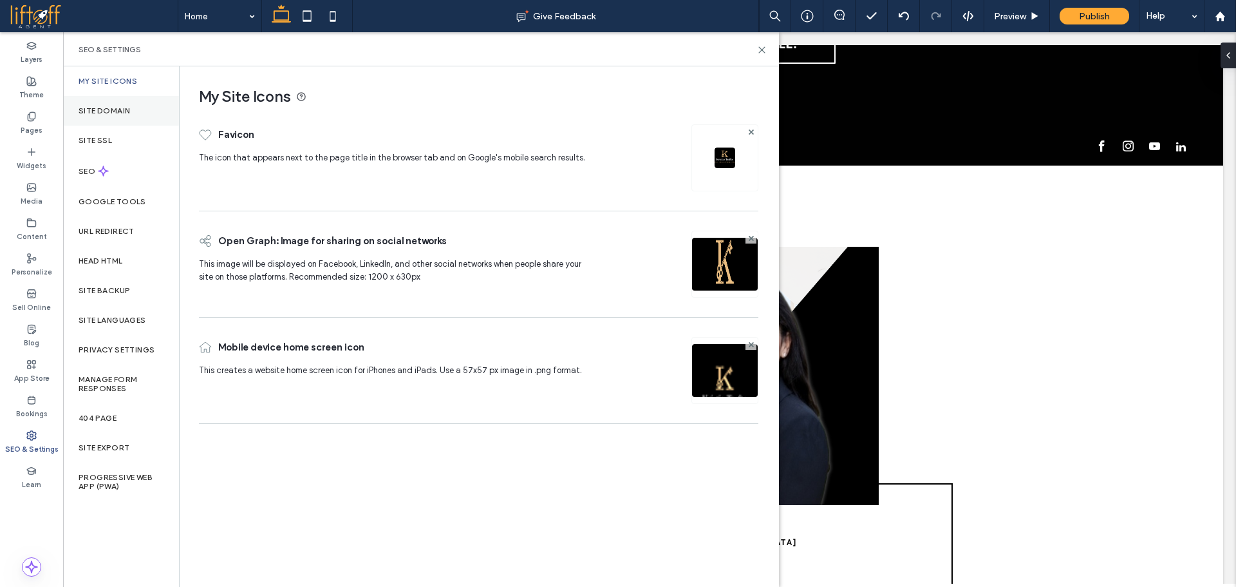
click at [111, 107] on label "Site Domain" at bounding box center [105, 110] width 52 height 9
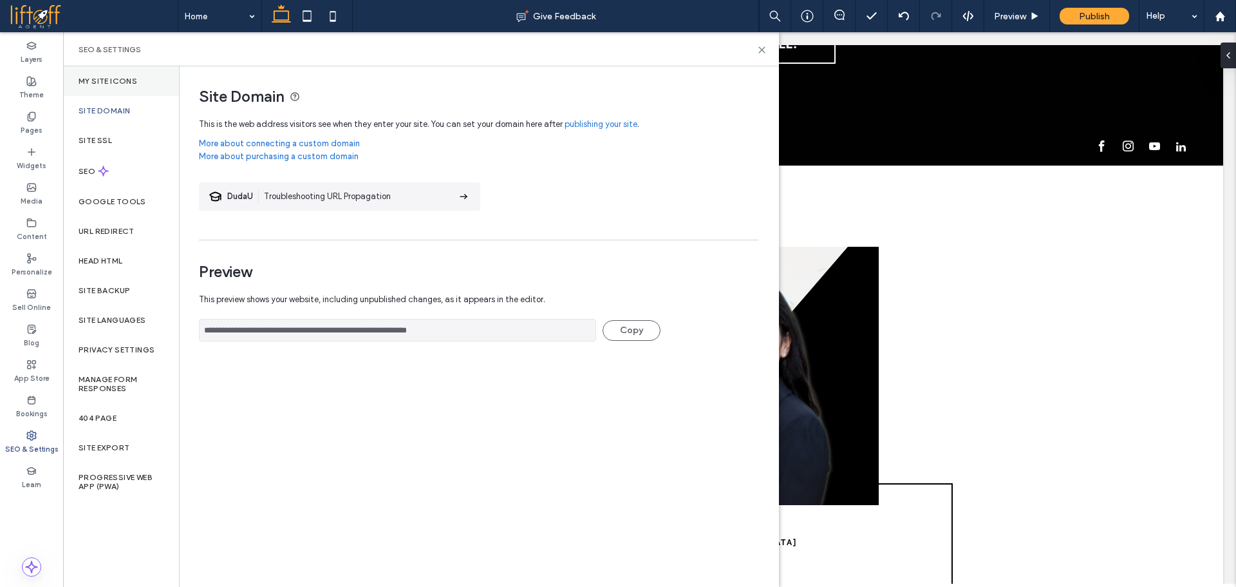
click at [113, 79] on label "My Site Icons" at bounding box center [108, 81] width 59 height 9
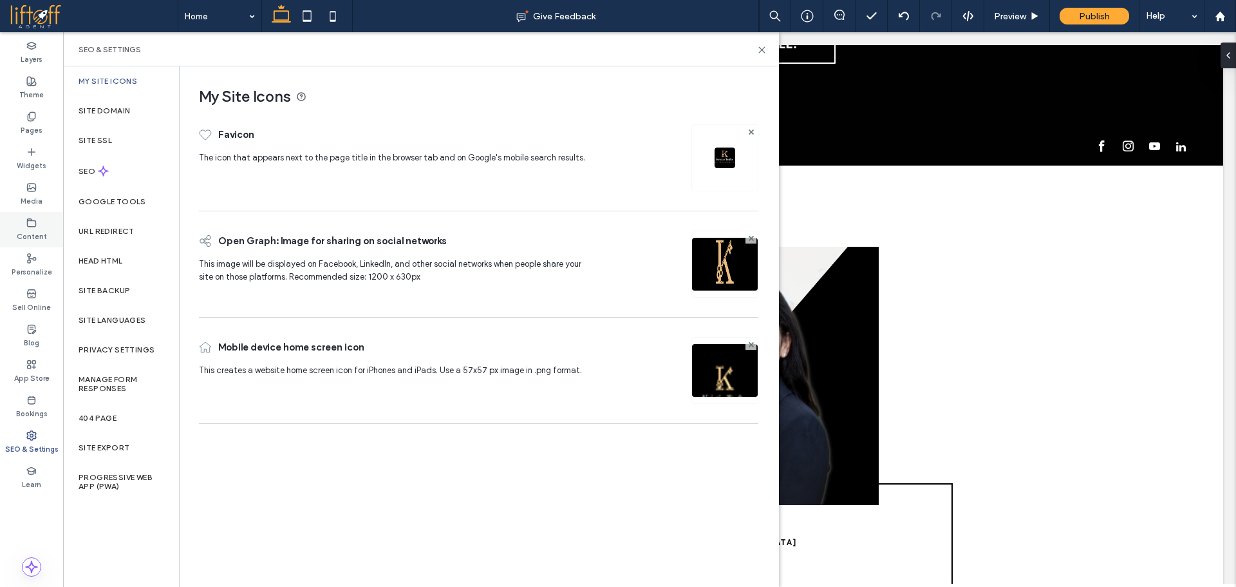
click at [35, 228] on label "Content" at bounding box center [32, 235] width 30 height 14
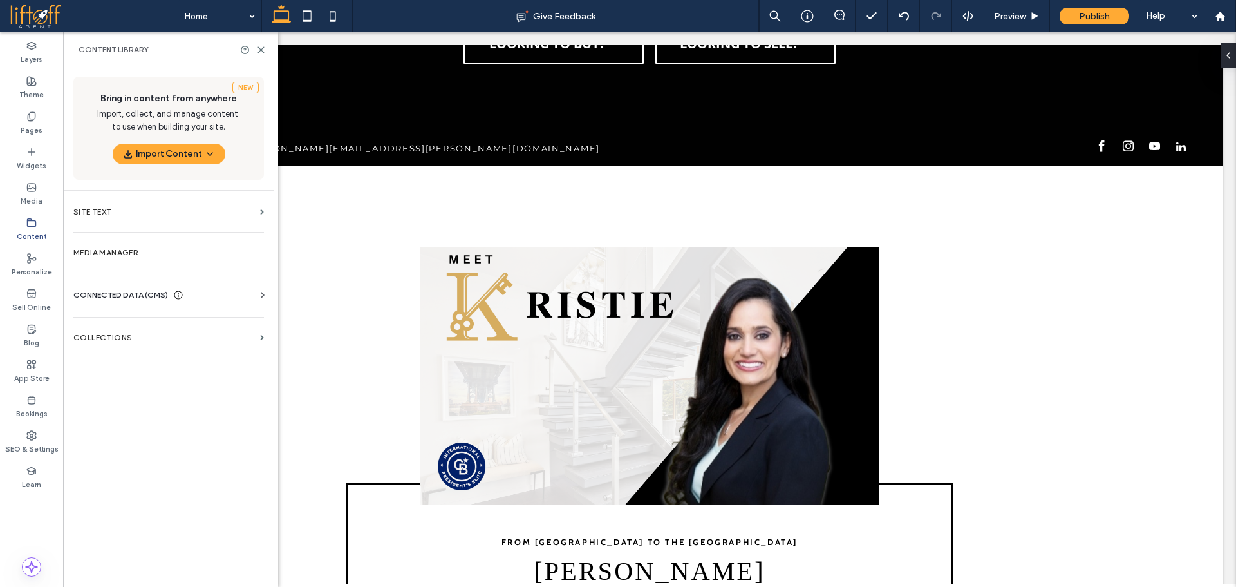
click at [155, 294] on span "CONNECTED DATA (CMS)" at bounding box center [120, 294] width 95 height 13
click at [155, 322] on label "Business Info" at bounding box center [171, 326] width 175 height 9
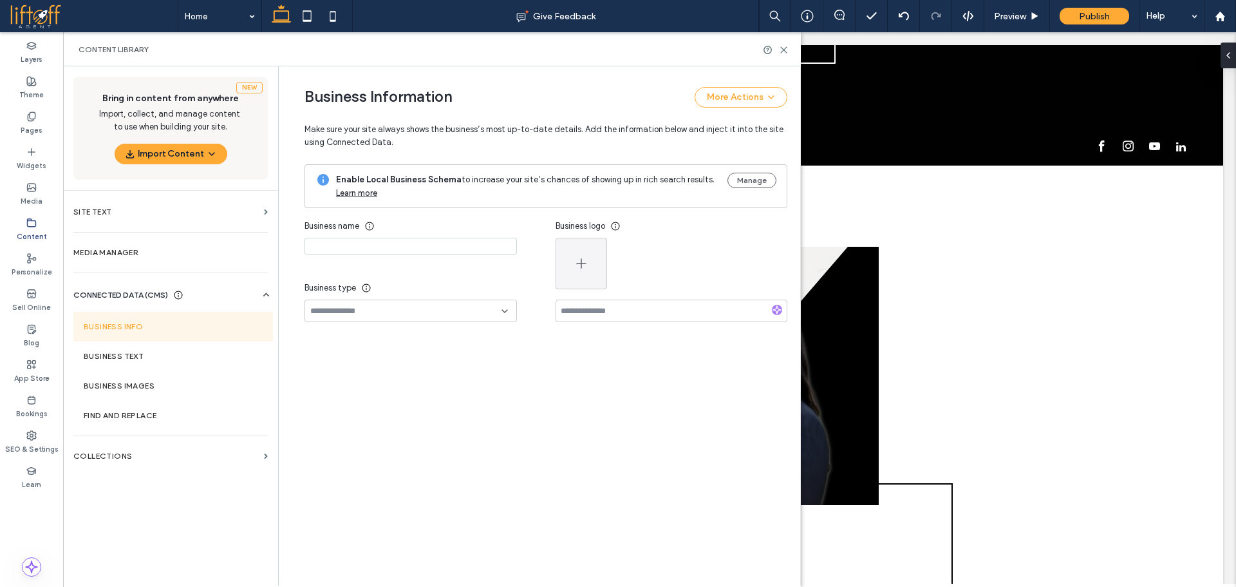
type input "**********"
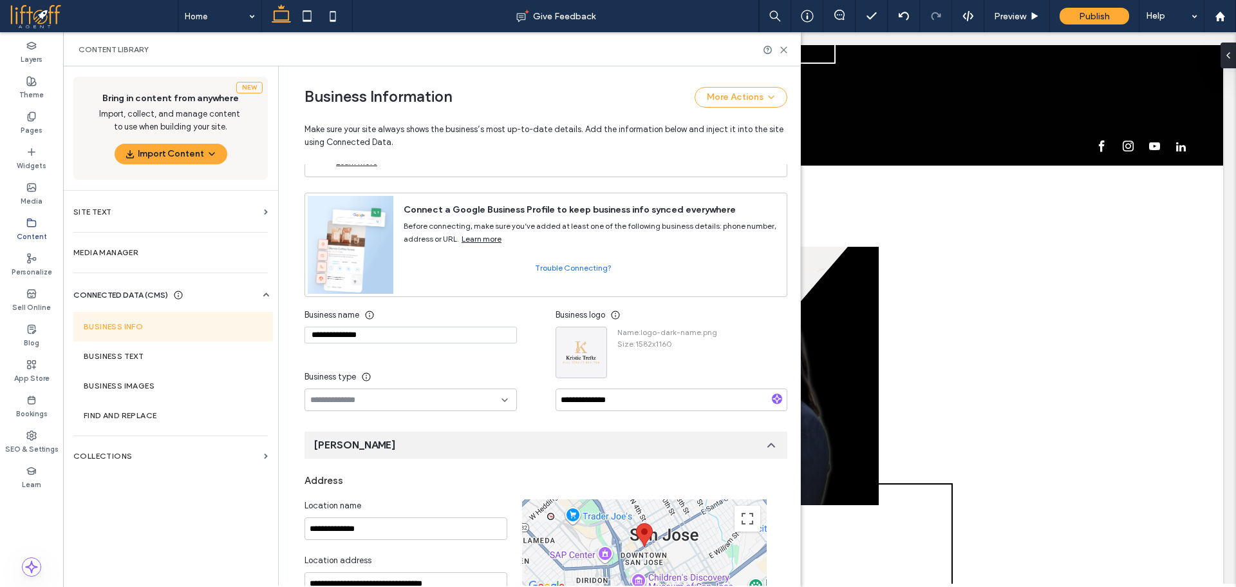
scroll to position [0, 0]
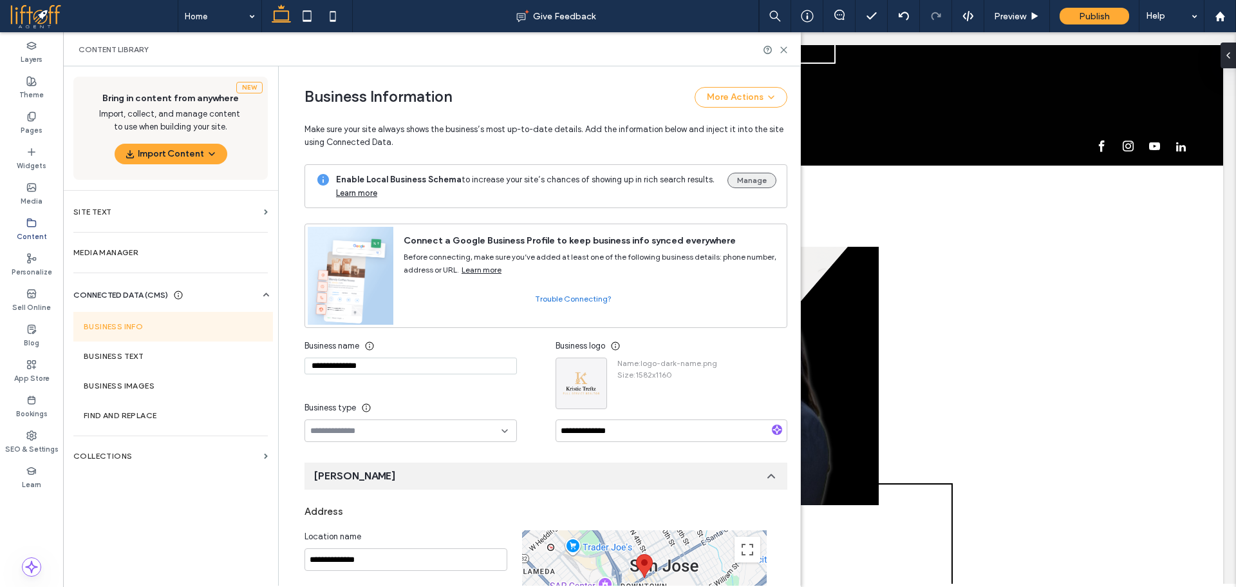
click at [738, 185] on button "Manage" at bounding box center [752, 180] width 49 height 15
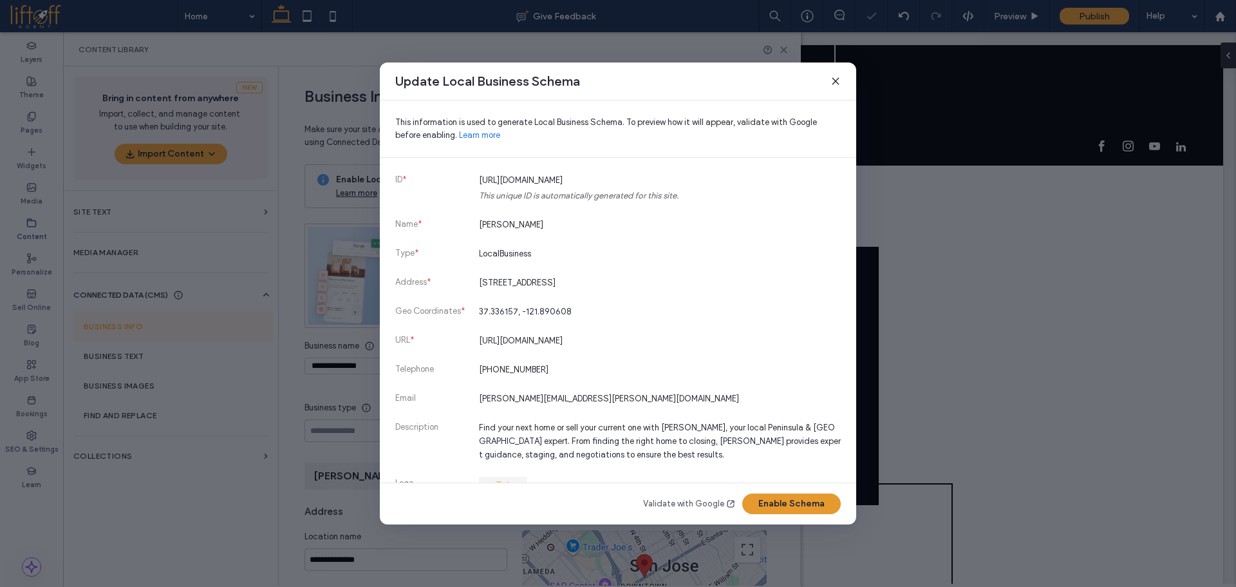
click at [780, 500] on button "Enable Schema" at bounding box center [791, 503] width 99 height 21
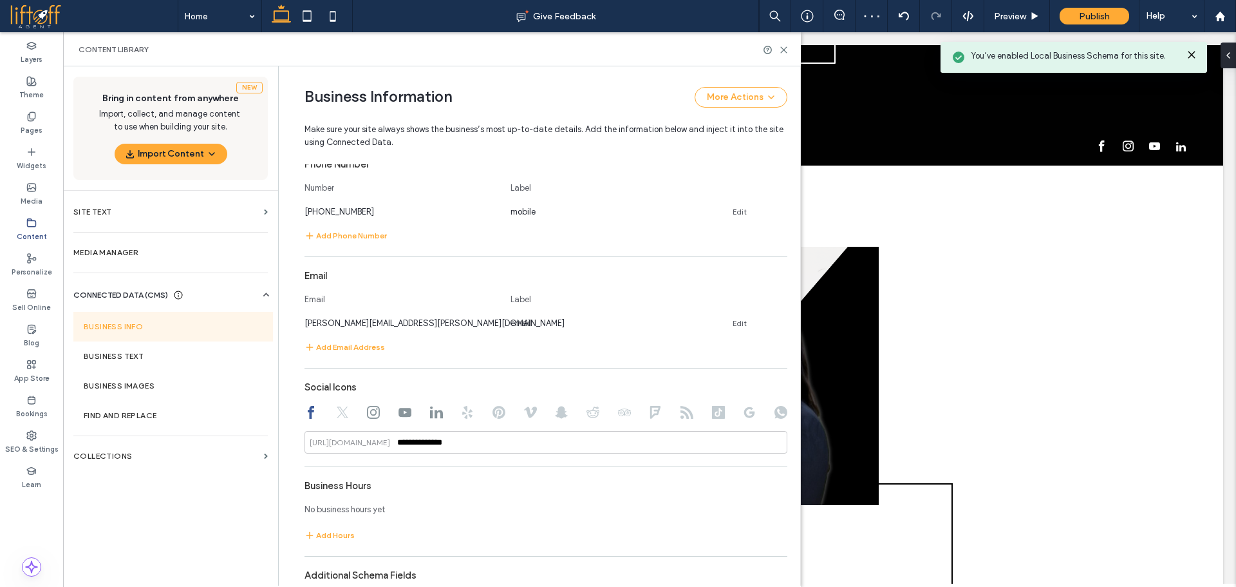
scroll to position [585, 0]
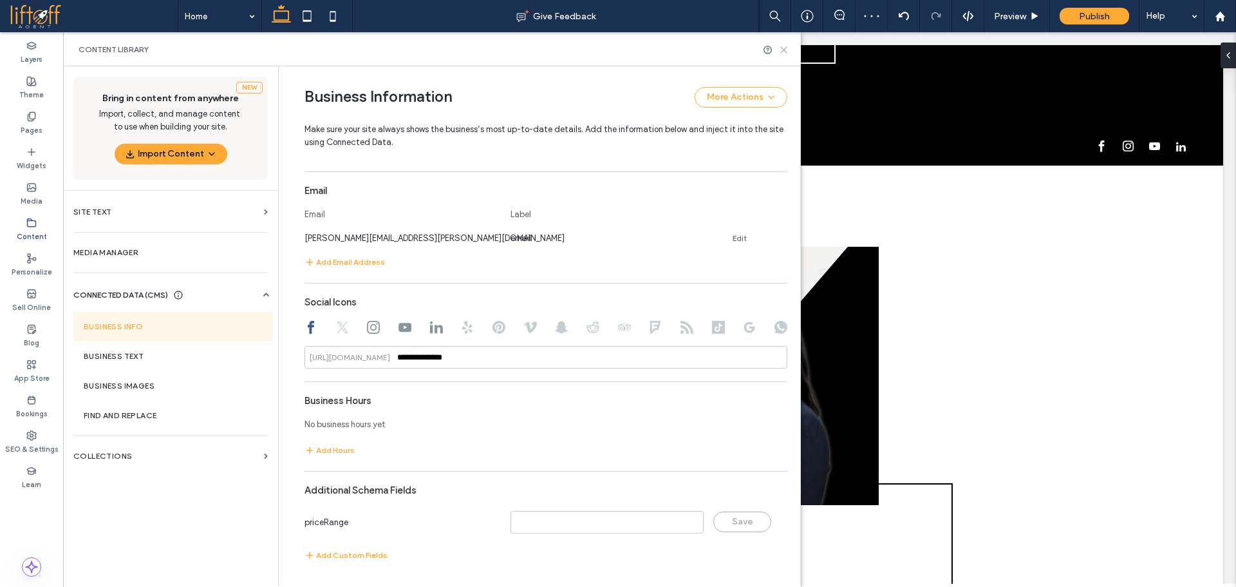
drag, startPoint x: 784, startPoint y: 50, endPoint x: 80, endPoint y: 319, distance: 754.2
click at [784, 50] on use at bounding box center [784, 50] width 6 height 6
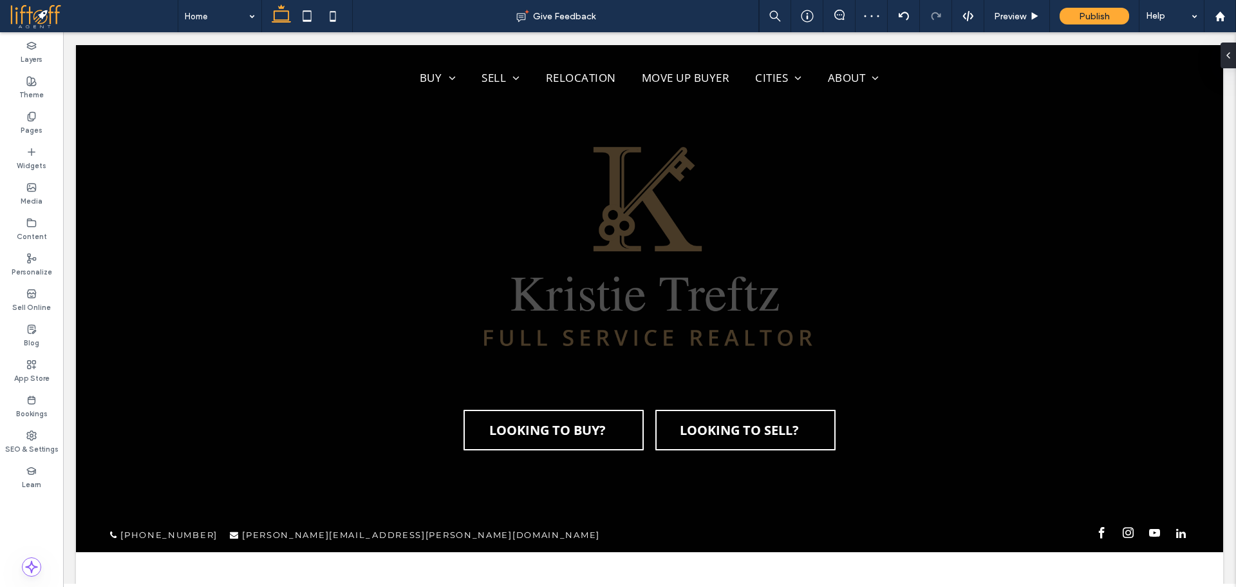
scroll to position [0, 0]
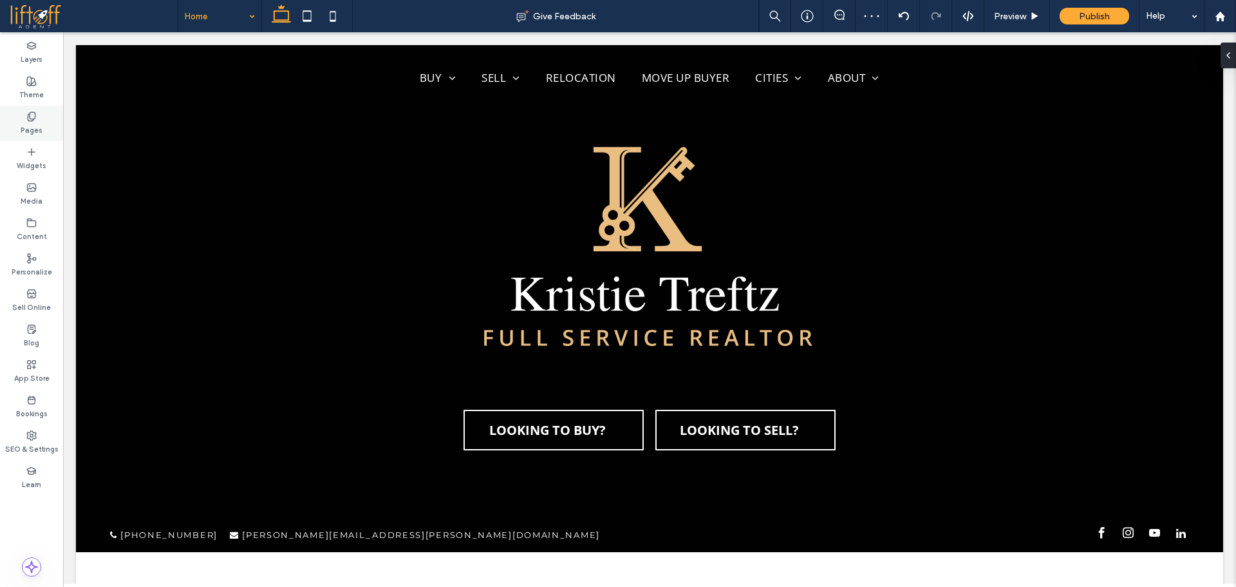
click at [48, 120] on div "Pages" at bounding box center [31, 123] width 63 height 35
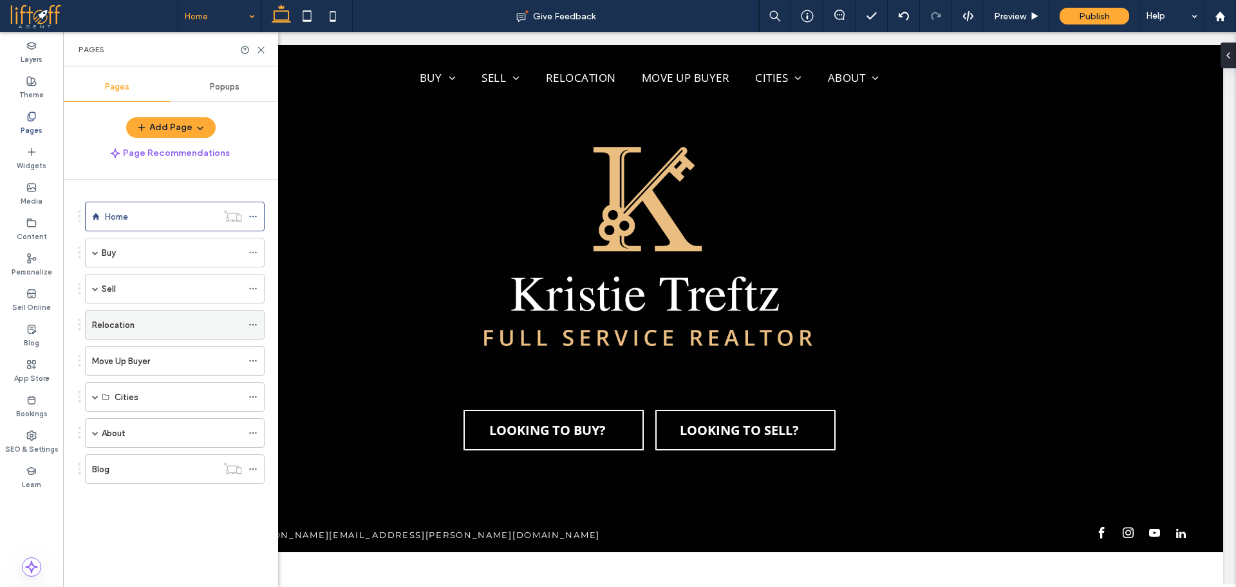
scroll to position [451, 0]
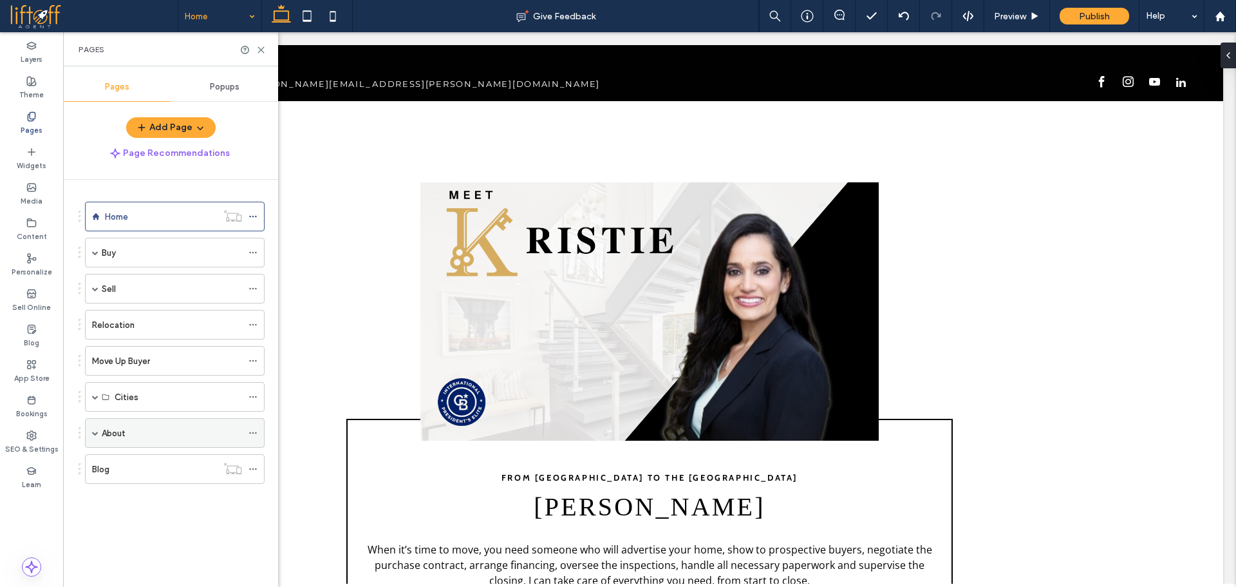
click at [97, 432] on span at bounding box center [95, 433] width 6 height 6
click at [95, 397] on span at bounding box center [95, 396] width 6 height 6
click at [50, 225] on div "Content" at bounding box center [31, 229] width 63 height 35
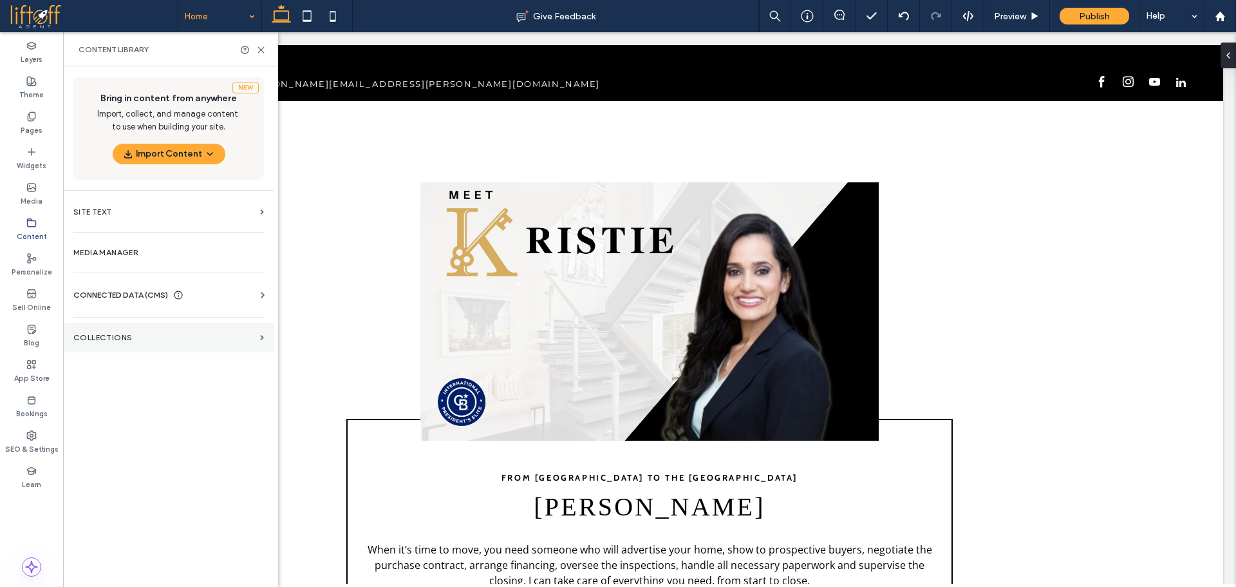
click at [153, 334] on label "Collections" at bounding box center [164, 337] width 182 height 9
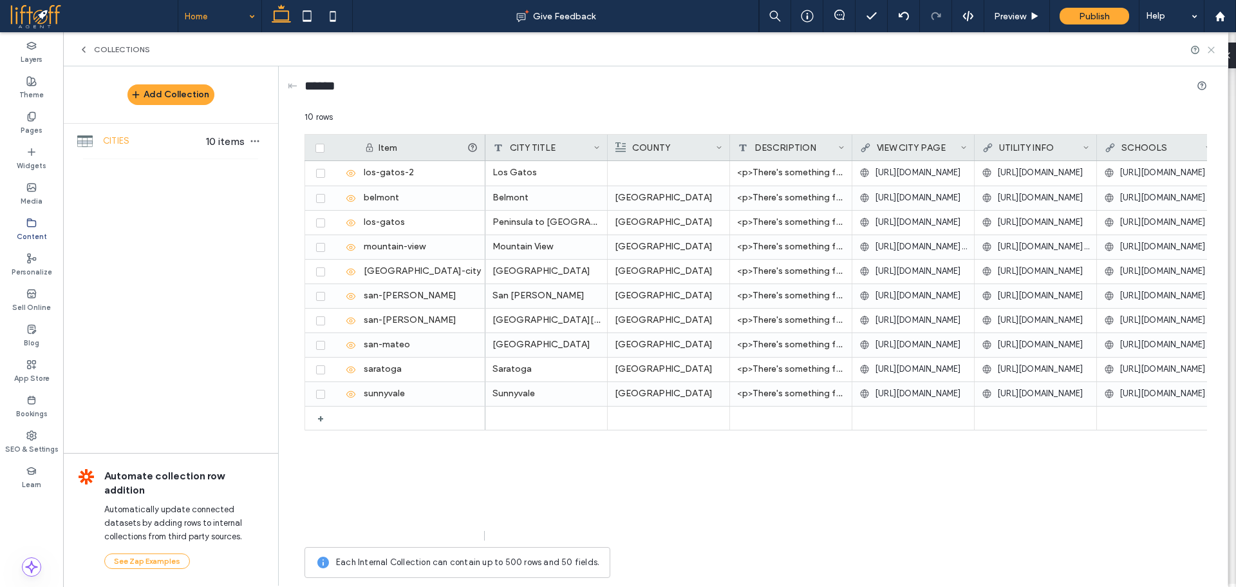
click at [1211, 50] on use at bounding box center [1212, 50] width 6 height 6
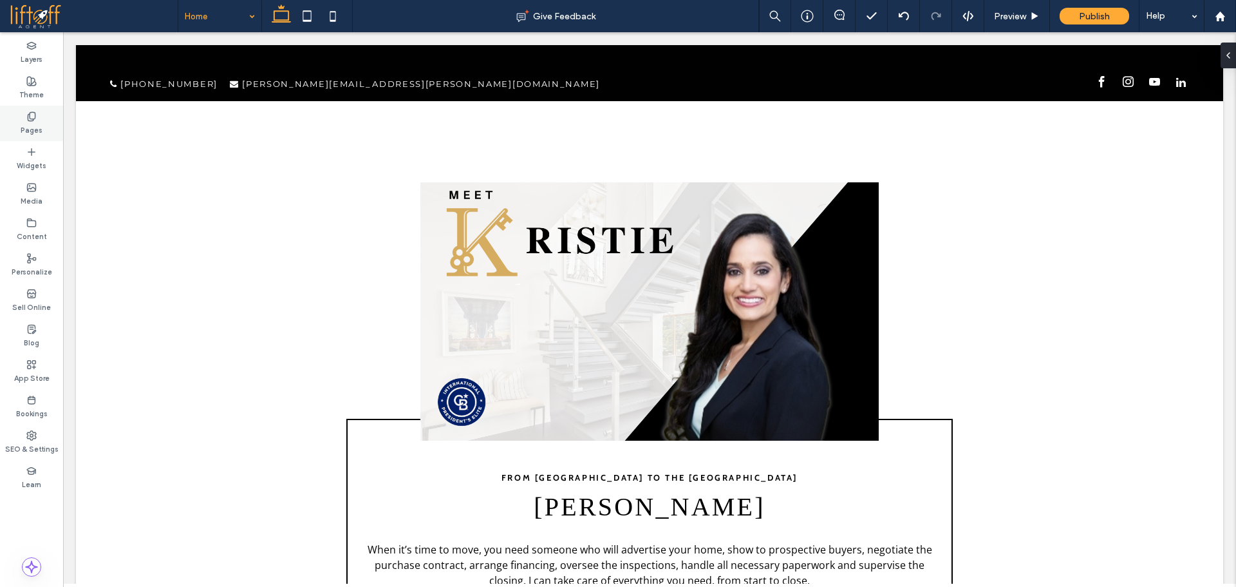
click at [43, 133] on div "Pages" at bounding box center [31, 123] width 63 height 35
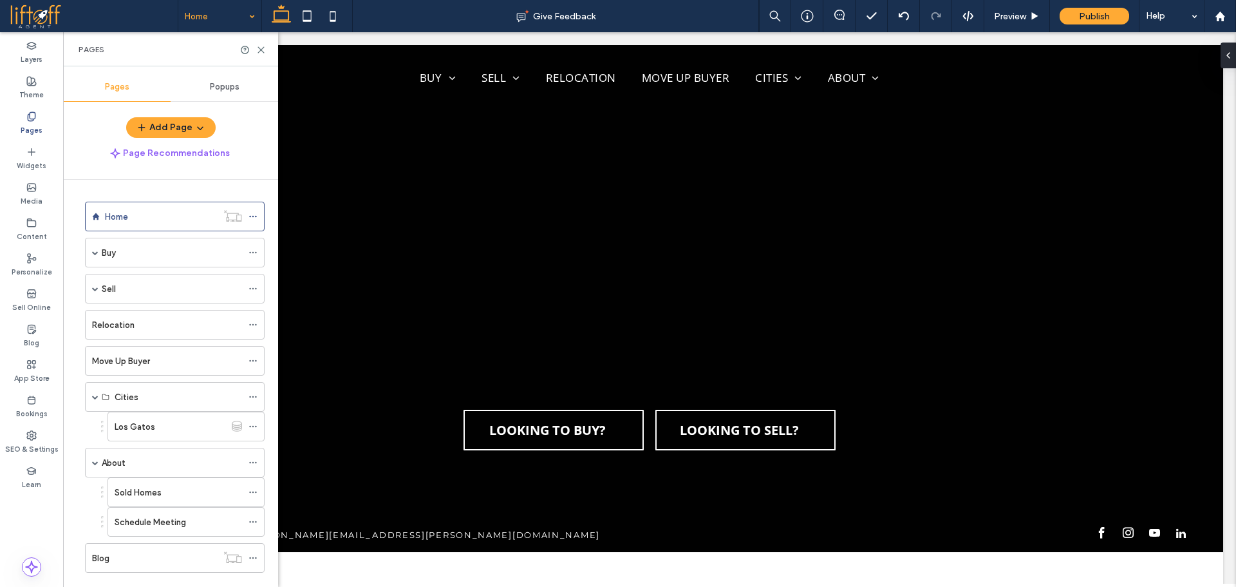
scroll to position [0, 0]
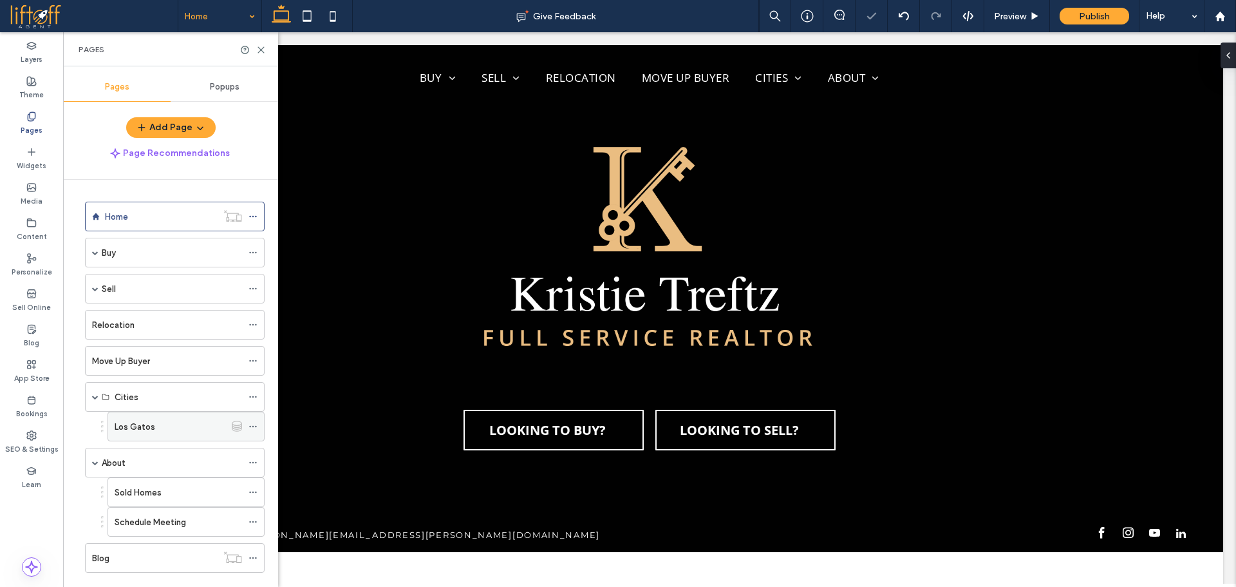
click at [187, 429] on div "Los Gatos" at bounding box center [170, 427] width 111 height 14
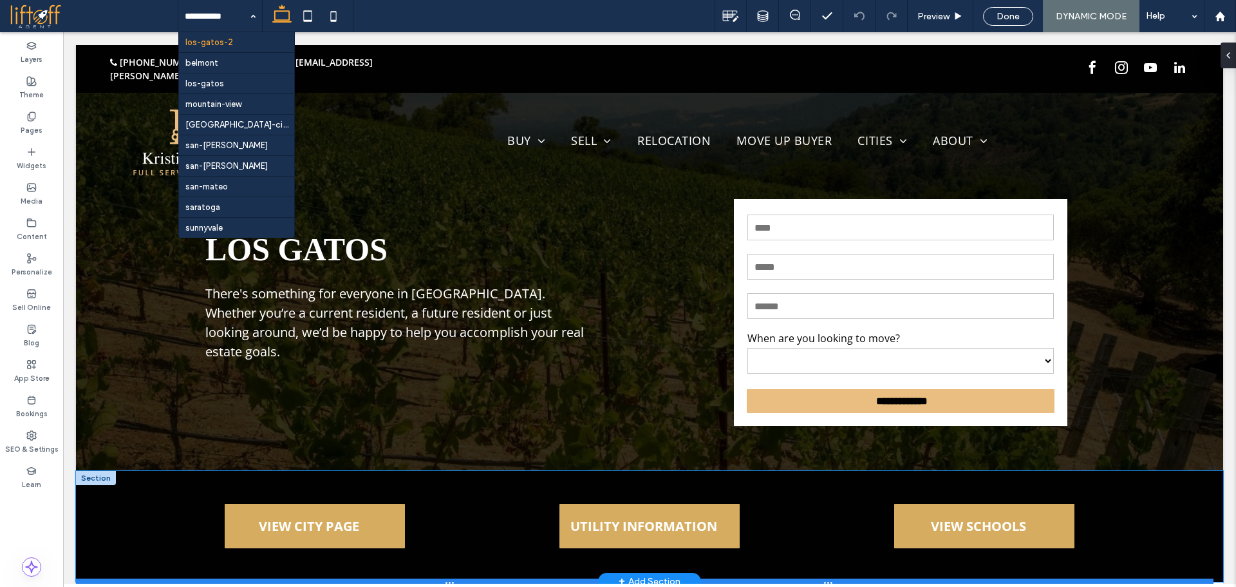
scroll to position [258, 0]
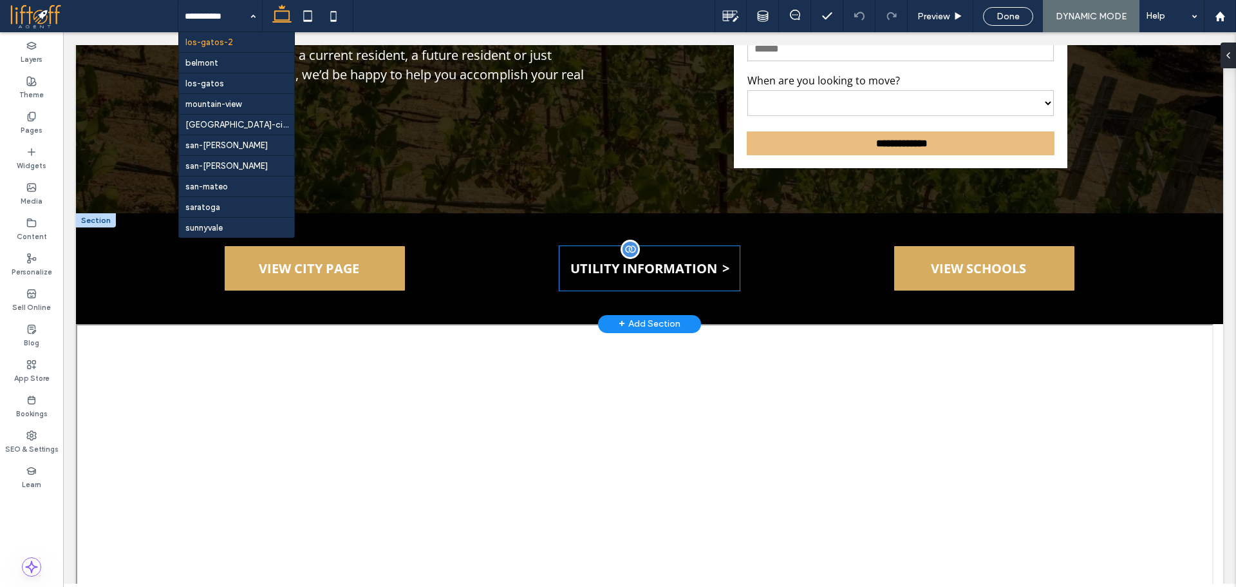
click at [676, 271] on span "UTILITY INFORMATION" at bounding box center [650, 268] width 159 height 17
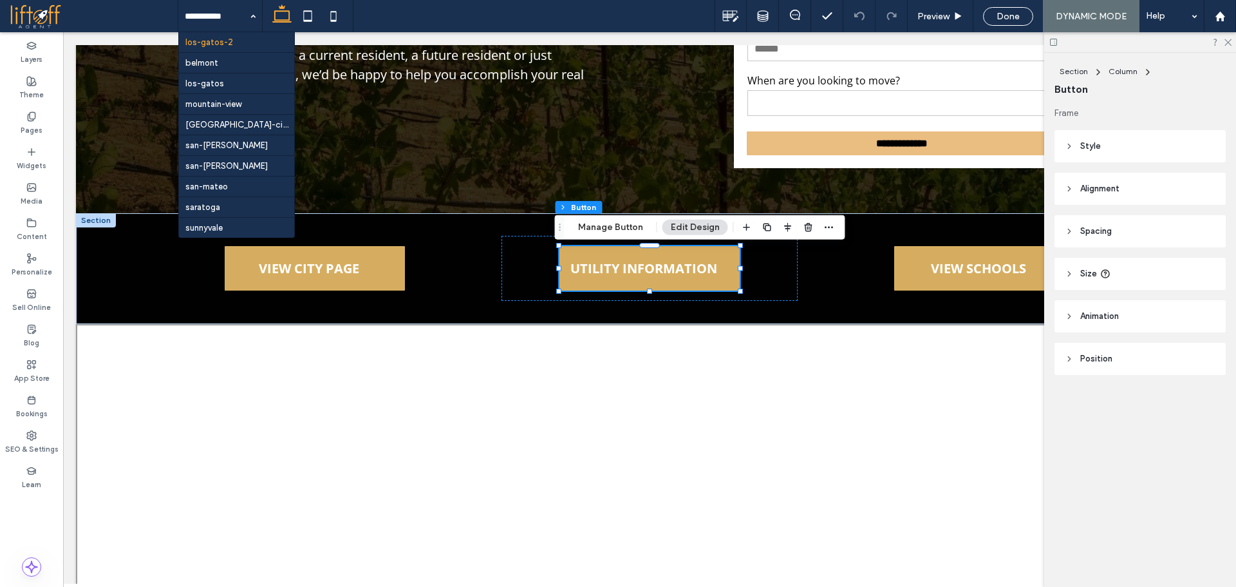
click at [1129, 178] on header "Alignment" at bounding box center [1140, 189] width 171 height 32
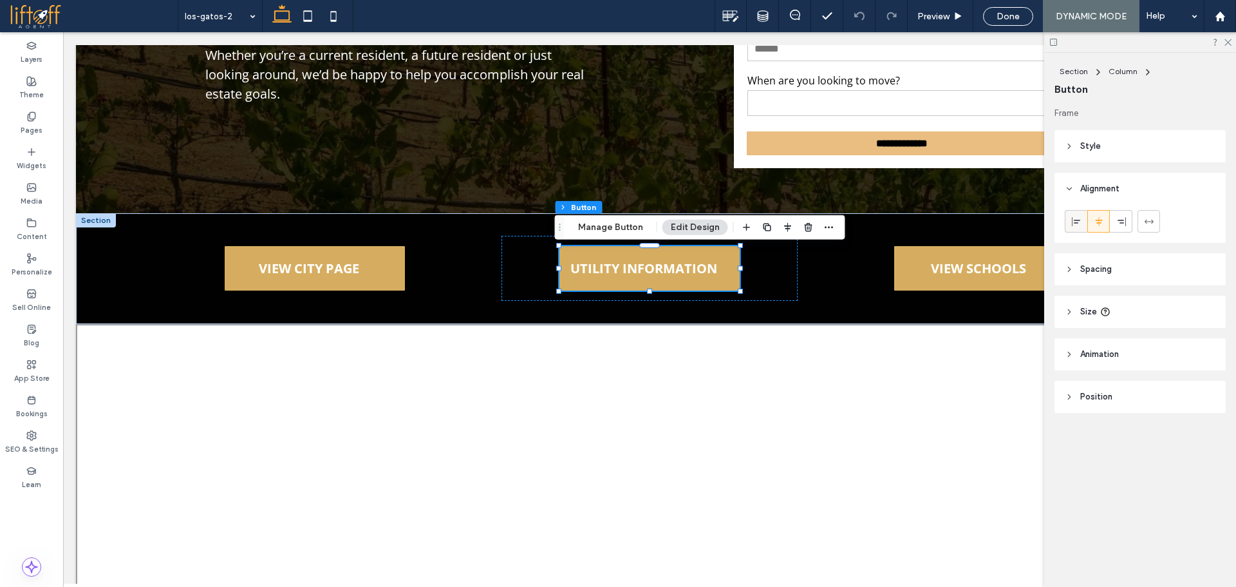
click at [1079, 223] on icon at bounding box center [1077, 221] width 10 height 10
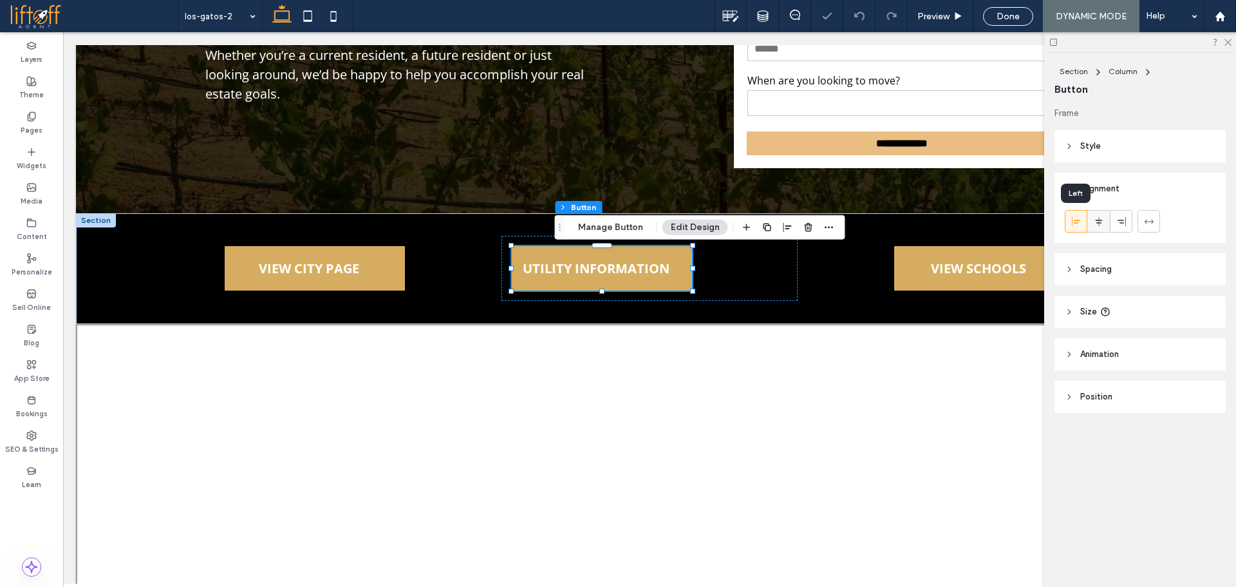
click at [1096, 220] on use at bounding box center [1098, 220] width 7 height 9
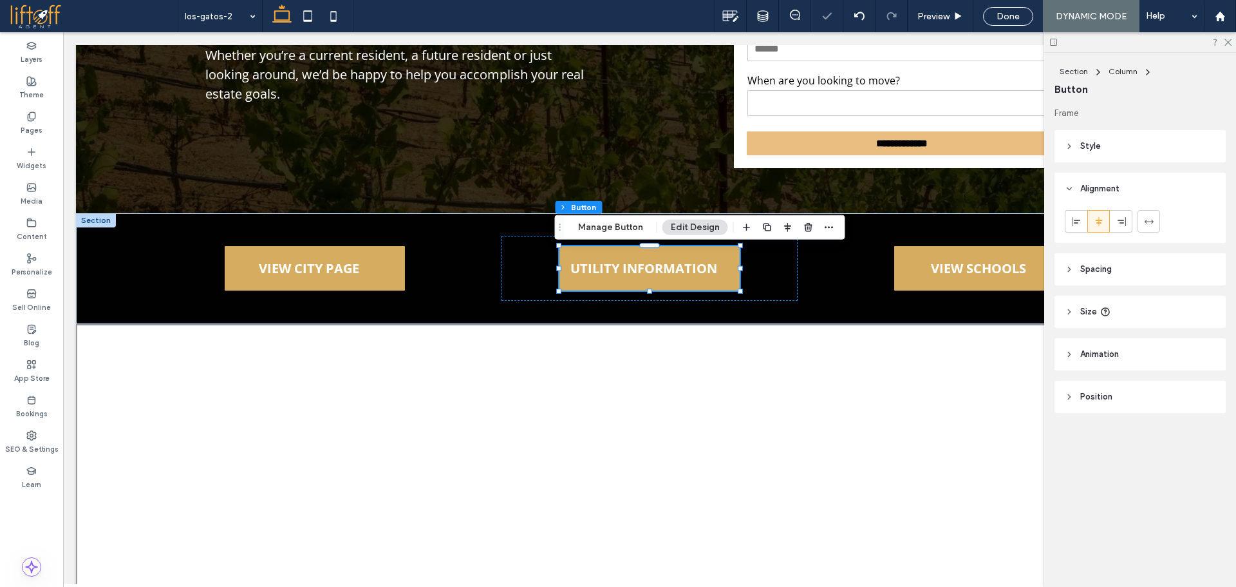
click at [1079, 149] on header "Style" at bounding box center [1140, 146] width 171 height 32
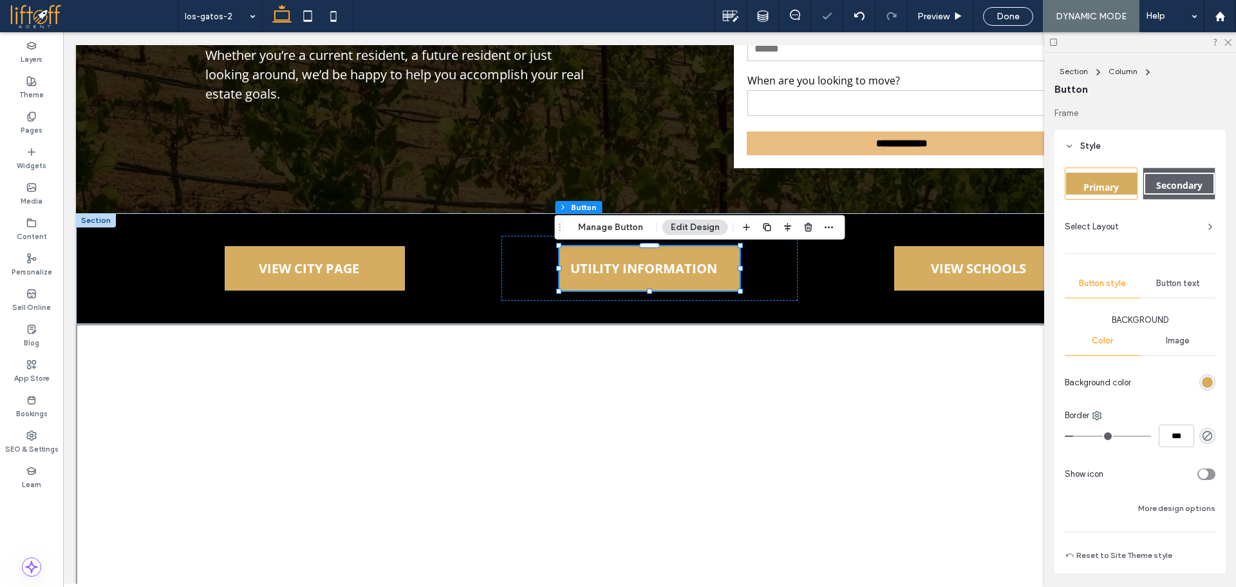
click at [1173, 295] on div "Button text" at bounding box center [1177, 283] width 75 height 28
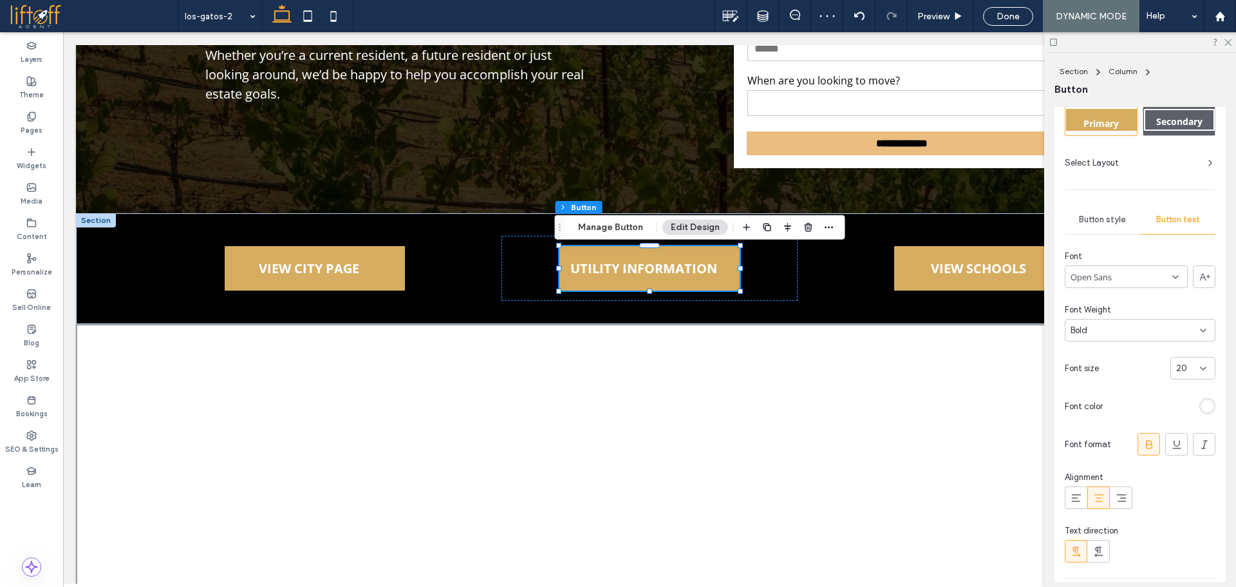
scroll to position [64, 0]
click at [1080, 496] on icon at bounding box center [1076, 497] width 13 height 13
click at [1099, 496] on icon at bounding box center [1099, 497] width 13 height 13
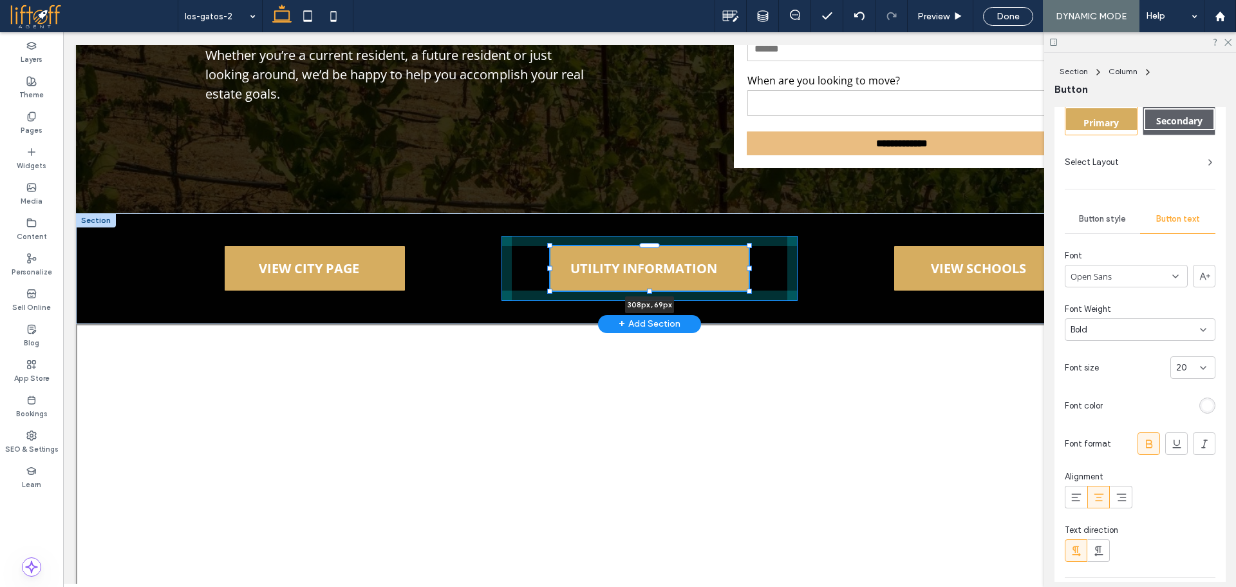
drag, startPoint x: 736, startPoint y: 271, endPoint x: 745, endPoint y: 271, distance: 9.0
click at [747, 270] on div at bounding box center [749, 267] width 5 height 5
type input "***"
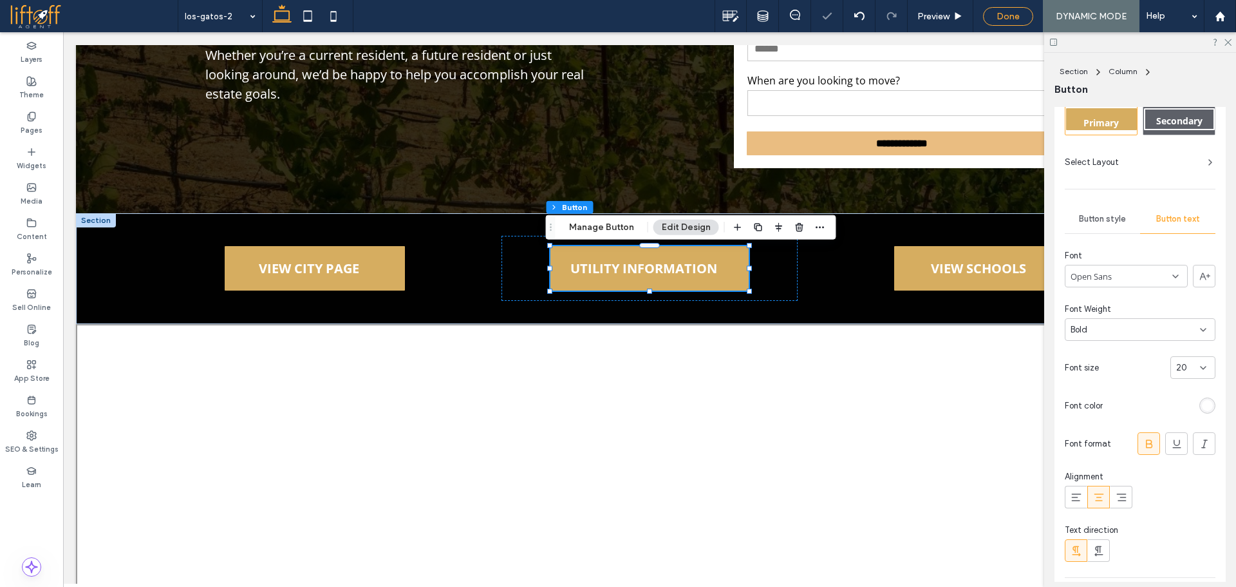
click at [1007, 24] on div "Done" at bounding box center [1009, 16] width 70 height 32
click at [1007, 19] on span "Done" at bounding box center [1008, 16] width 23 height 11
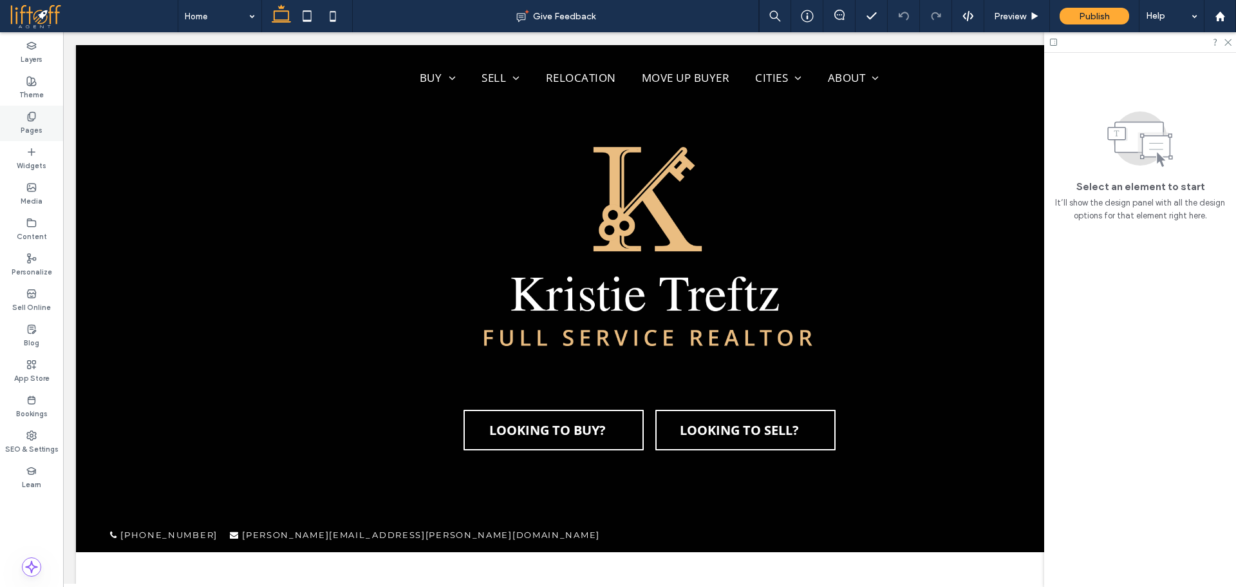
click at [24, 122] on label "Pages" at bounding box center [32, 129] width 22 height 14
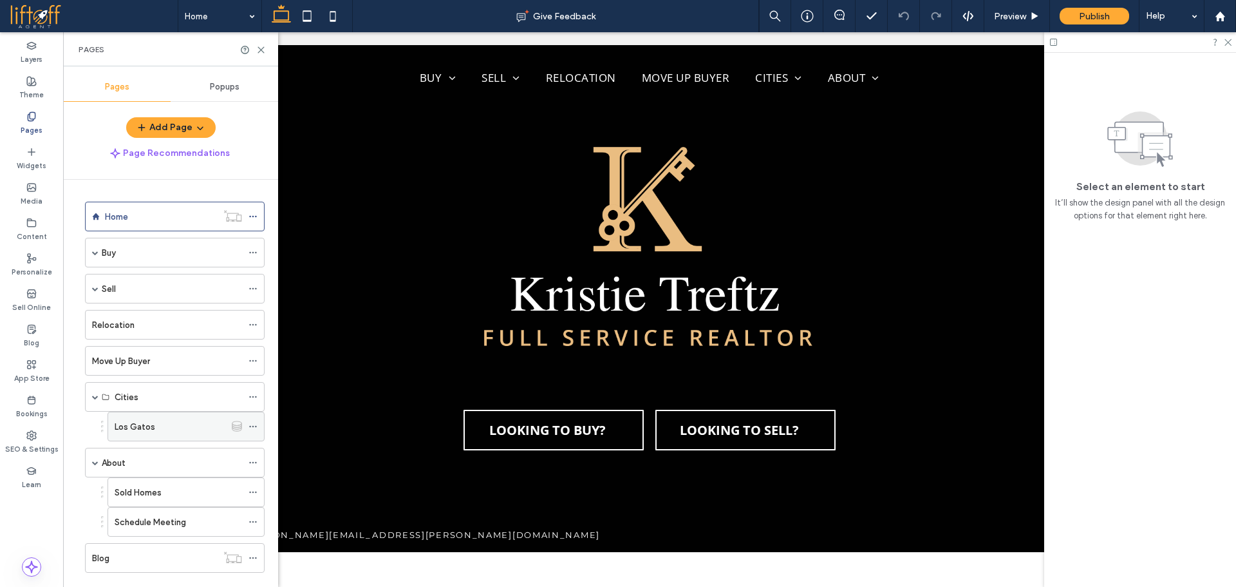
click at [257, 428] on icon at bounding box center [253, 426] width 9 height 9
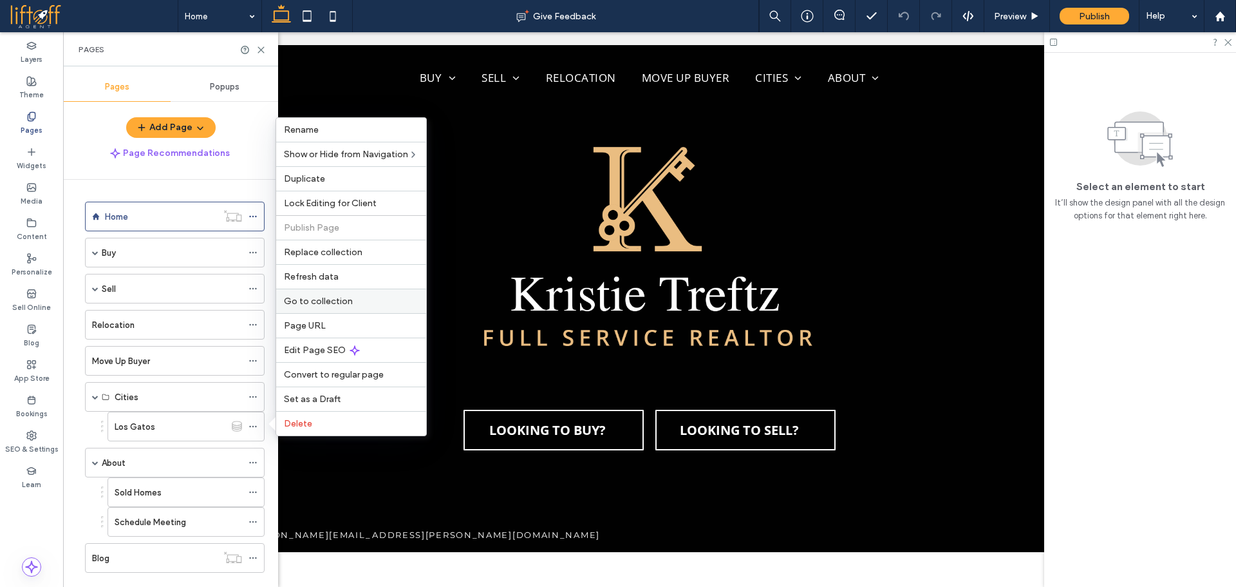
click at [346, 302] on span "Go to collection" at bounding box center [318, 301] width 69 height 11
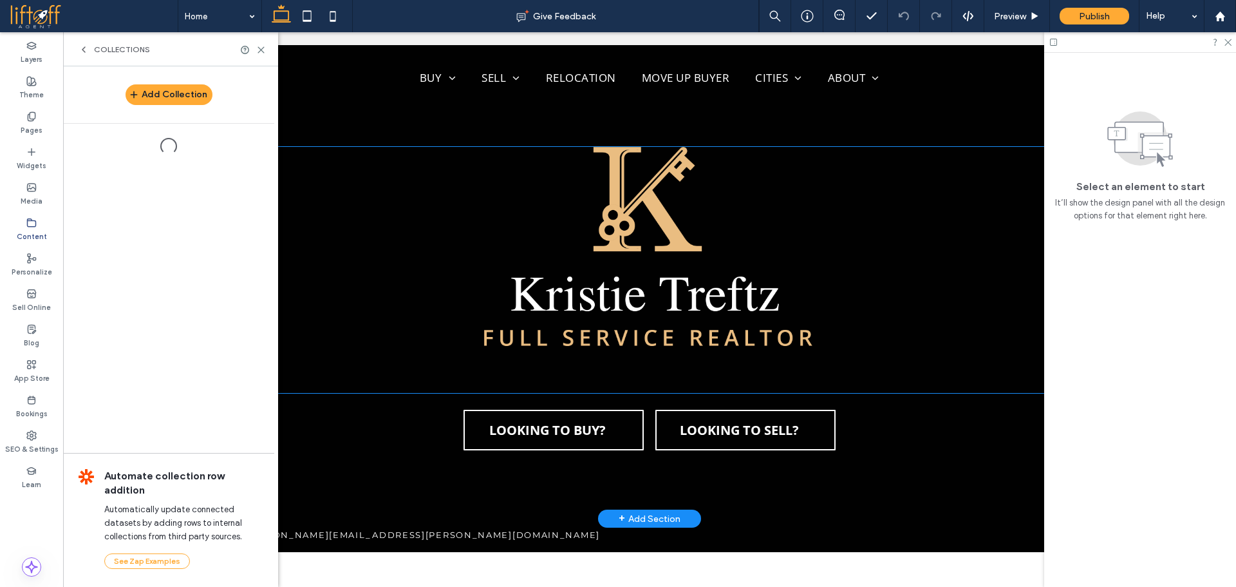
drag, startPoint x: 409, startPoint y: 334, endPoint x: 346, endPoint y: 302, distance: 70.8
click at [346, 302] on img at bounding box center [650, 270] width 1148 height 246
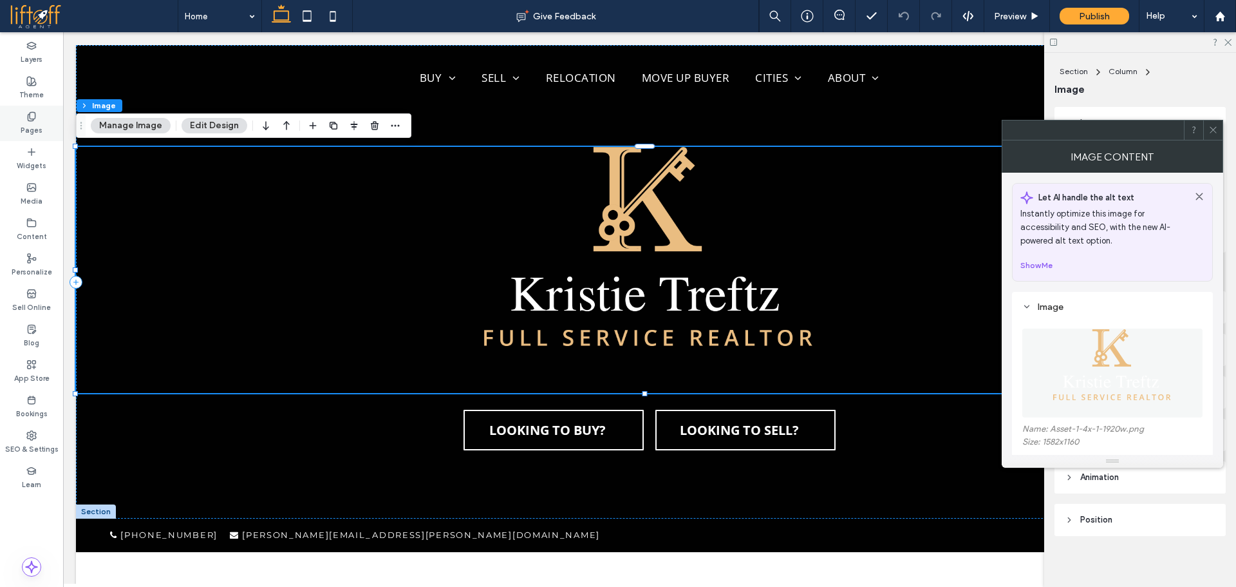
click at [32, 124] on label "Pages" at bounding box center [32, 129] width 22 height 14
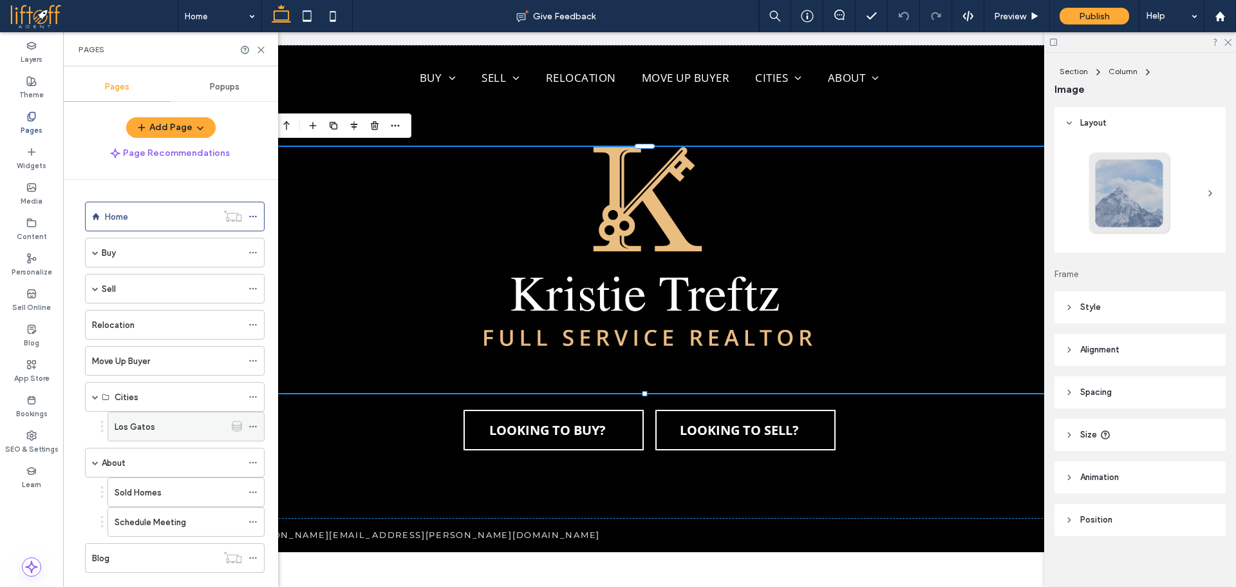
click at [251, 424] on icon at bounding box center [253, 426] width 9 height 9
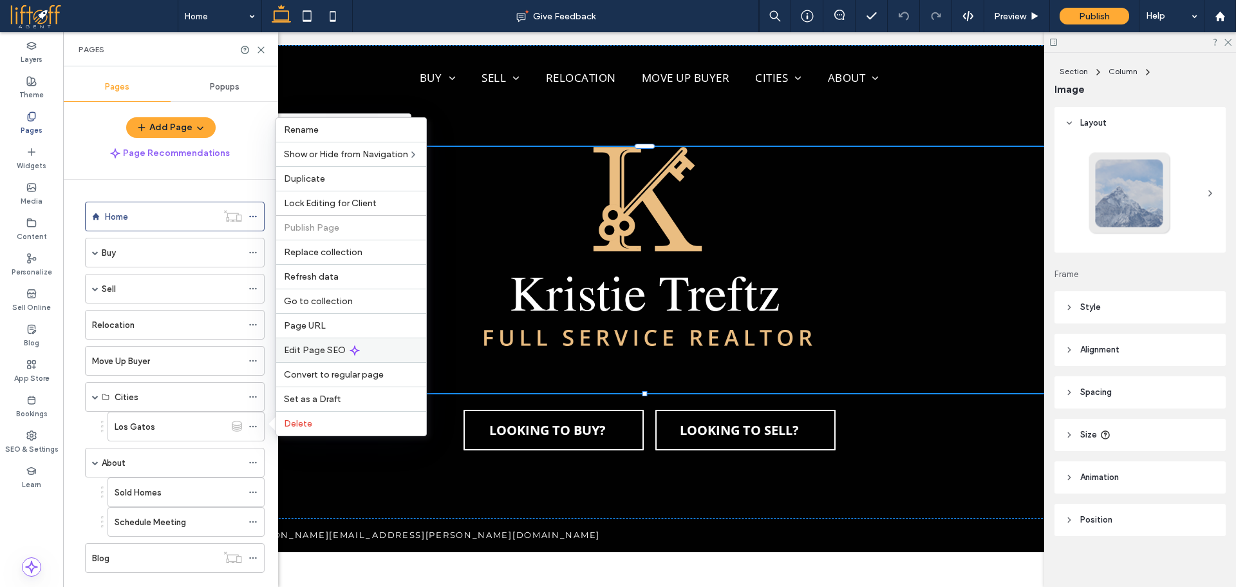
click at [341, 347] on span "Edit Page SEO" at bounding box center [315, 350] width 62 height 11
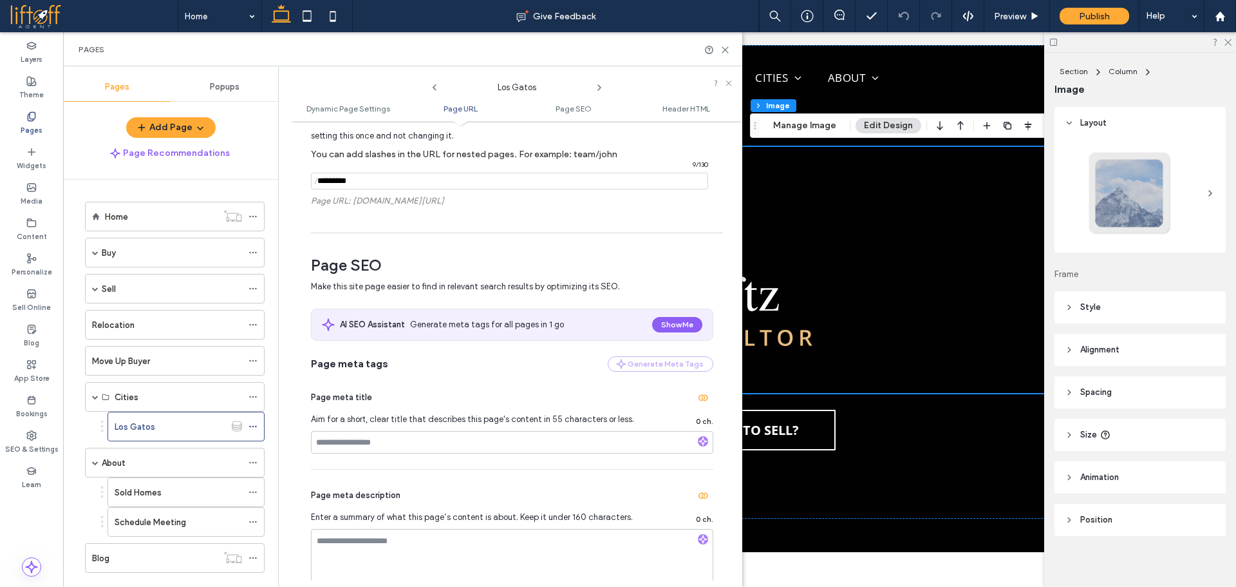
scroll to position [322, 0]
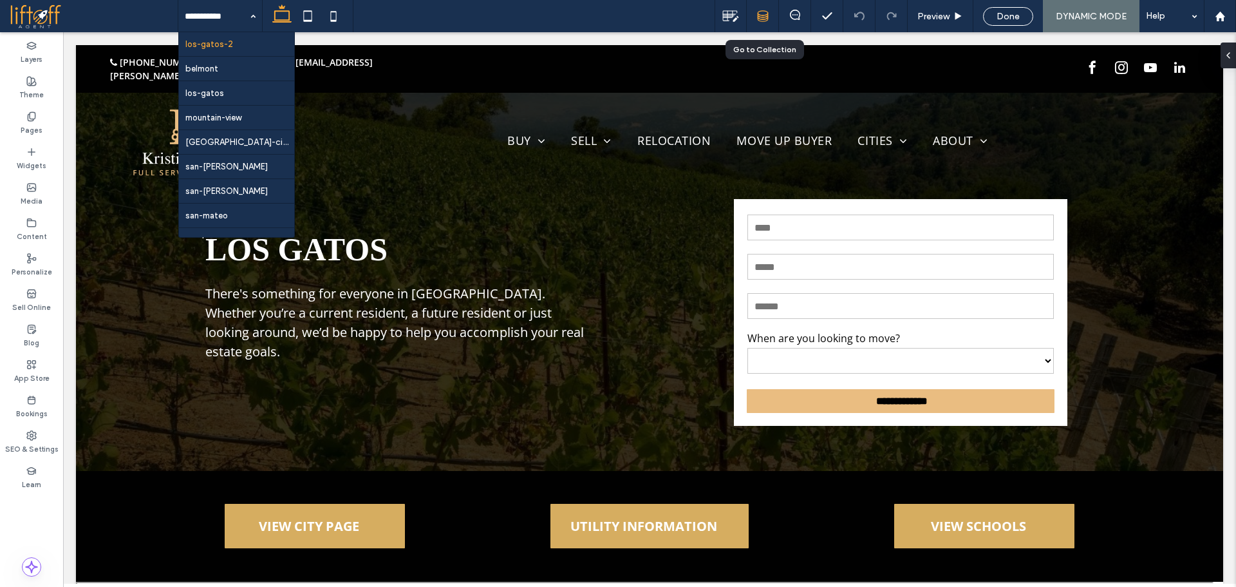
click at [759, 16] on use at bounding box center [763, 16] width 10 height 10
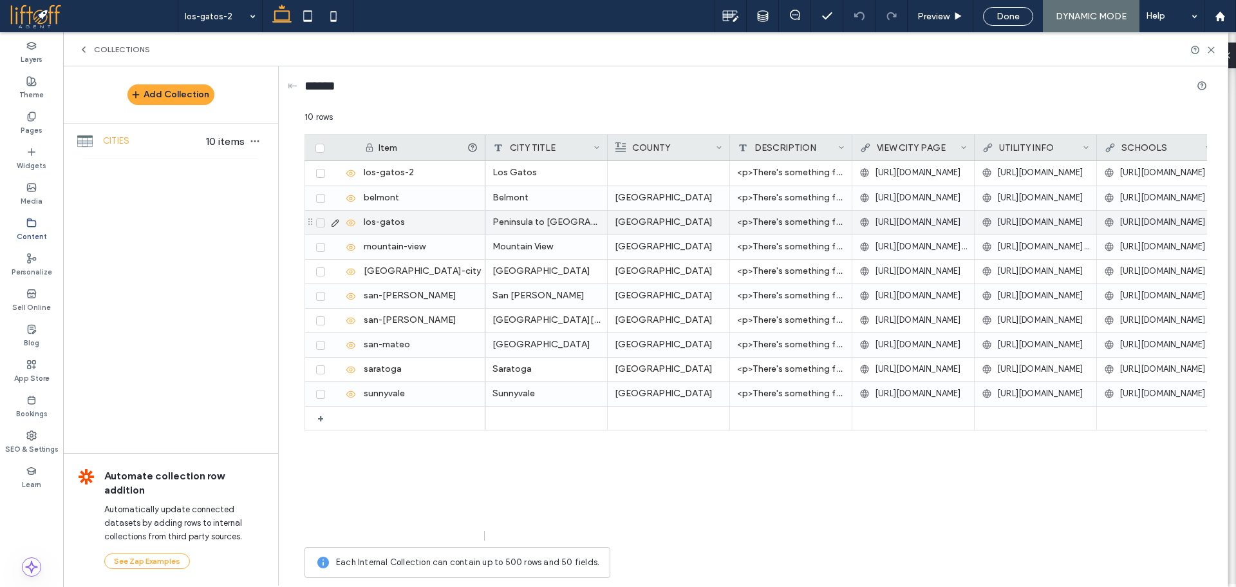
click at [397, 225] on div "los-gatos" at bounding box center [421, 223] width 129 height 24
click at [402, 225] on div "los-gatos" at bounding box center [421, 223] width 129 height 24
type input "**********"
click at [429, 156] on div "Item" at bounding box center [420, 148] width 113 height 26
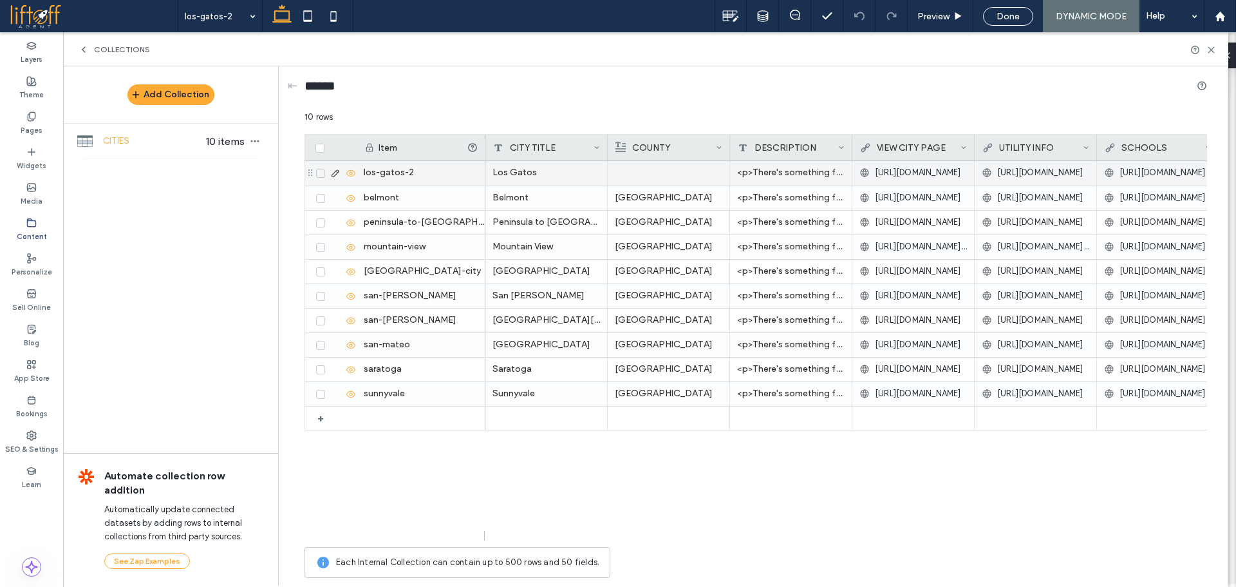
click at [426, 172] on div "los-gatos-2" at bounding box center [421, 173] width 129 height 24
click at [432, 173] on input "**********" at bounding box center [421, 173] width 128 height 23
type input "*********"
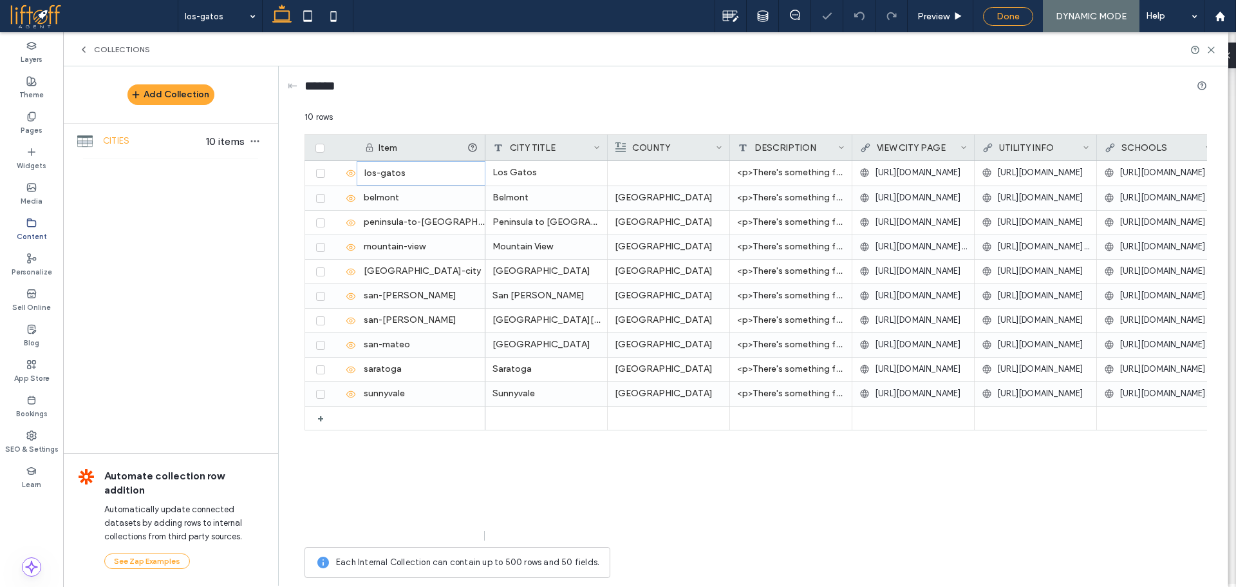
click at [1016, 22] on div "Done" at bounding box center [1008, 16] width 50 height 19
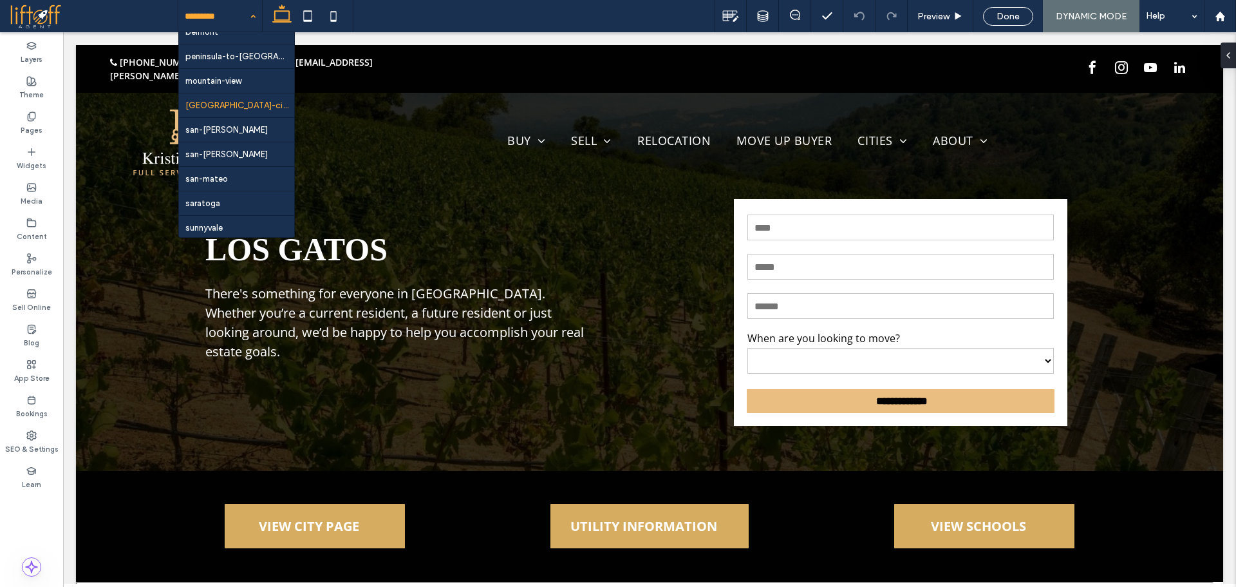
scroll to position [38, 0]
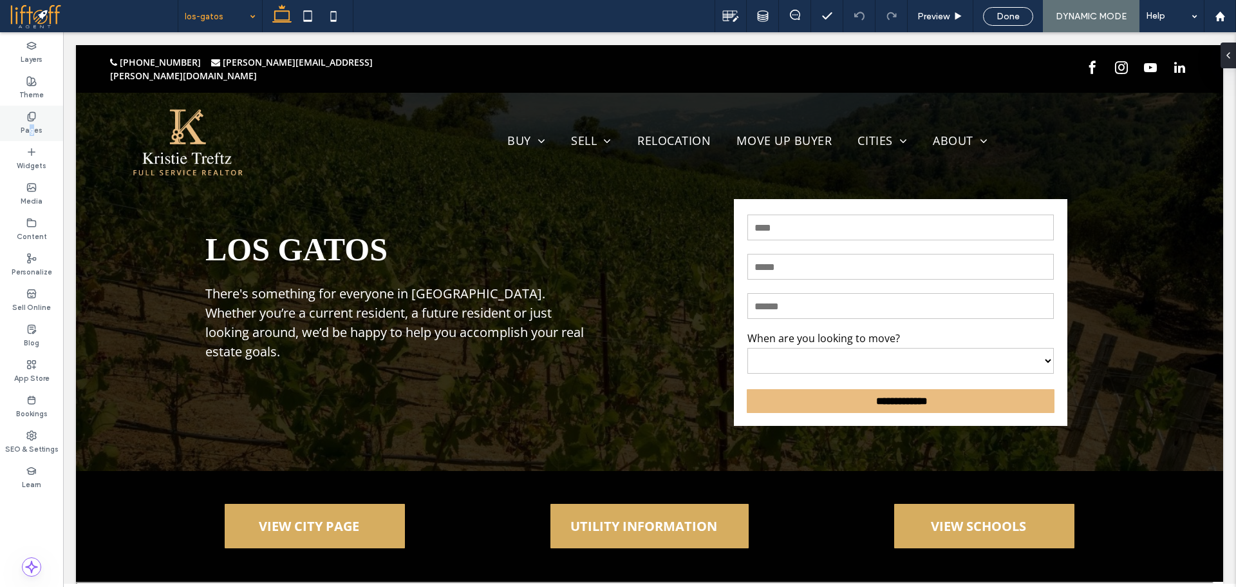
click at [32, 123] on label "Pages" at bounding box center [32, 129] width 22 height 14
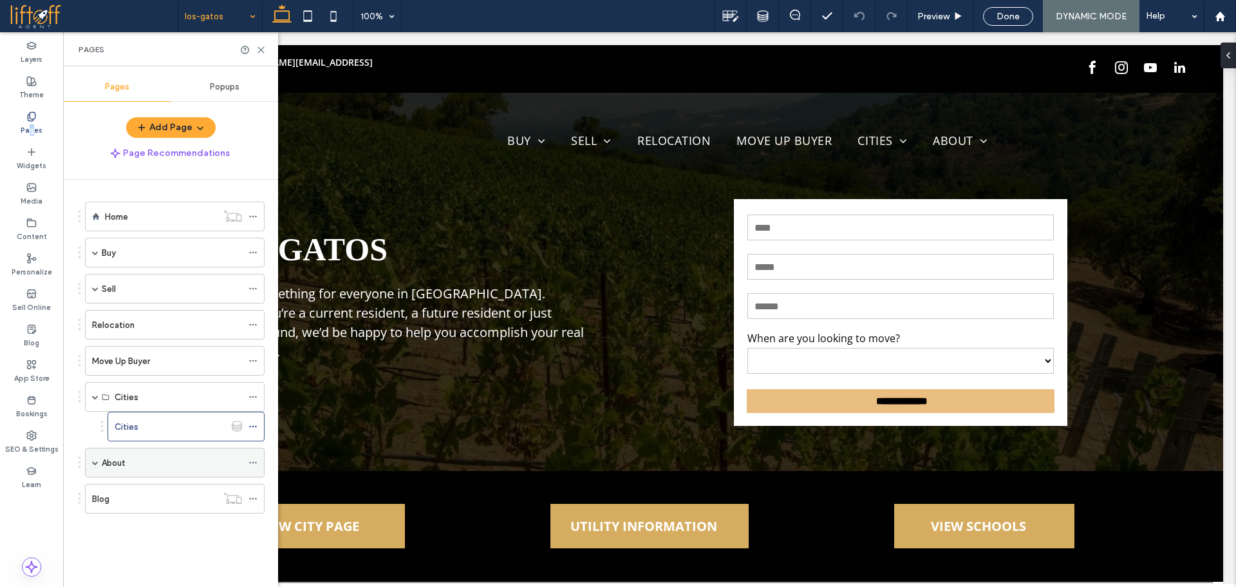
click at [96, 462] on span at bounding box center [95, 462] width 6 height 6
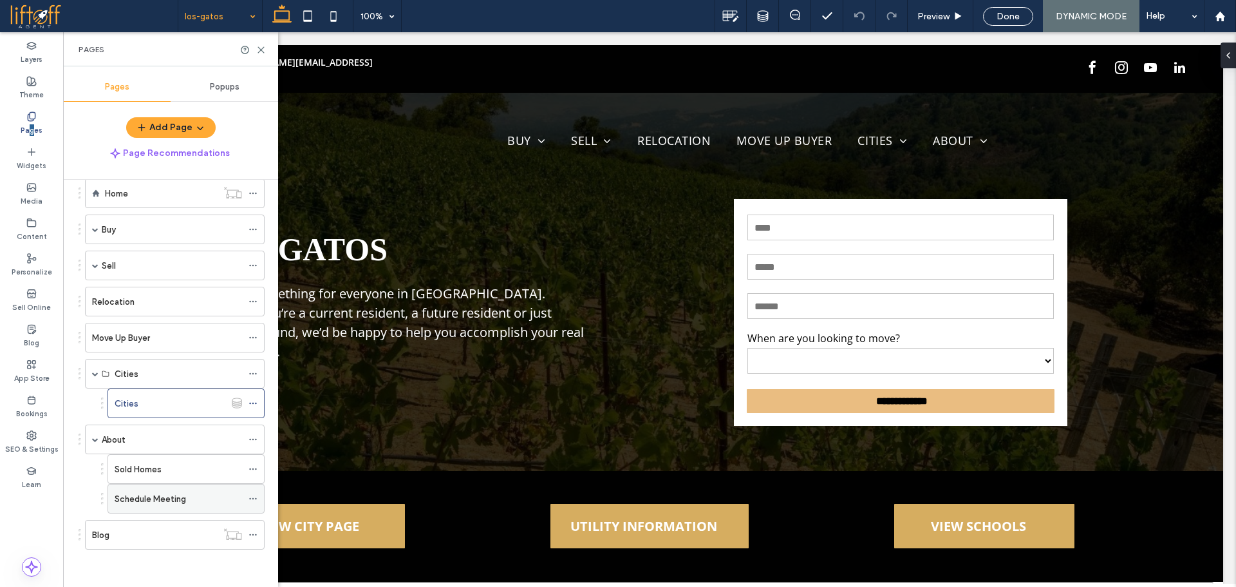
scroll to position [24, 0]
click at [96, 263] on span at bounding box center [95, 264] width 6 height 6
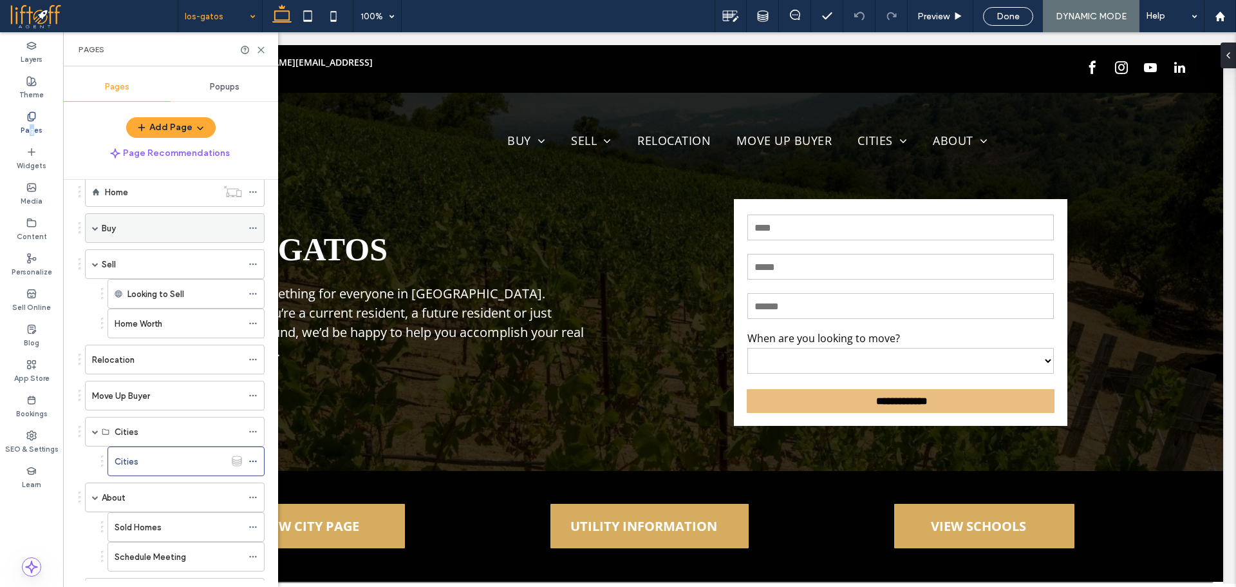
click at [96, 231] on span at bounding box center [95, 228] width 6 height 28
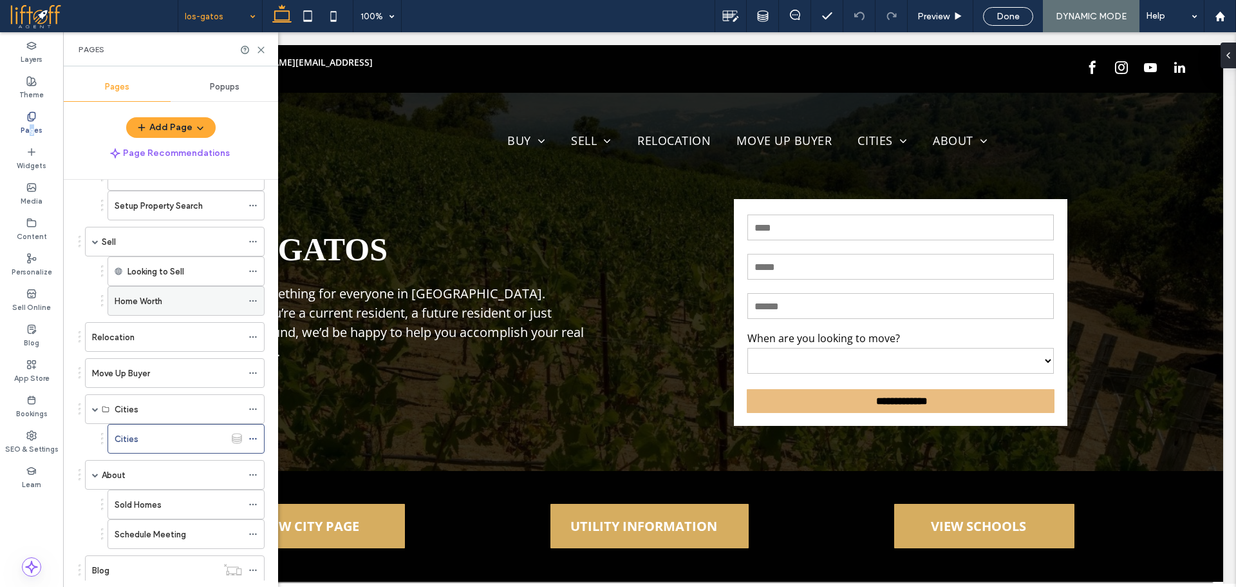
scroll to position [173, 0]
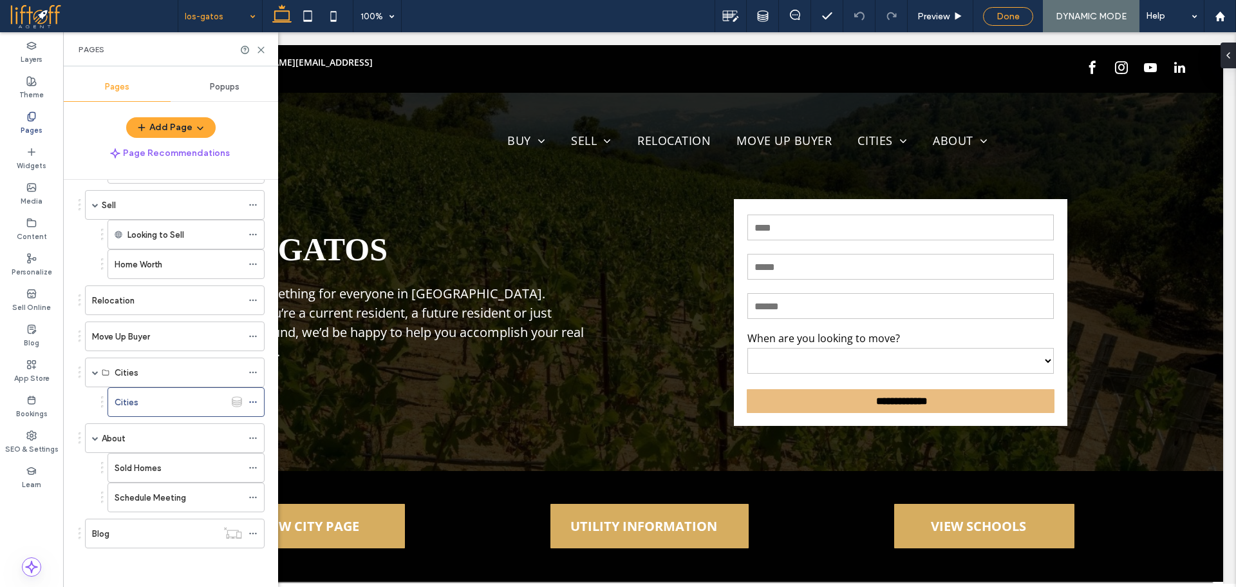
click at [1011, 7] on div "Done" at bounding box center [1008, 16] width 50 height 19
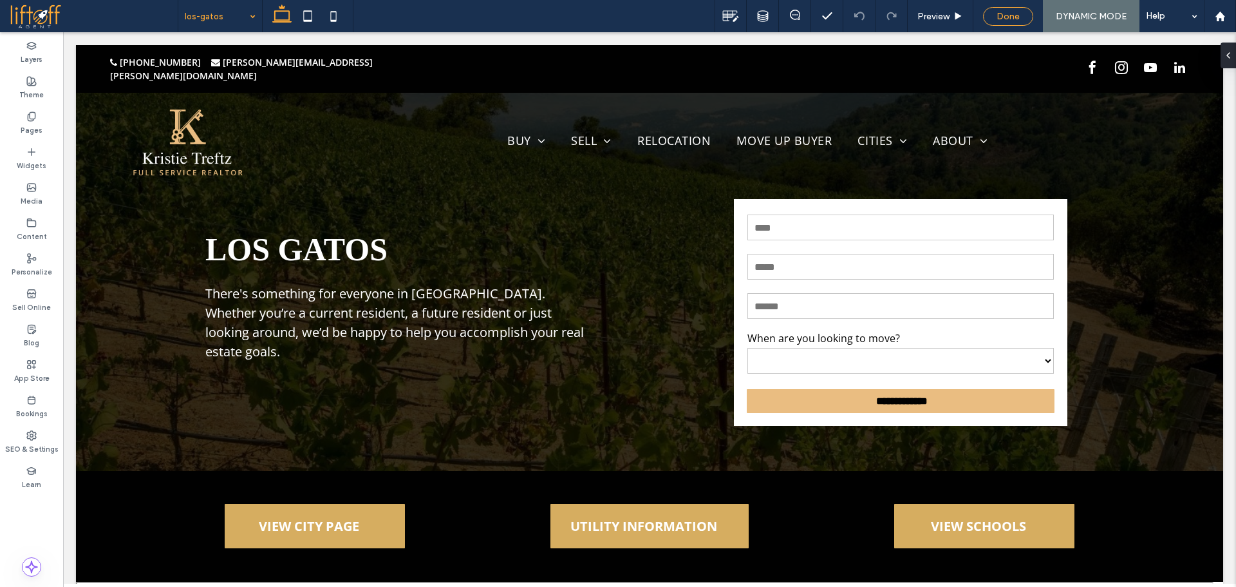
click at [1007, 17] on span "Done" at bounding box center [1008, 16] width 23 height 11
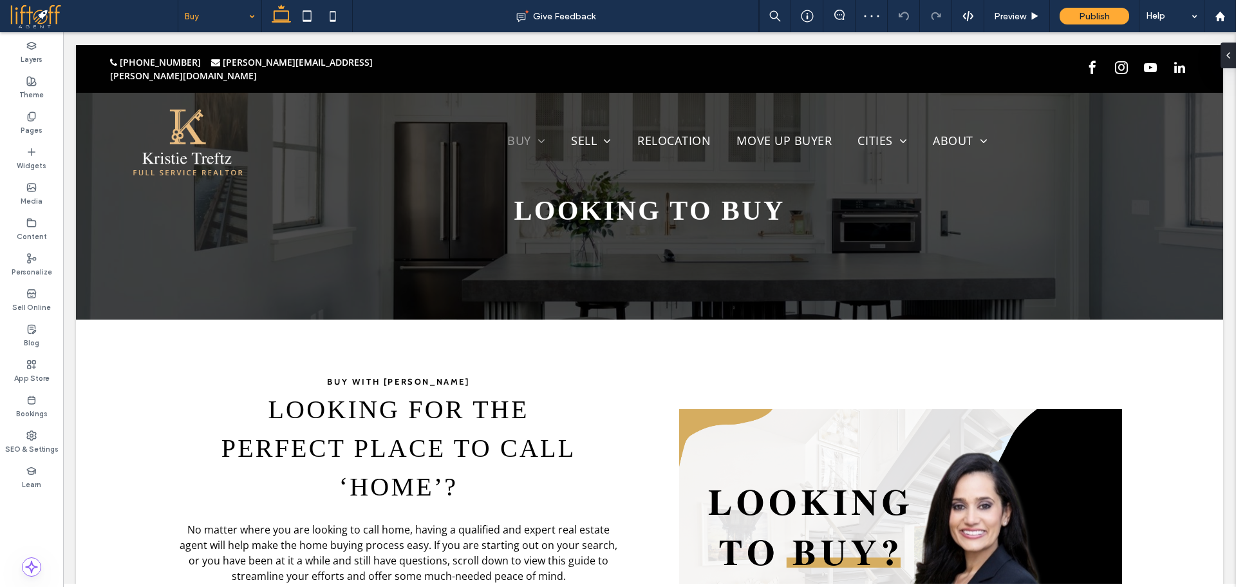
scroll to position [1352, 0]
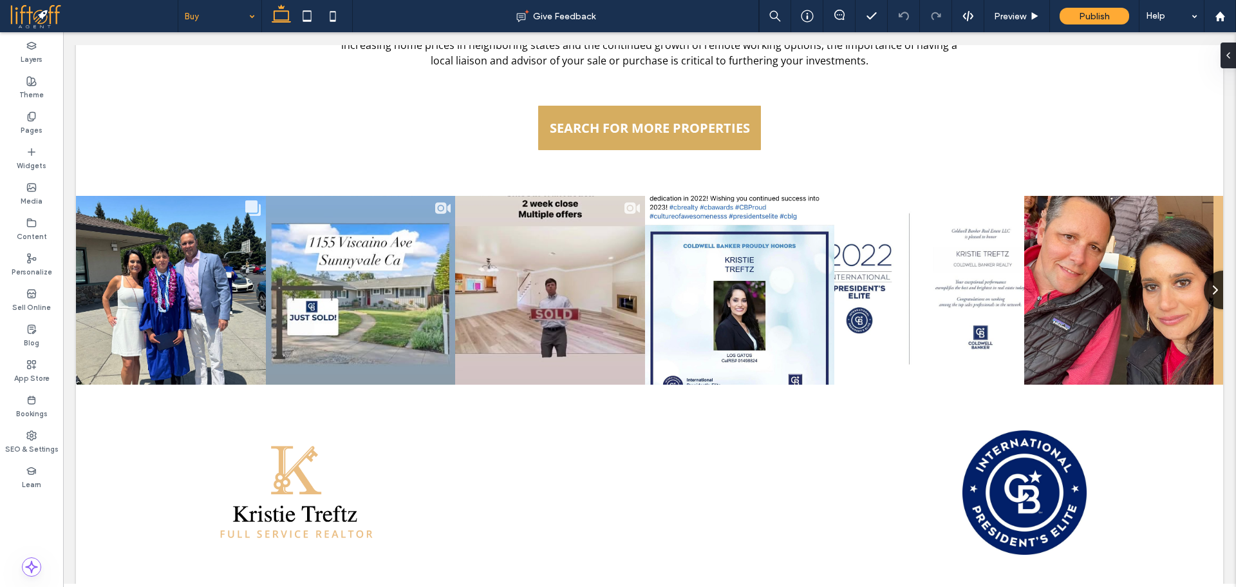
click at [231, 20] on input at bounding box center [217, 16] width 64 height 32
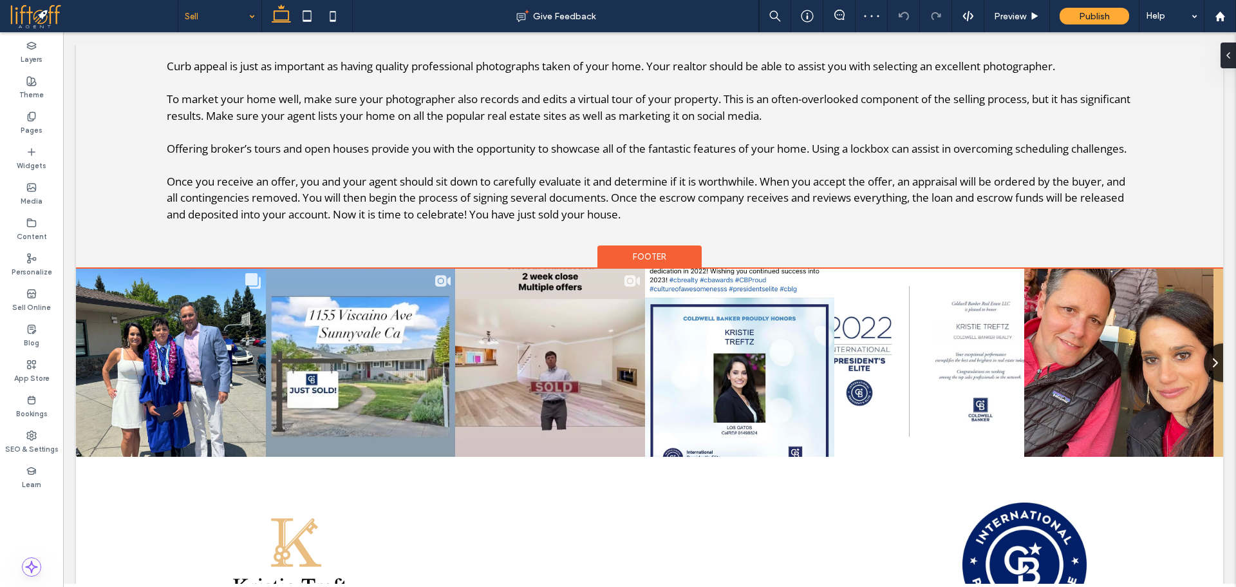
scroll to position [708, 0]
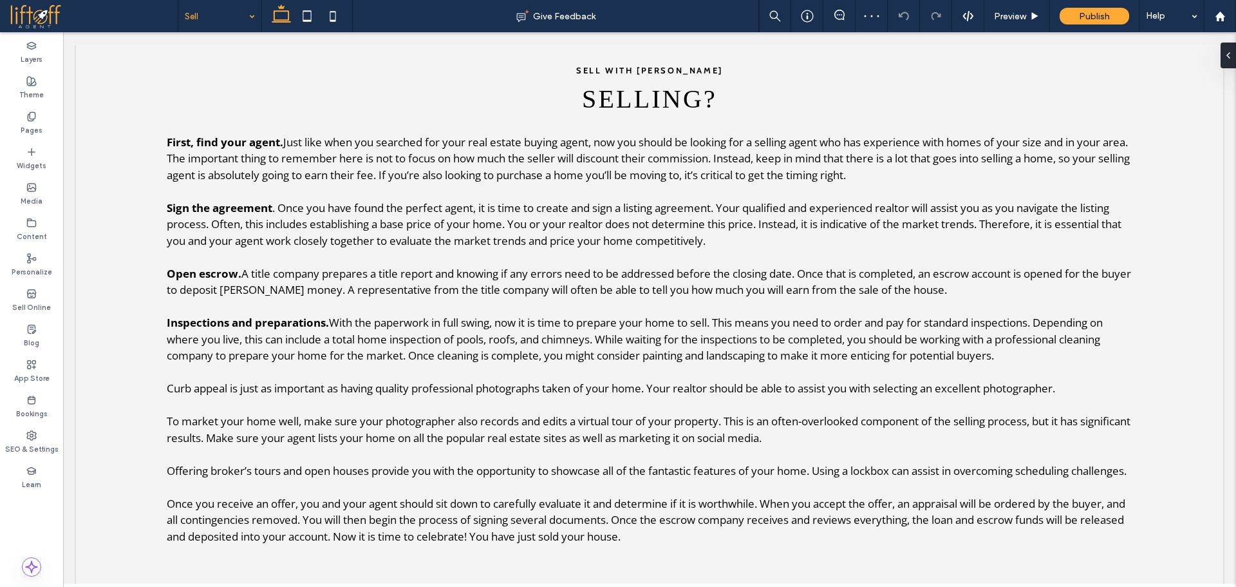
click at [236, 15] on input at bounding box center [217, 16] width 64 height 32
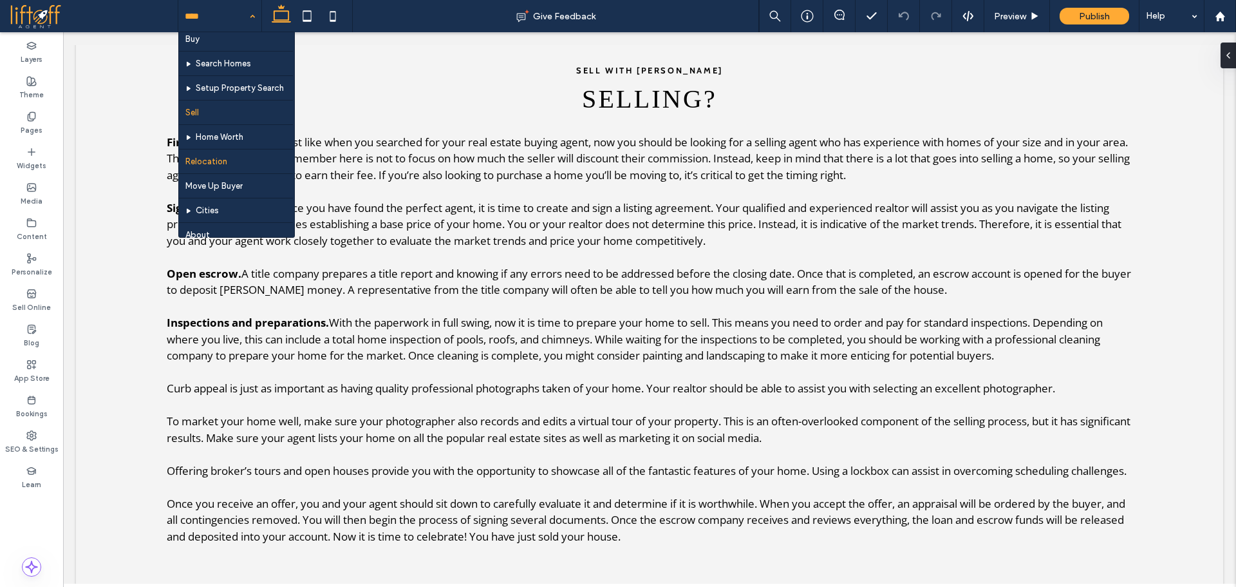
scroll to position [64, 0]
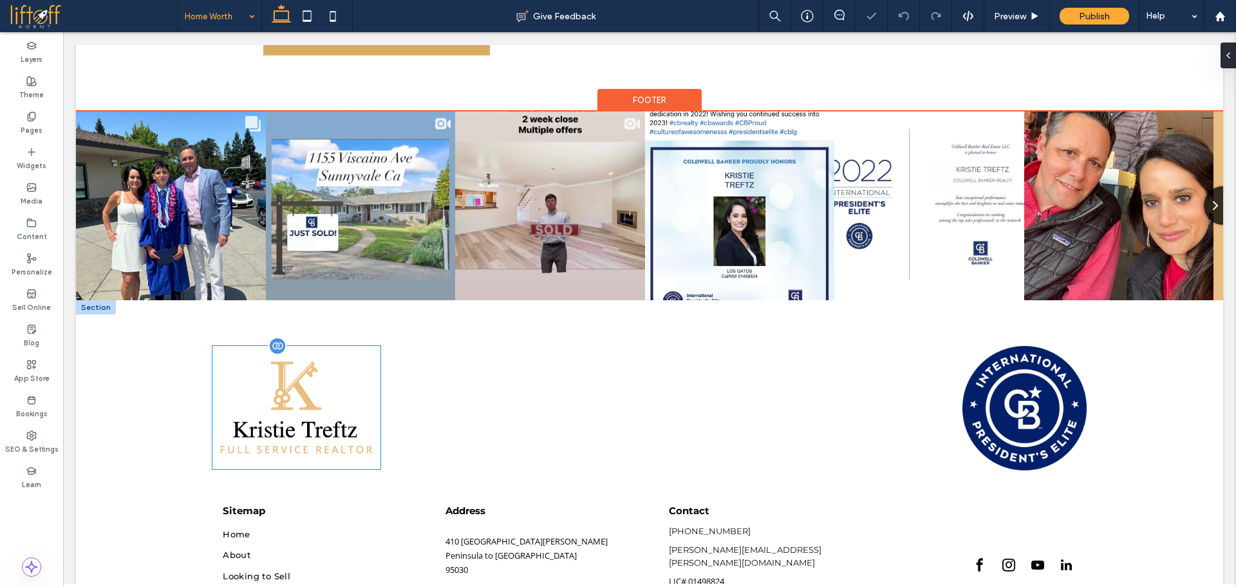
scroll to position [450, 0]
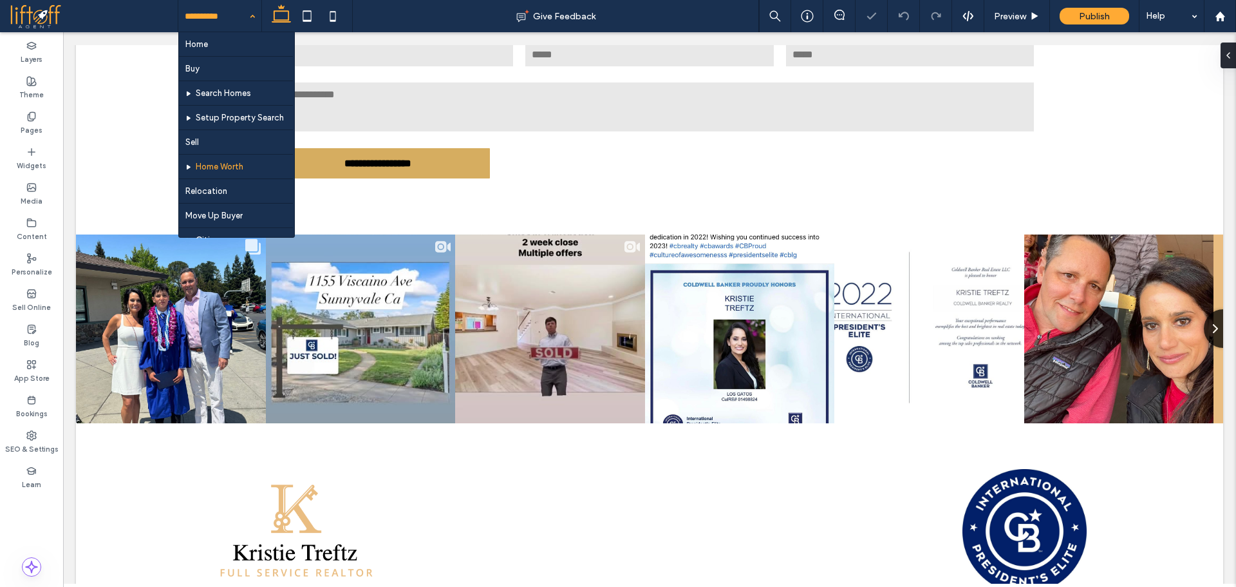
click at [230, 8] on input at bounding box center [217, 16] width 64 height 32
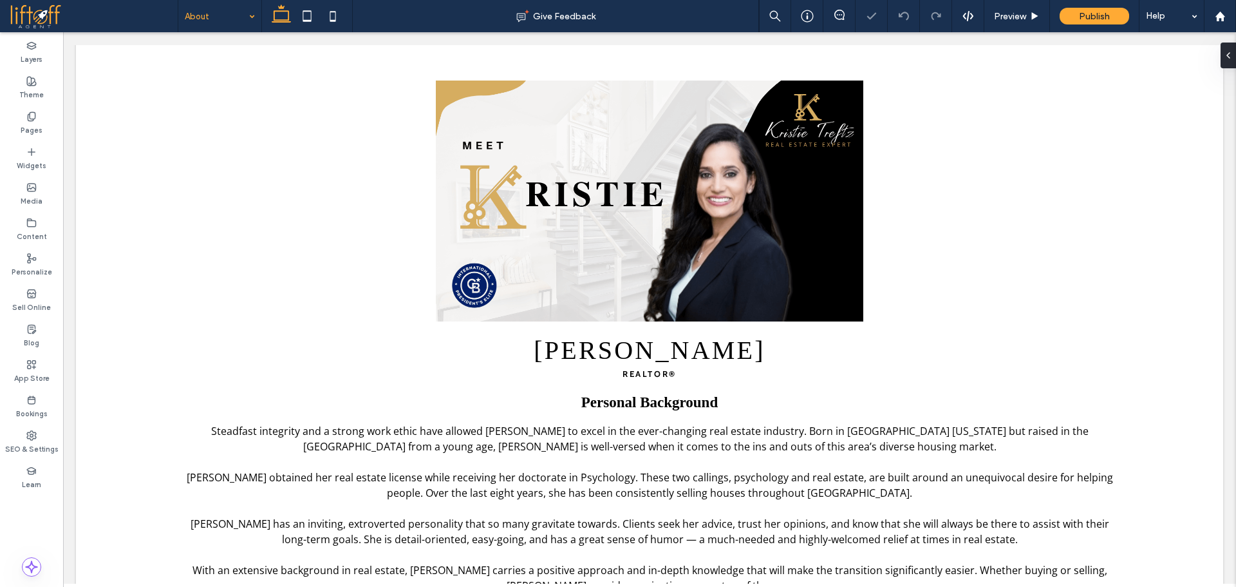
scroll to position [386, 0]
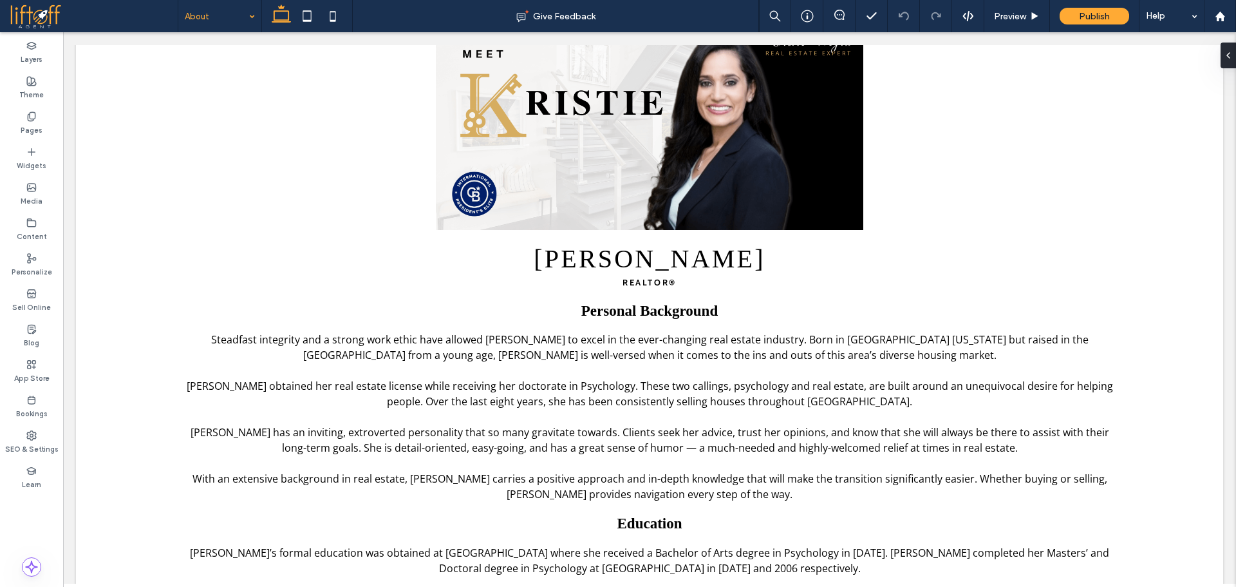
click at [203, 9] on input at bounding box center [217, 16] width 64 height 32
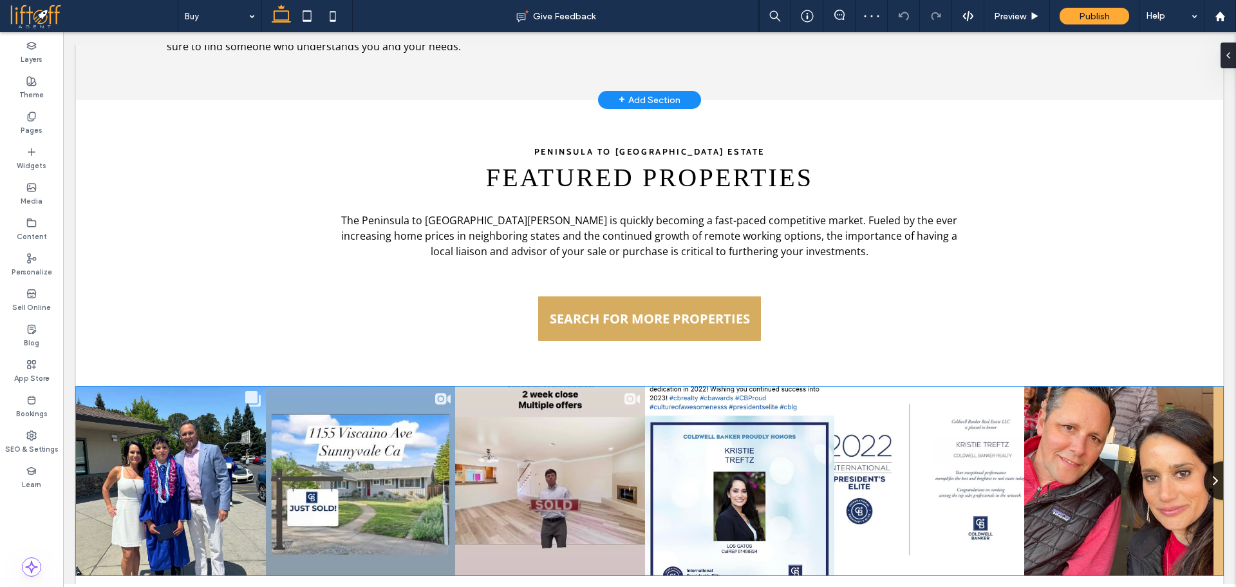
scroll to position [1159, 0]
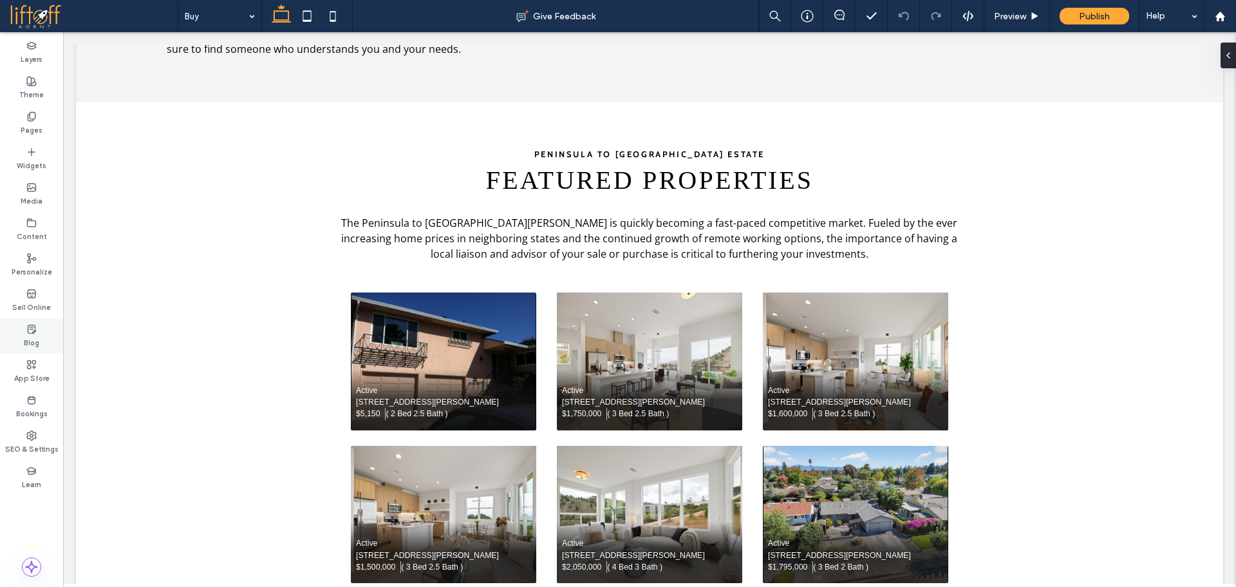
click at [33, 343] on label "Blog" at bounding box center [31, 341] width 15 height 14
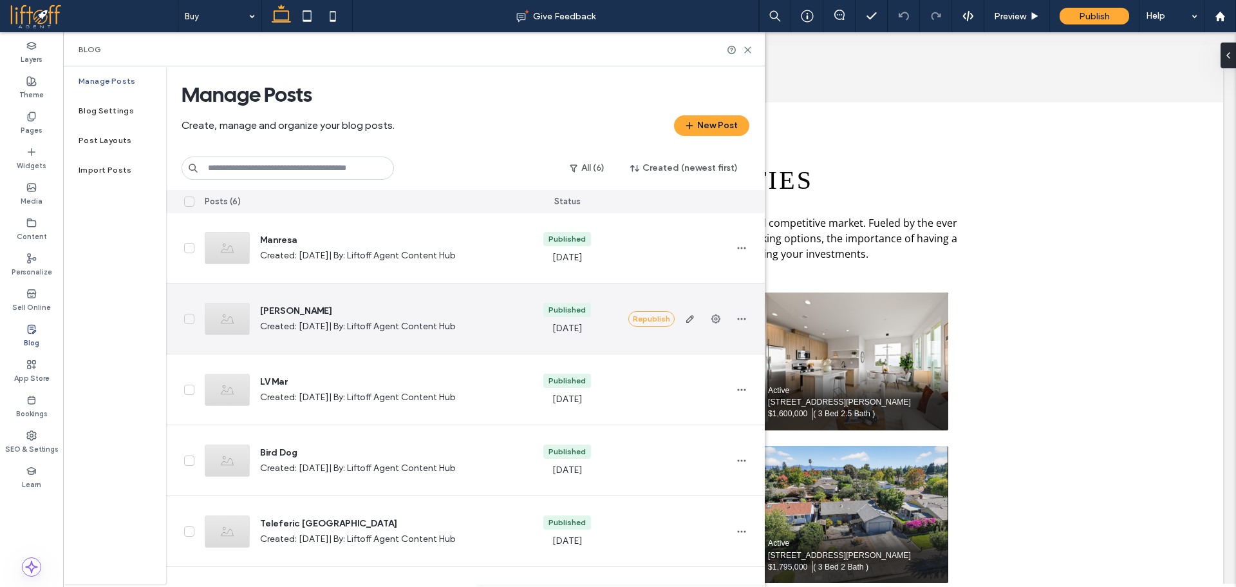
scroll to position [0, 0]
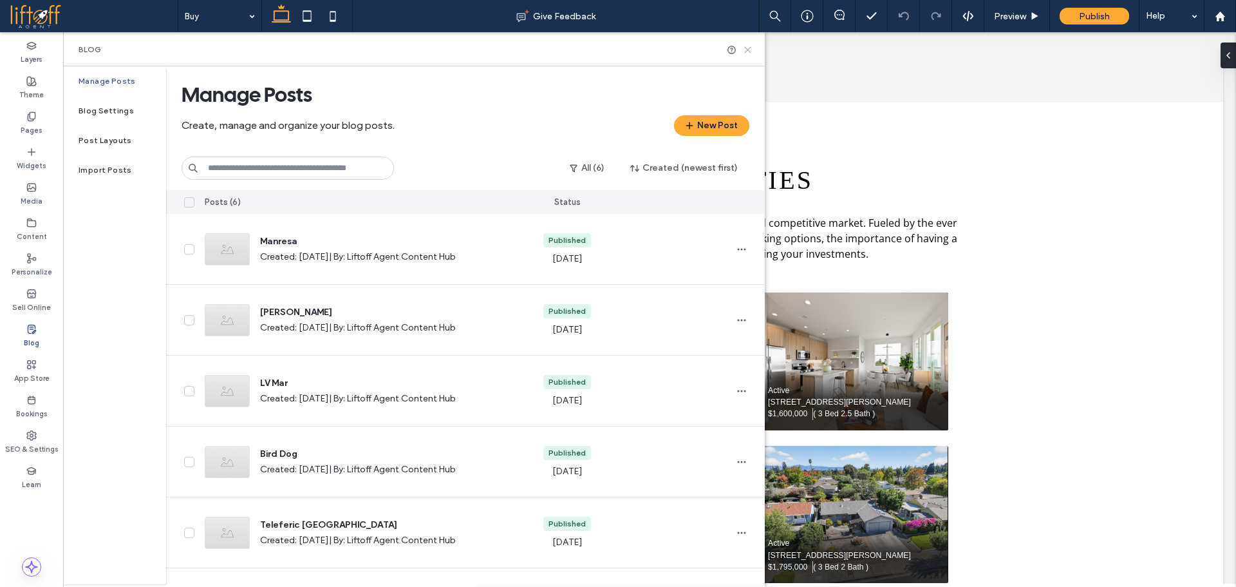
drag, startPoint x: 748, startPoint y: 49, endPoint x: 686, endPoint y: 17, distance: 70.3
click at [748, 49] on use at bounding box center [748, 50] width 6 height 6
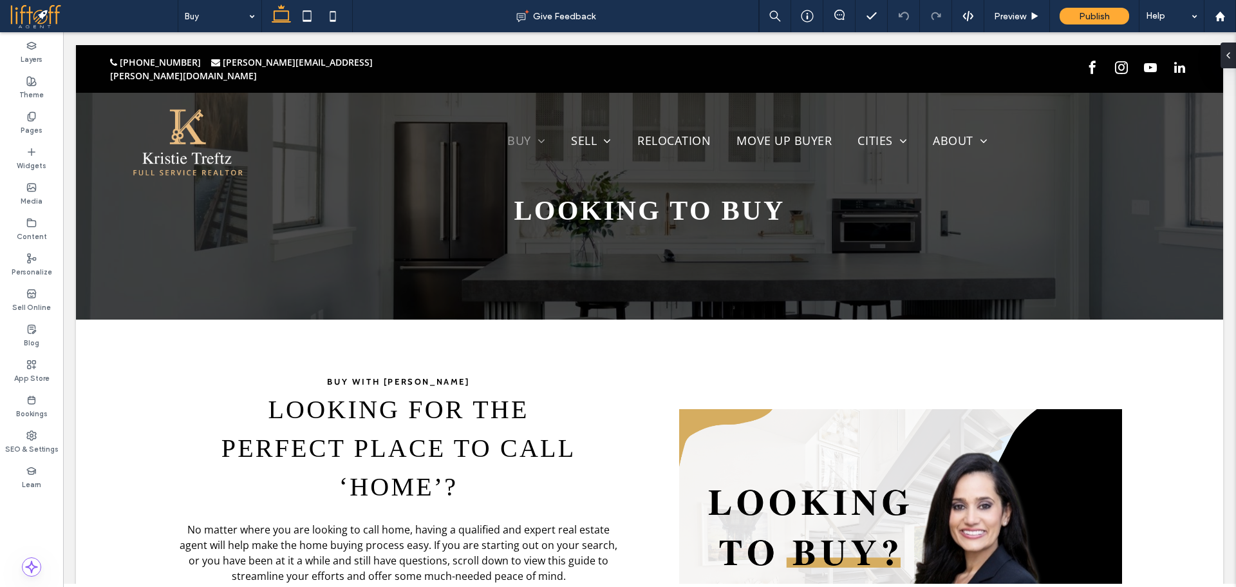
click at [176, 5] on span at bounding box center [94, 16] width 168 height 26
click at [1084, 16] on span "Publish" at bounding box center [1094, 16] width 31 height 11
